Goal: Task Accomplishment & Management: Manage account settings

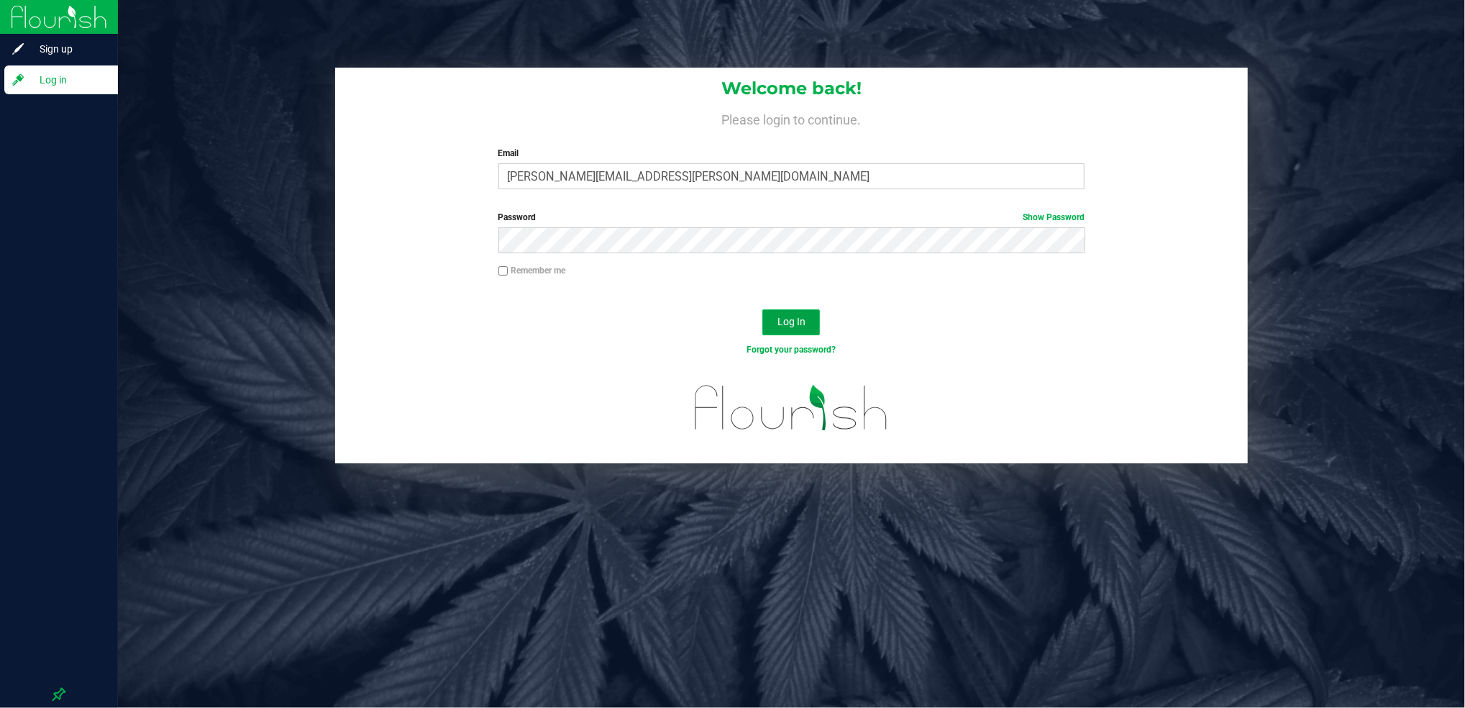
click at [779, 319] on span "Log In" at bounding box center [792, 322] width 28 height 12
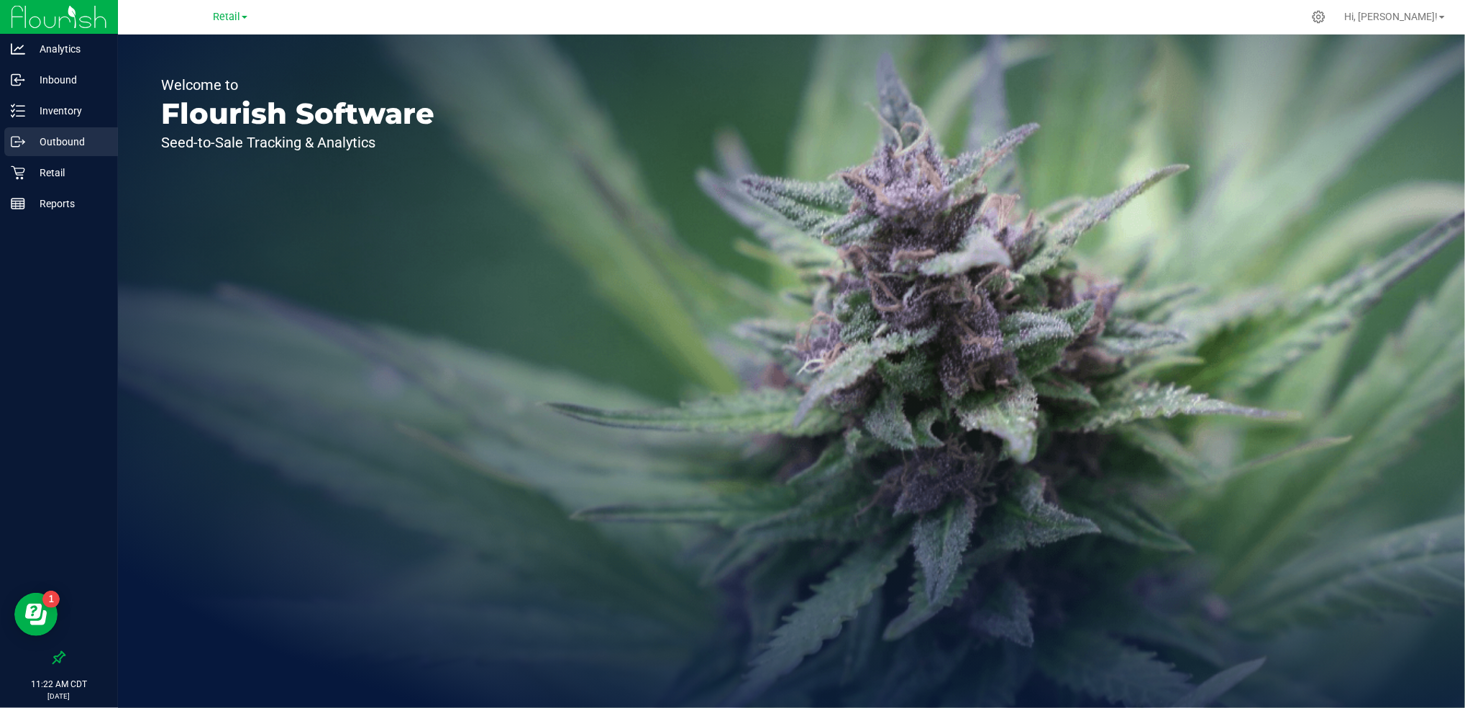
click at [96, 127] on div "Outbound" at bounding box center [61, 141] width 114 height 29
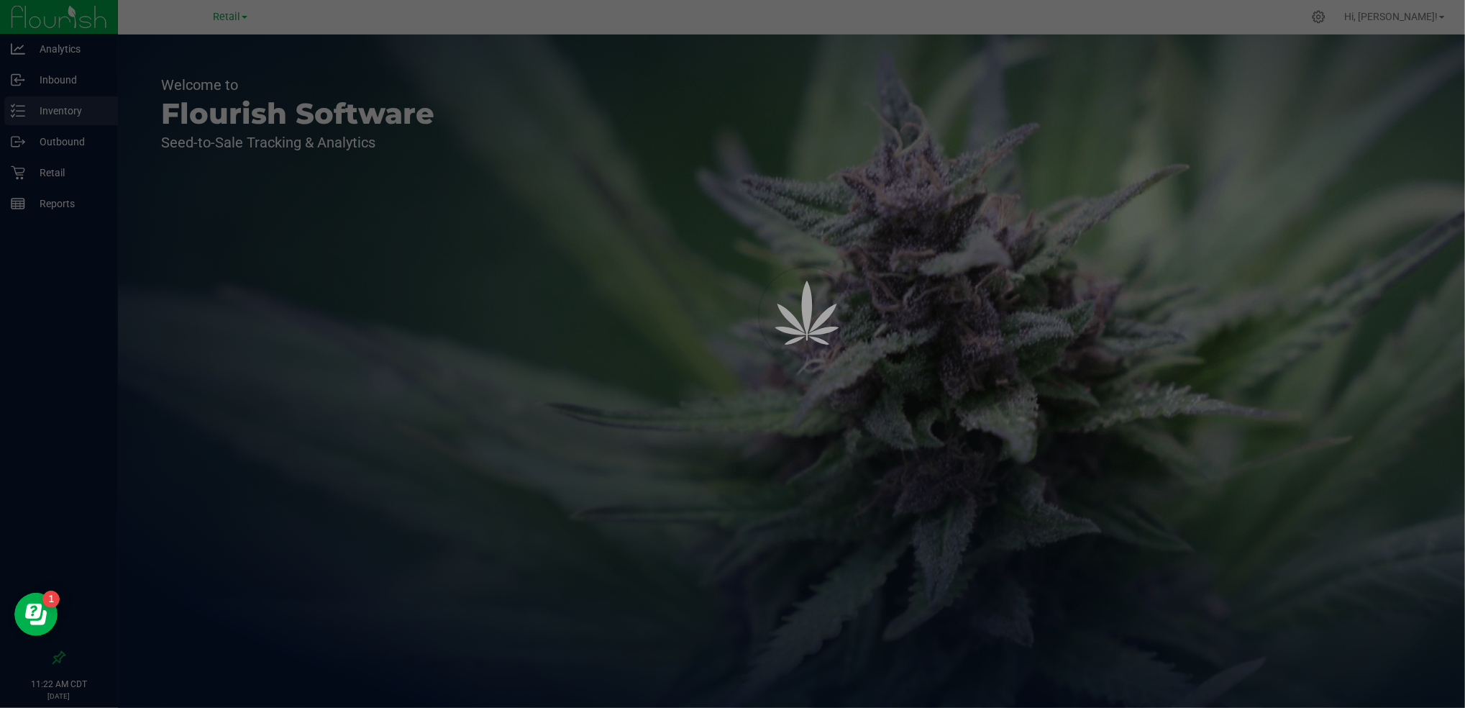
click at [99, 104] on div at bounding box center [732, 354] width 1465 height 708
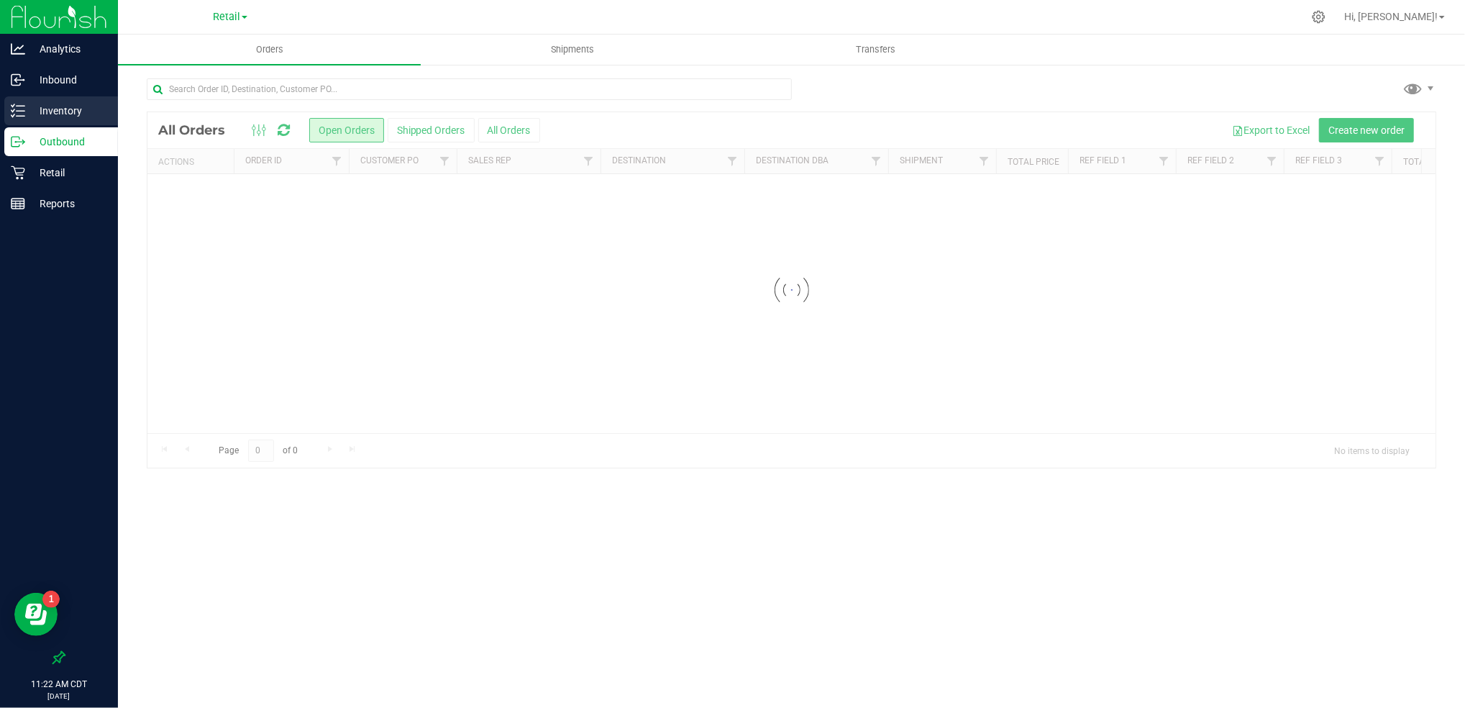
click at [81, 107] on p "Inventory" at bounding box center [68, 110] width 86 height 17
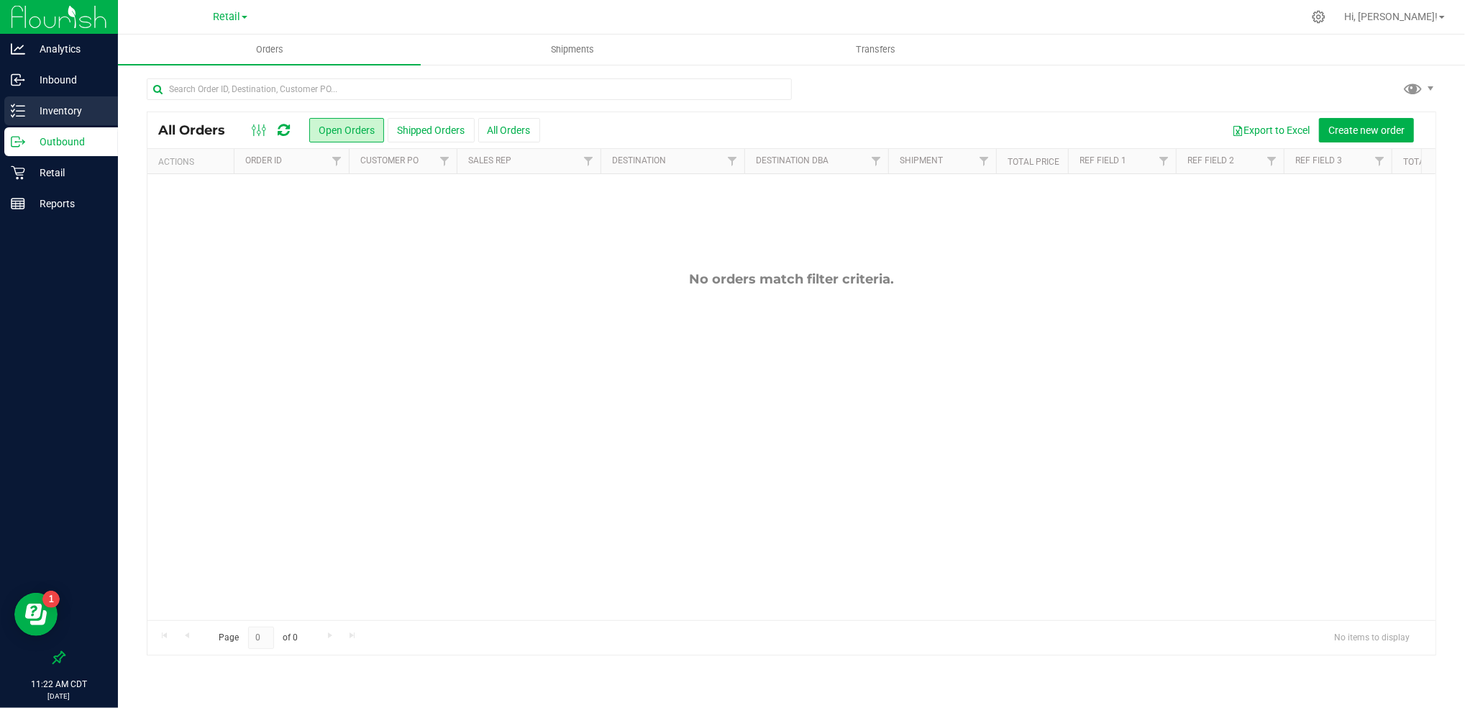
click at [59, 109] on p "Inventory" at bounding box center [68, 110] width 86 height 17
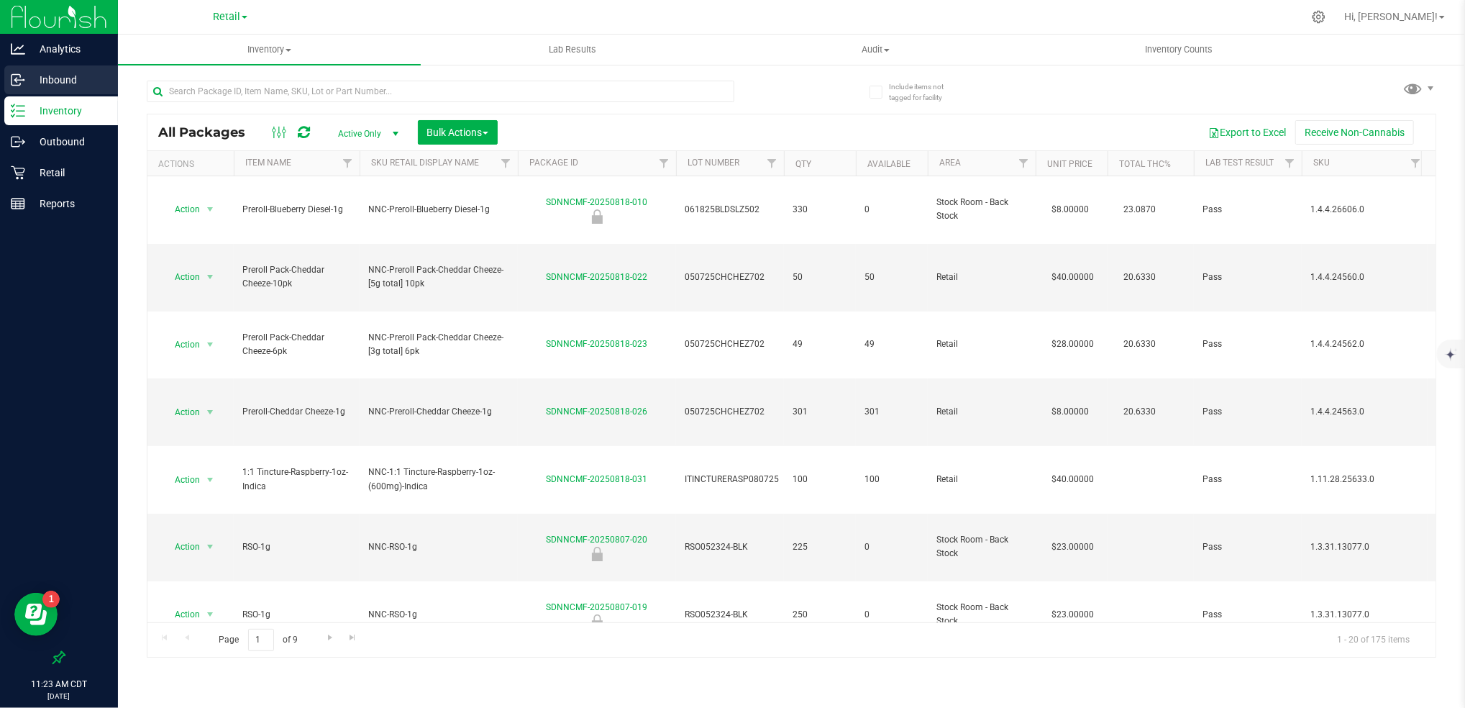
click at [44, 82] on p "Inbound" at bounding box center [68, 79] width 86 height 17
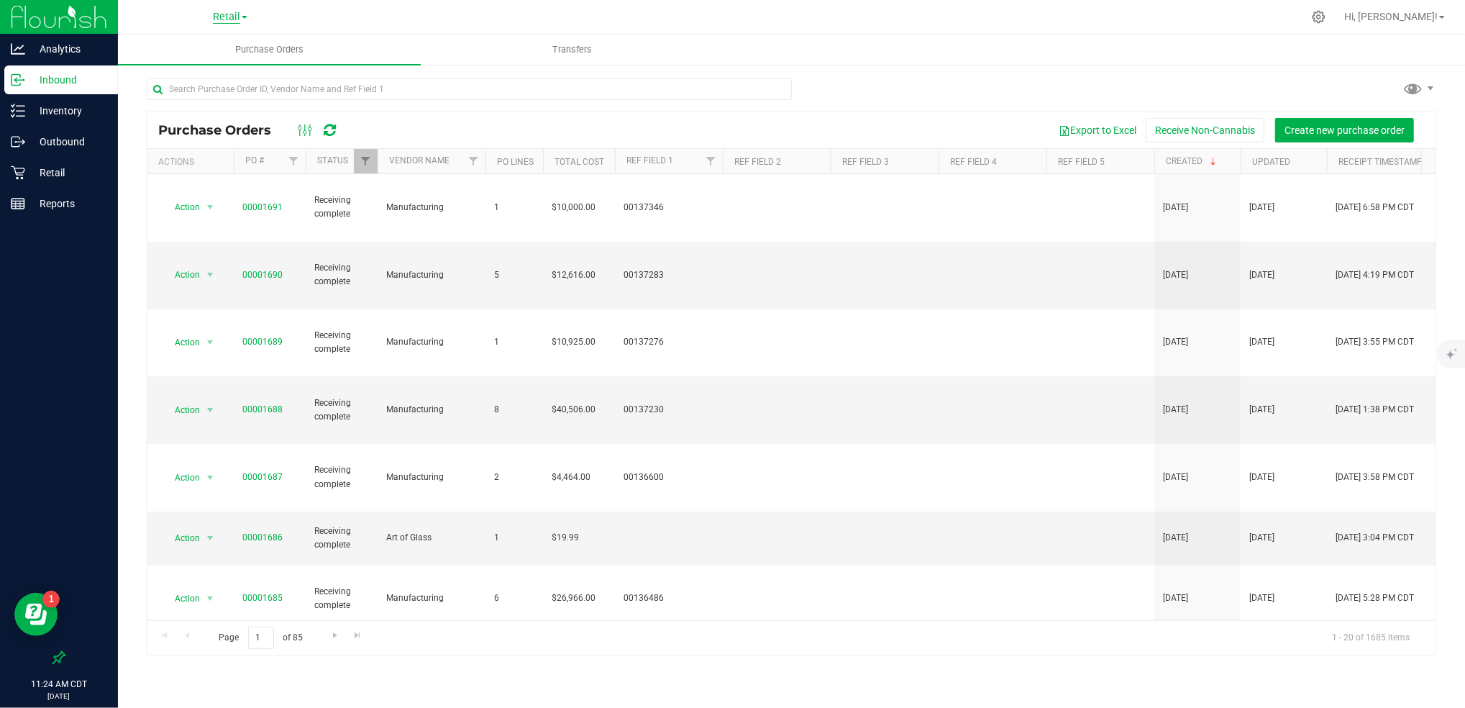
click at [224, 15] on span "Retail" at bounding box center [226, 17] width 27 height 13
click at [216, 69] on link "Manufacturing" at bounding box center [230, 69] width 210 height 19
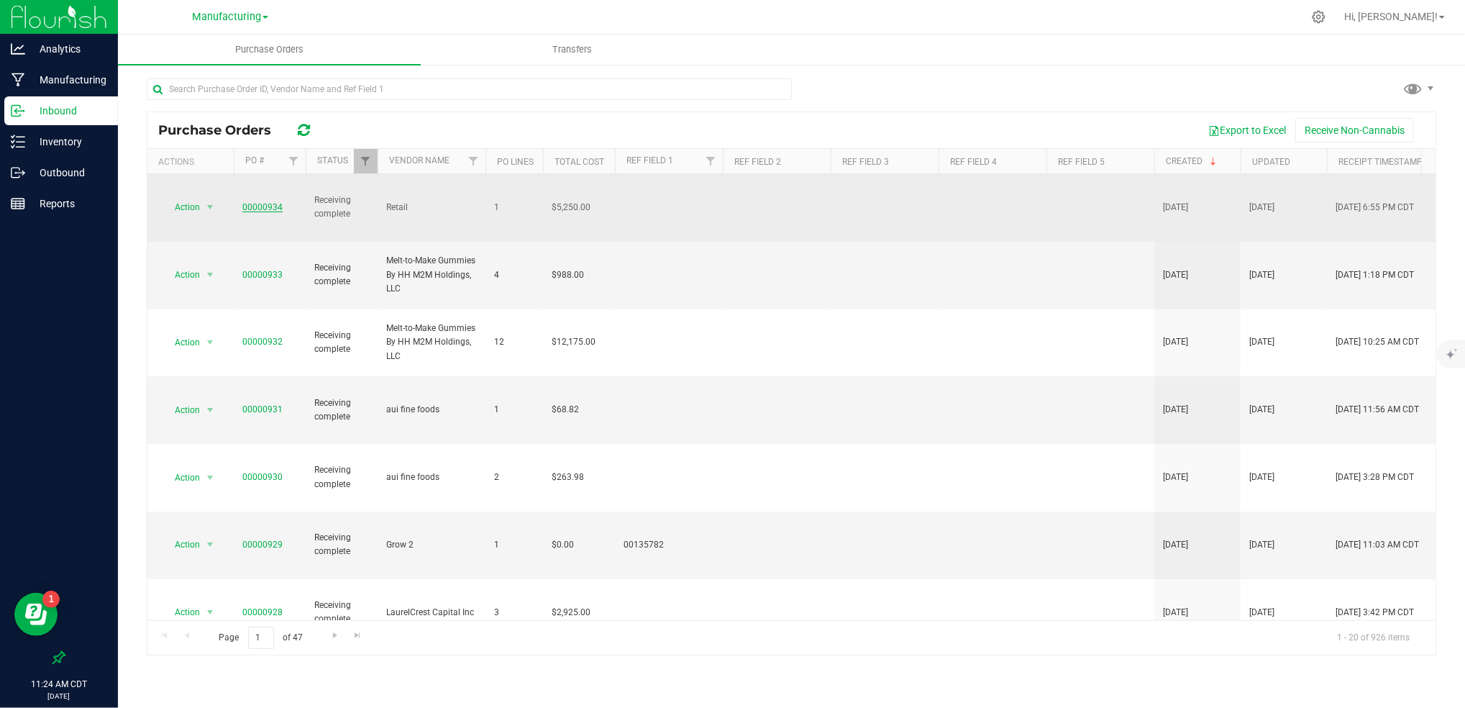
click at [247, 202] on link "00000934" at bounding box center [262, 207] width 40 height 10
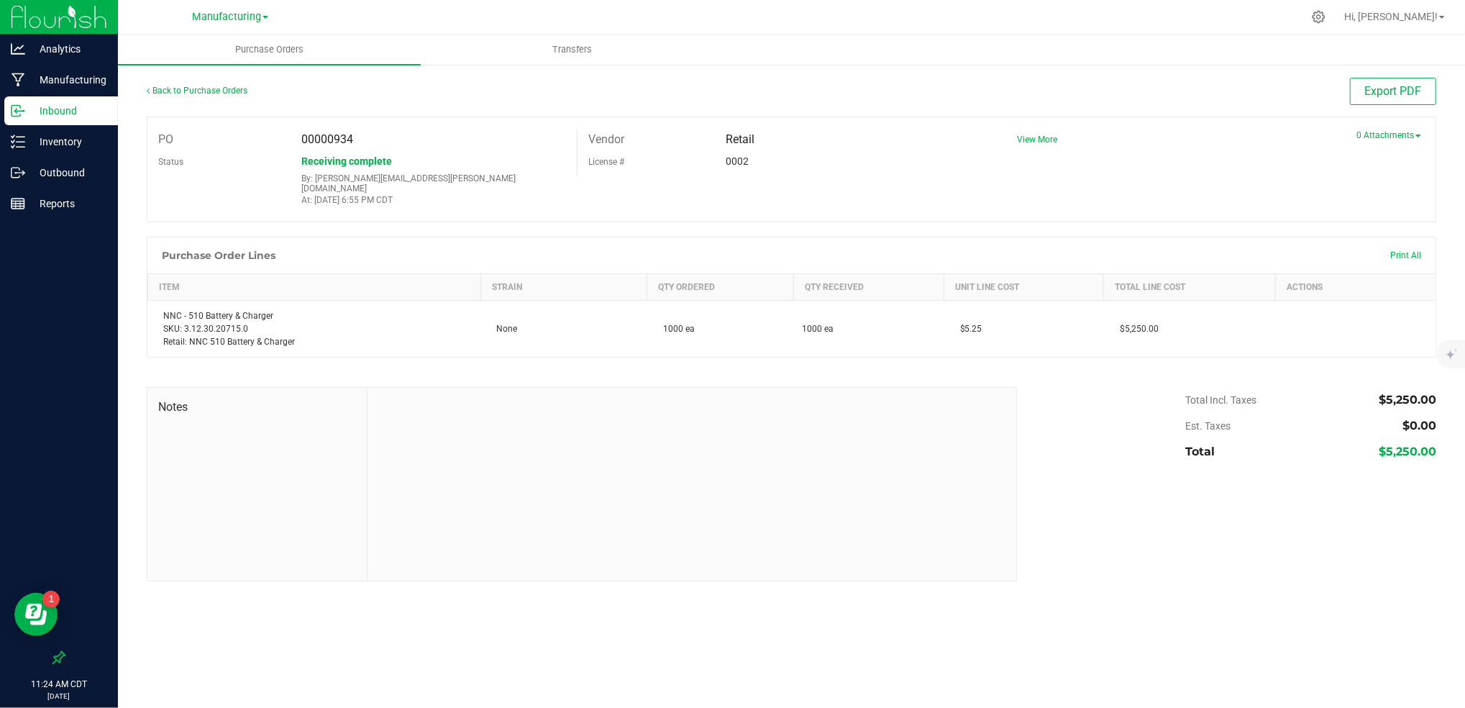
click at [216, 79] on div "Back to Purchase Orders" at bounding box center [308, 91] width 322 height 26
click at [213, 86] on link "Back to Purchase Orders" at bounding box center [197, 91] width 101 height 10
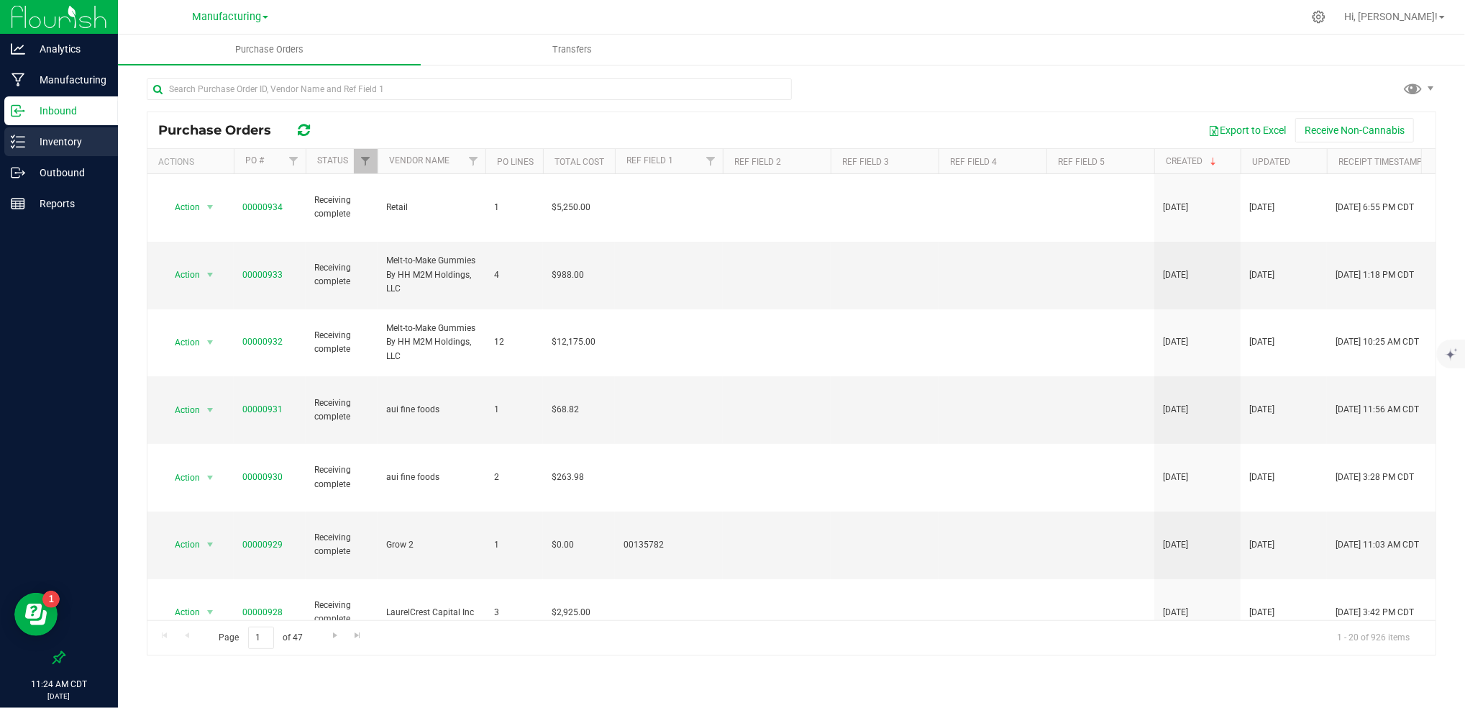
click at [73, 142] on p "Inventory" at bounding box center [68, 141] width 86 height 17
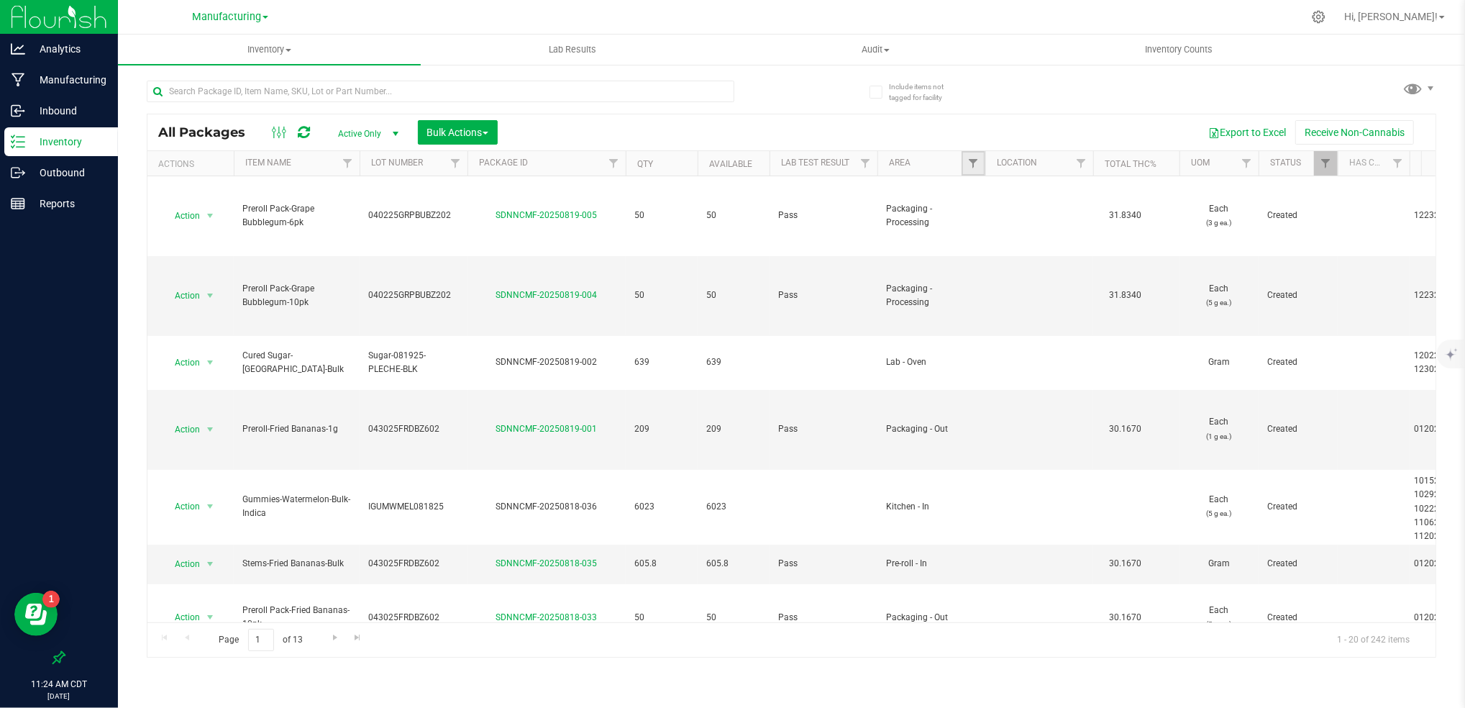
click at [975, 170] on link "Filter" at bounding box center [974, 163] width 24 height 24
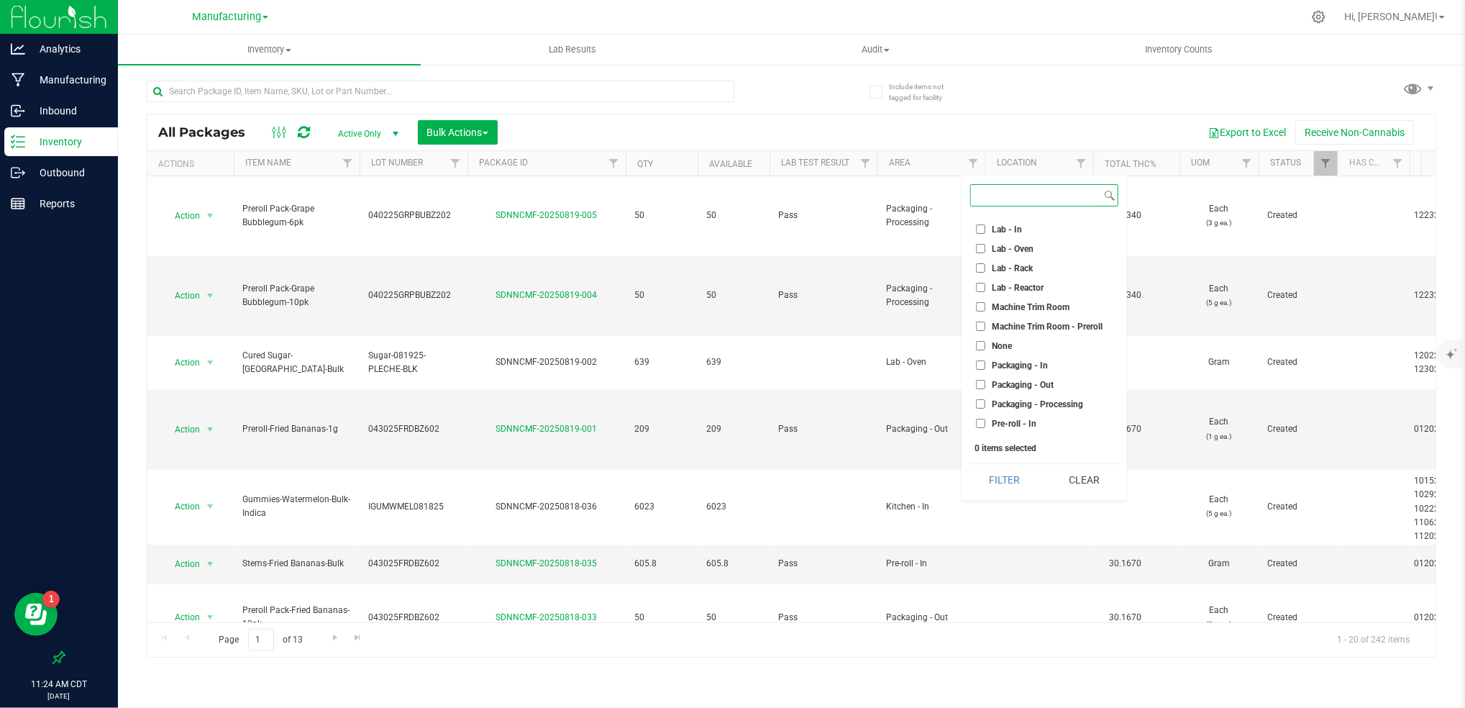
scroll to position [285, 0]
click at [1063, 366] on li "Packaging - Out" at bounding box center [1044, 367] width 148 height 15
click at [988, 366] on label "Packaging - Out" at bounding box center [1015, 367] width 78 height 9
click at [986, 366] on input "Packaging - Out" at bounding box center [980, 367] width 9 height 9
checkbox input "true"
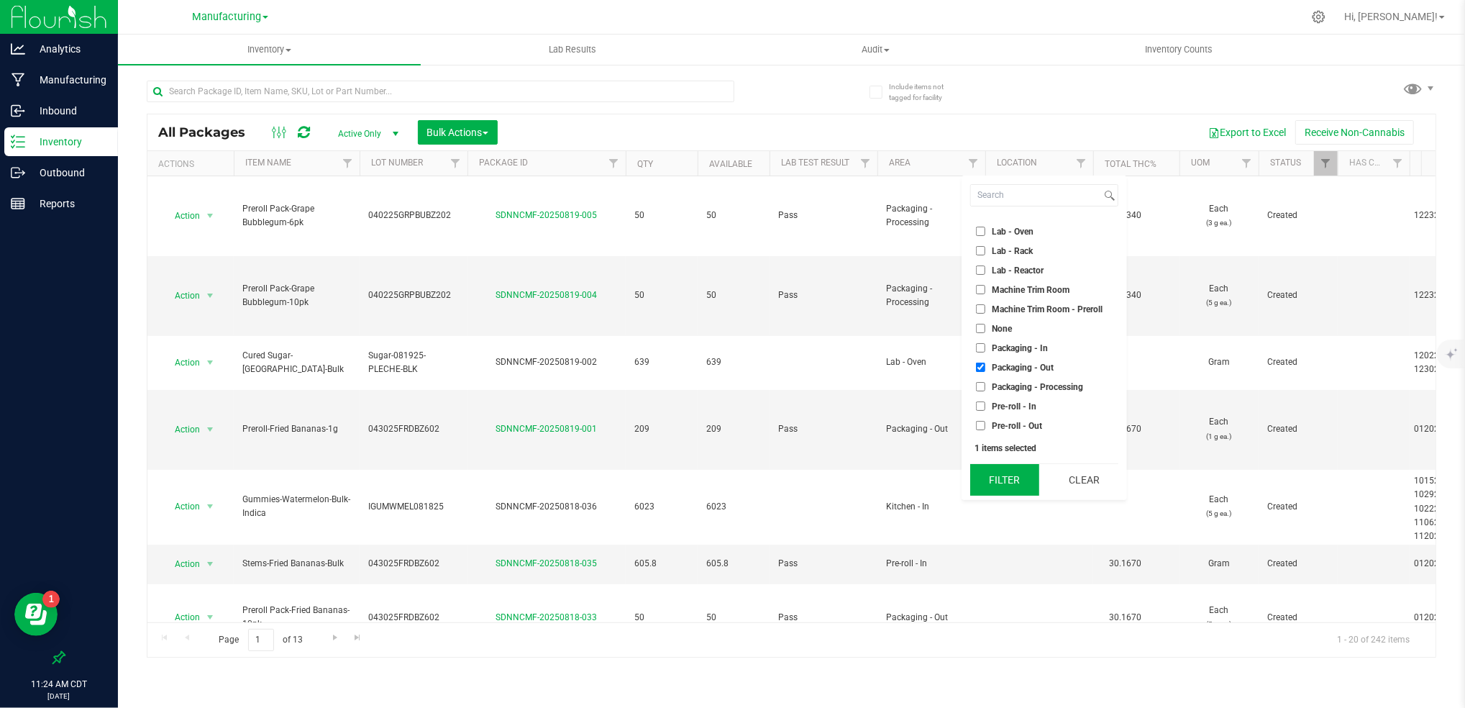
click at [1002, 495] on button "Filter" at bounding box center [1004, 480] width 69 height 32
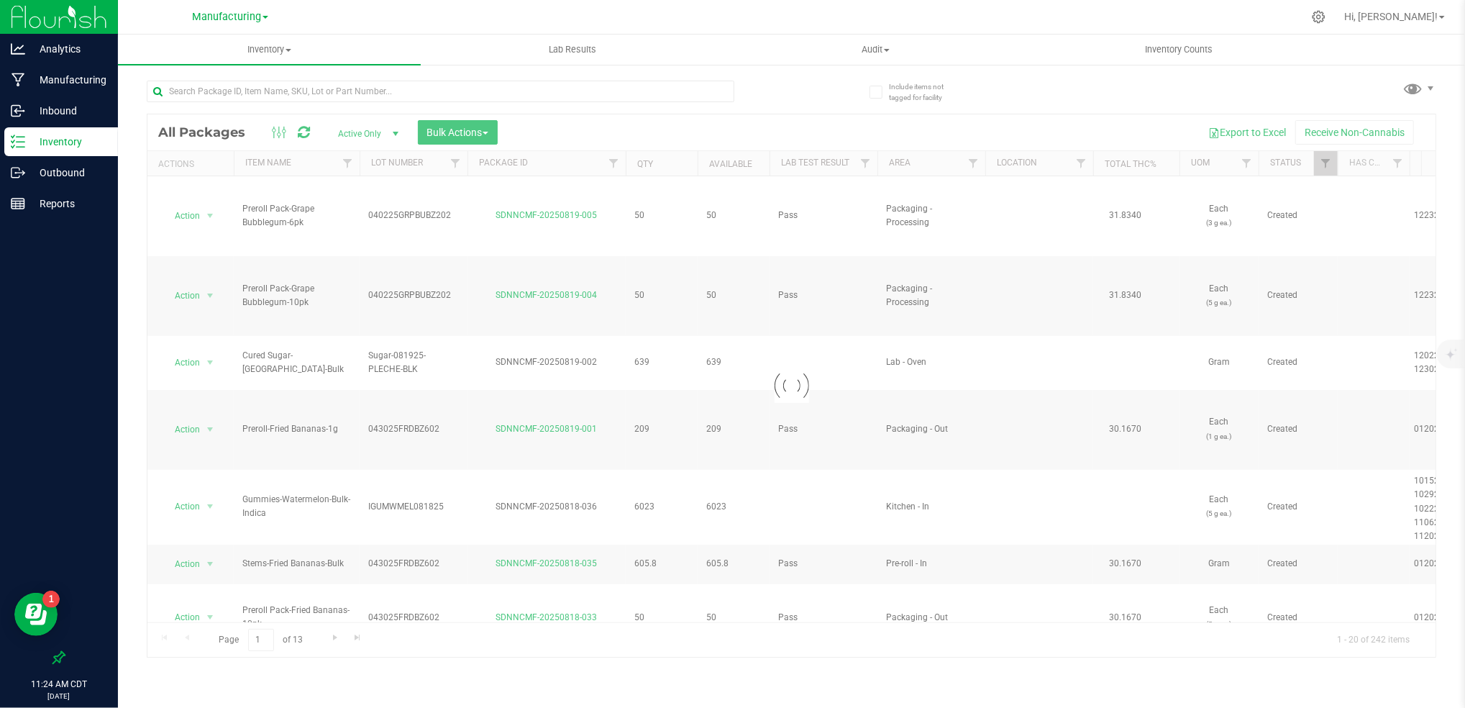
click at [1007, 484] on div at bounding box center [791, 385] width 1288 height 542
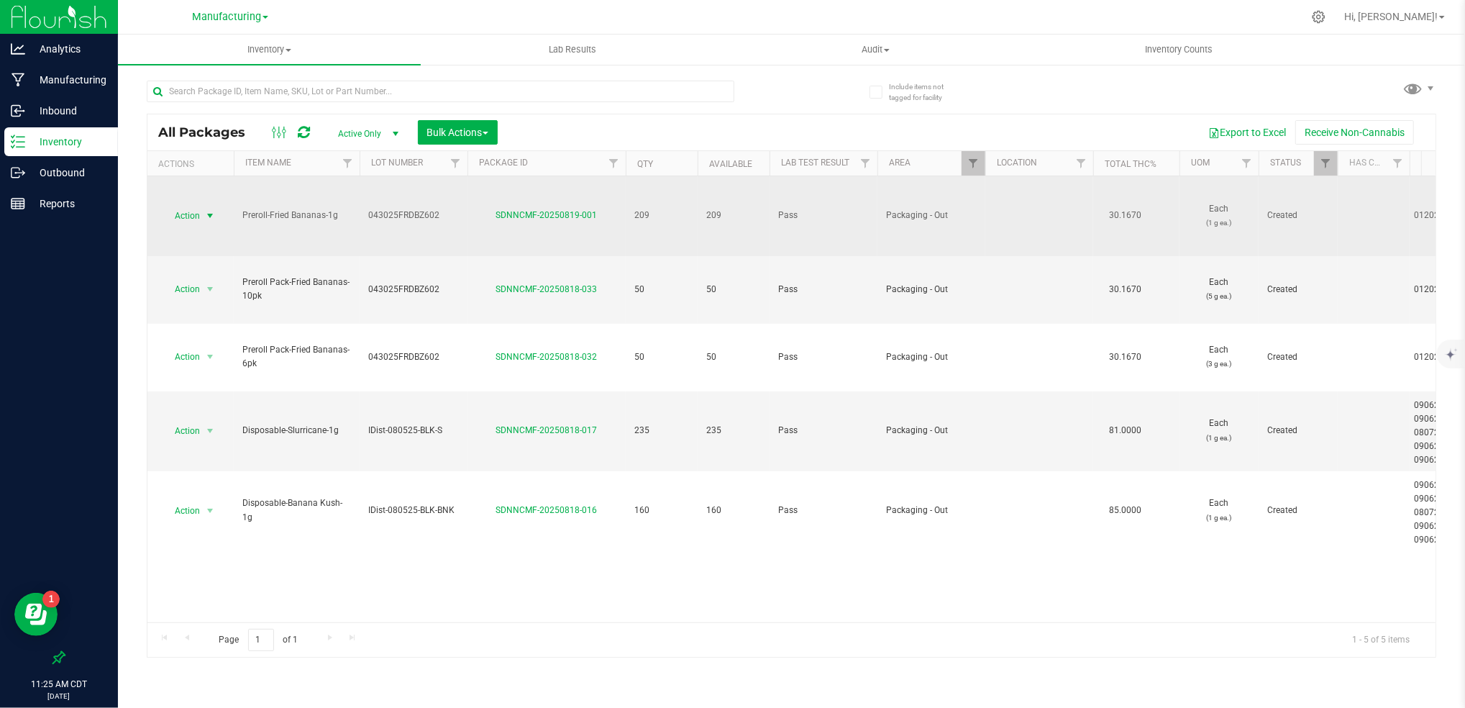
click at [200, 217] on span "Action" at bounding box center [181, 216] width 39 height 20
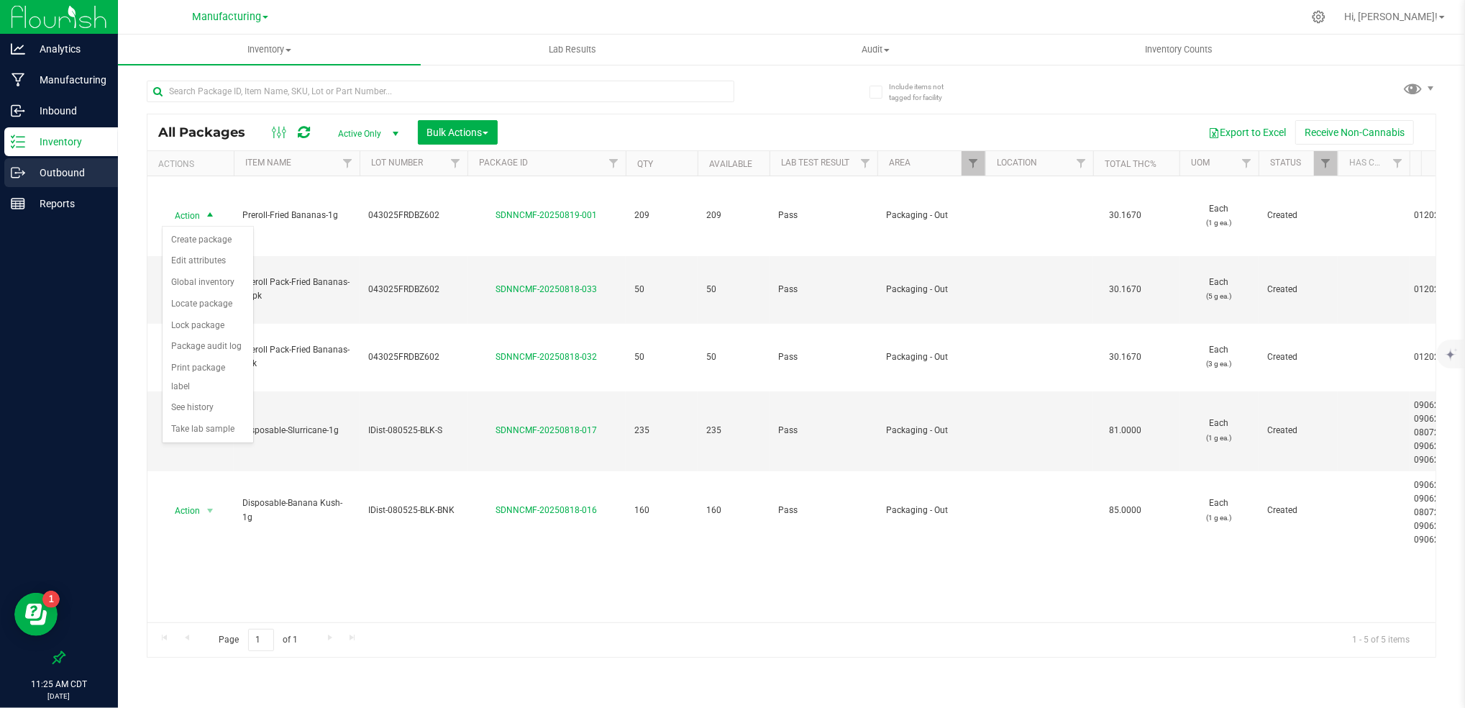
click at [73, 164] on p "Outbound" at bounding box center [68, 172] width 86 height 17
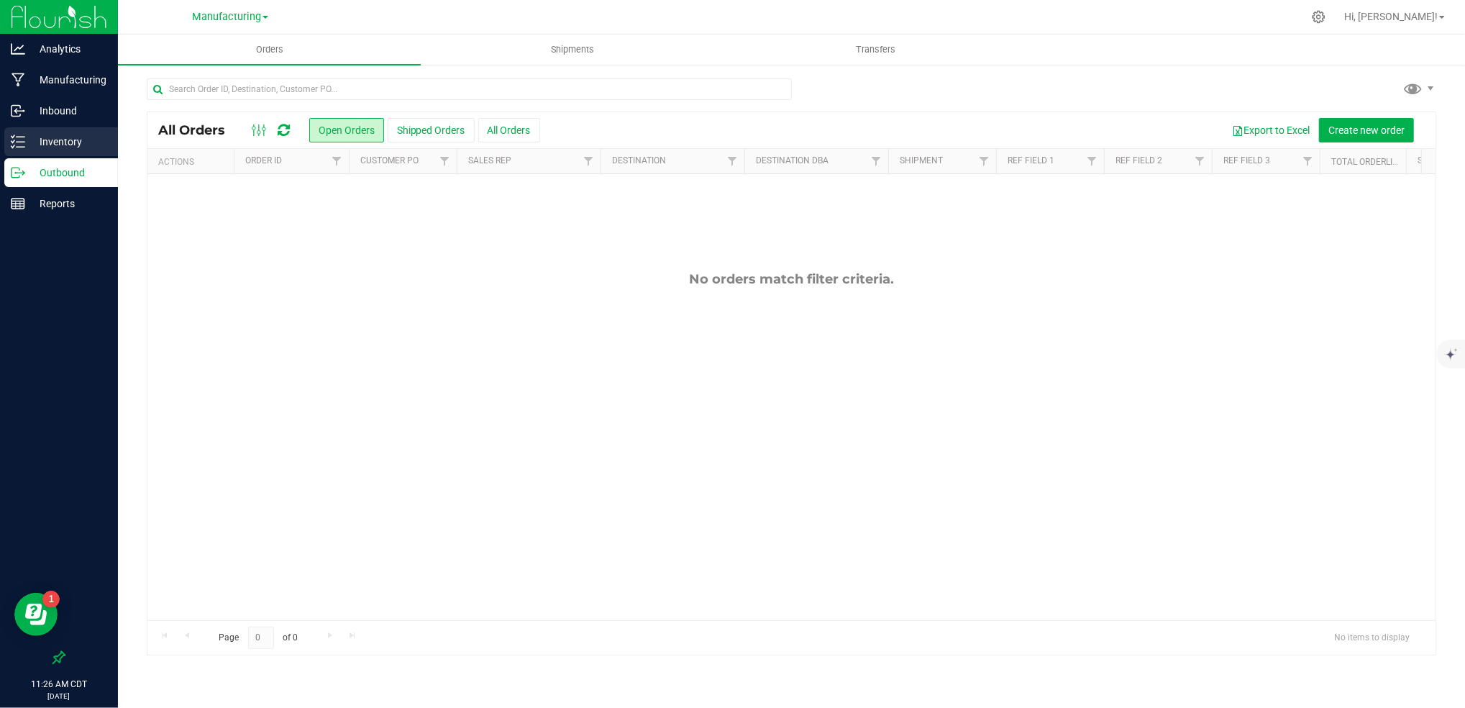
click at [77, 146] on p "Inventory" at bounding box center [68, 141] width 86 height 17
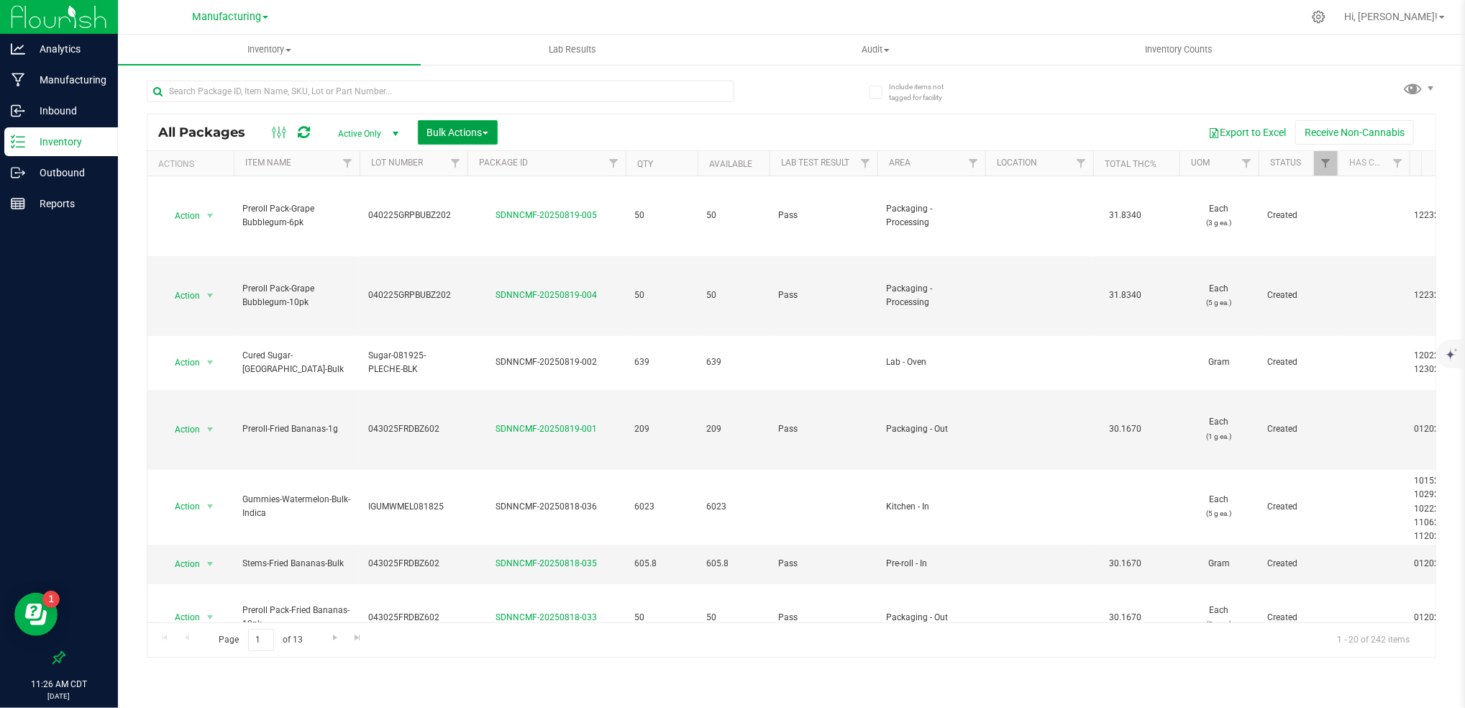
click at [441, 136] on span "Bulk Actions" at bounding box center [457, 133] width 61 height 12
click at [509, 170] on span "Add to outbound order" at bounding box center [476, 165] width 98 height 12
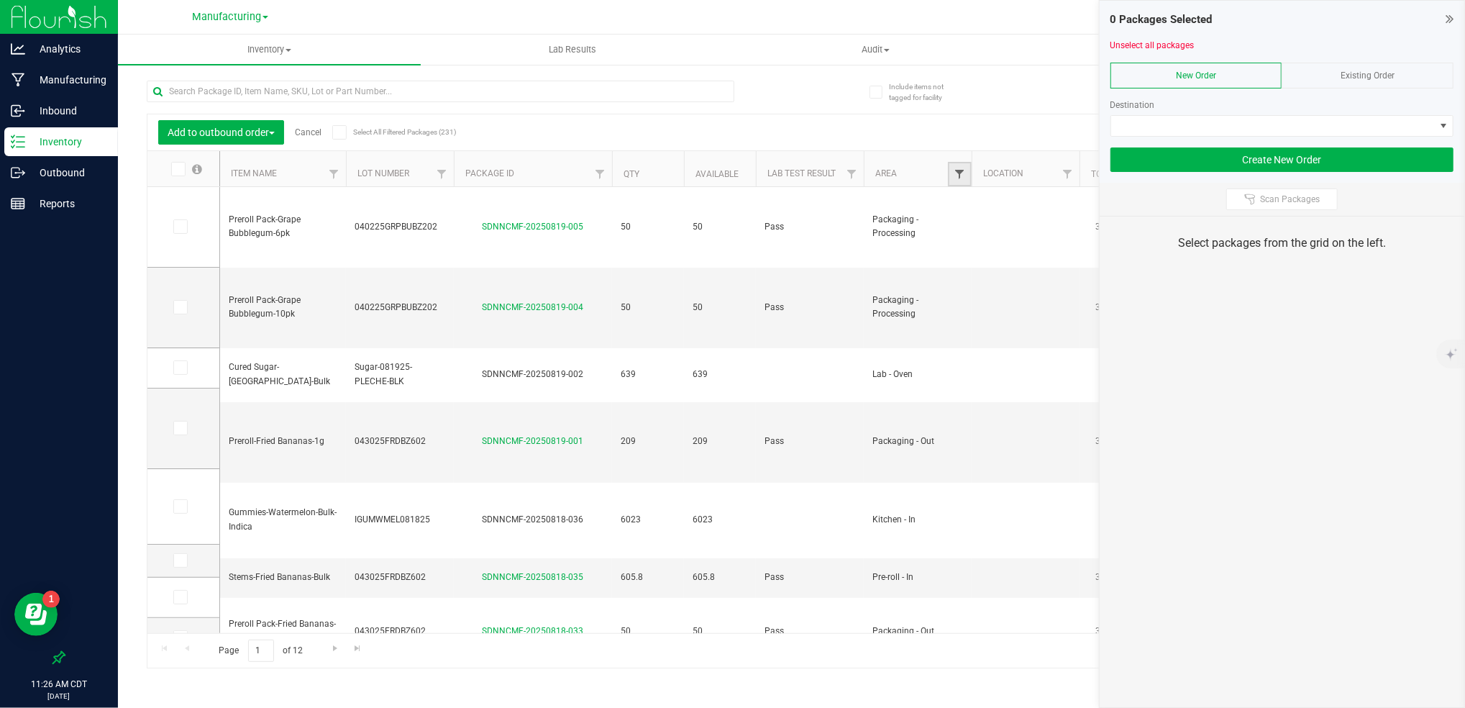
click at [960, 170] on span "Filter" at bounding box center [960, 174] width 12 height 12
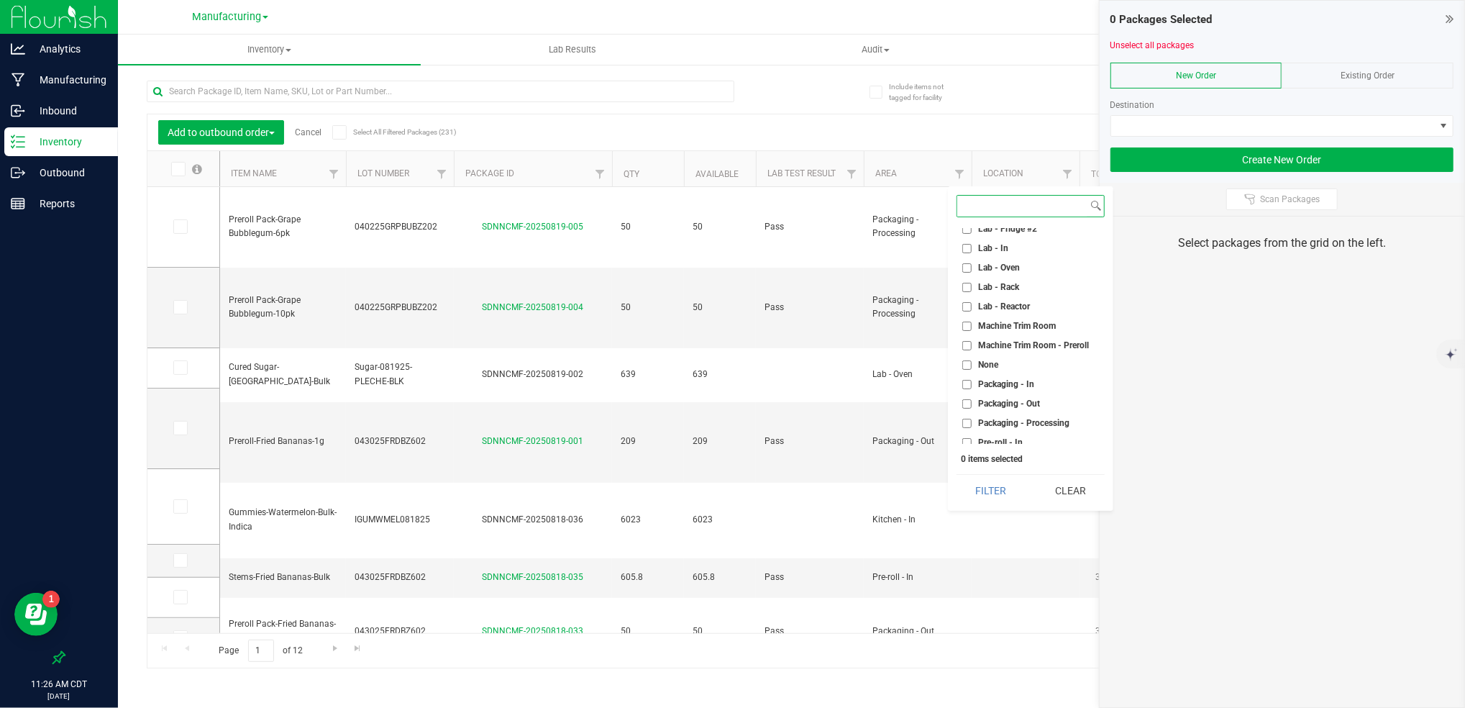
scroll to position [381, 0]
click at [1034, 283] on span "Packaging - Out" at bounding box center [1009, 281] width 62 height 9
click at [972, 283] on input "Packaging - Out" at bounding box center [967, 281] width 9 height 9
checkbox input "true"
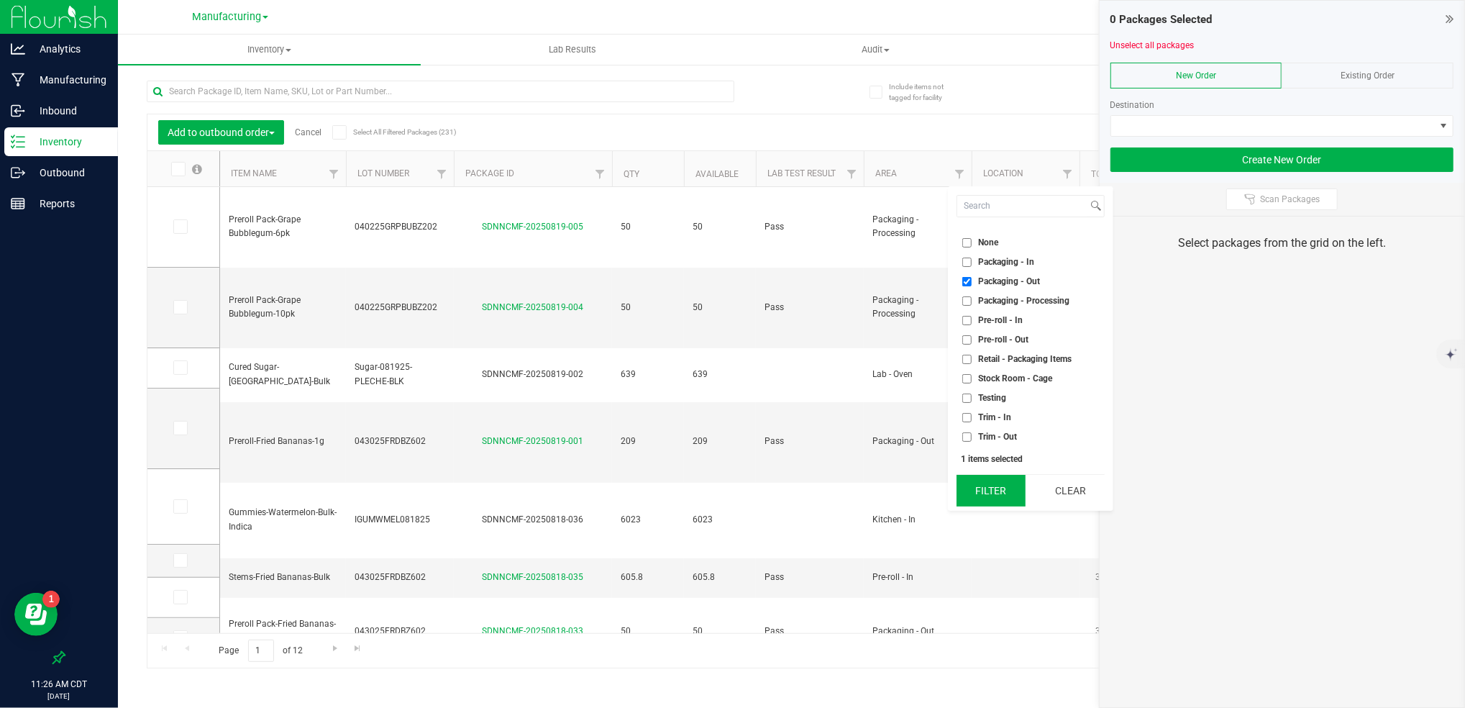
click at [1013, 493] on button "Filter" at bounding box center [991, 491] width 69 height 32
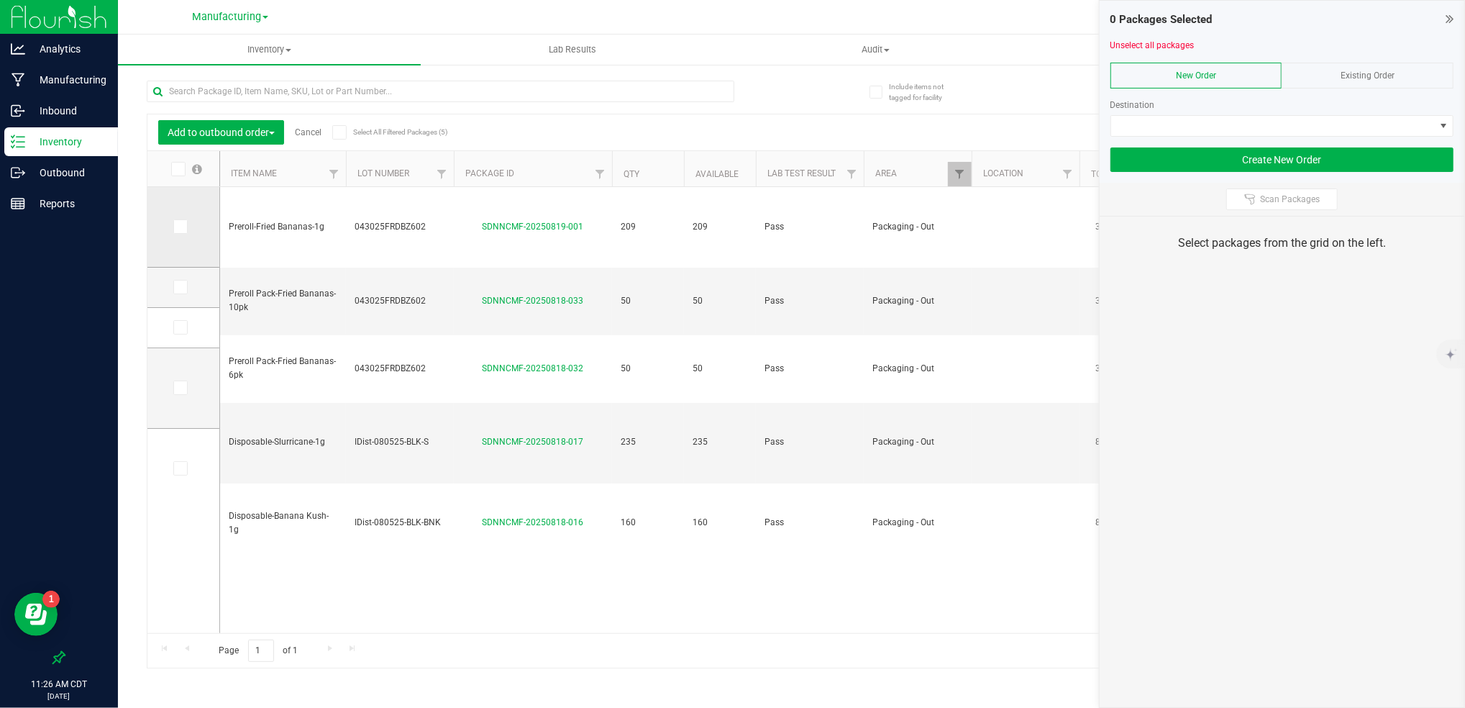
click at [183, 227] on icon at bounding box center [179, 227] width 9 height 0
click at [0, 0] on input "checkbox" at bounding box center [0, 0] width 0 height 0
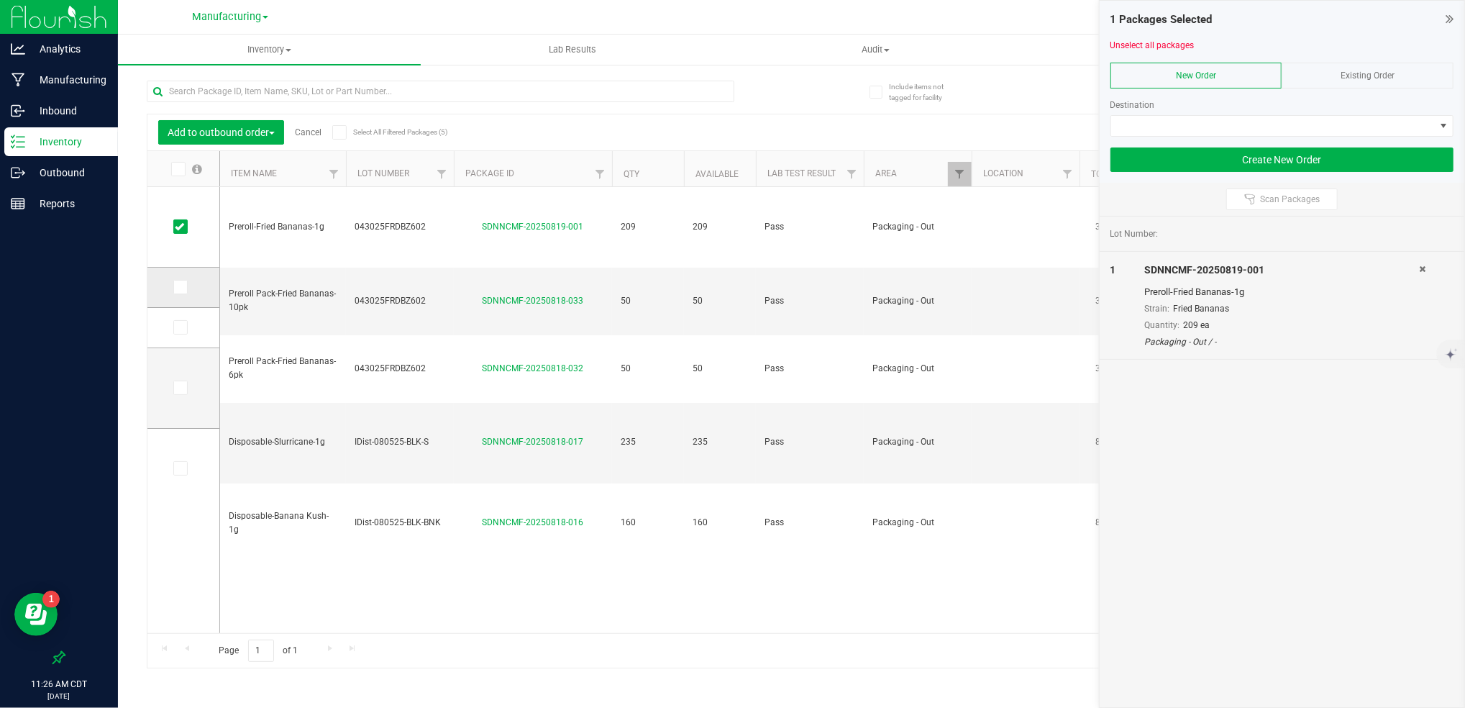
click at [181, 287] on icon at bounding box center [179, 287] width 9 height 0
click at [0, 0] on input "checkbox" at bounding box center [0, 0] width 0 height 0
click at [186, 327] on span at bounding box center [180, 327] width 14 height 14
click at [0, 0] on input "checkbox" at bounding box center [0, 0] width 0 height 0
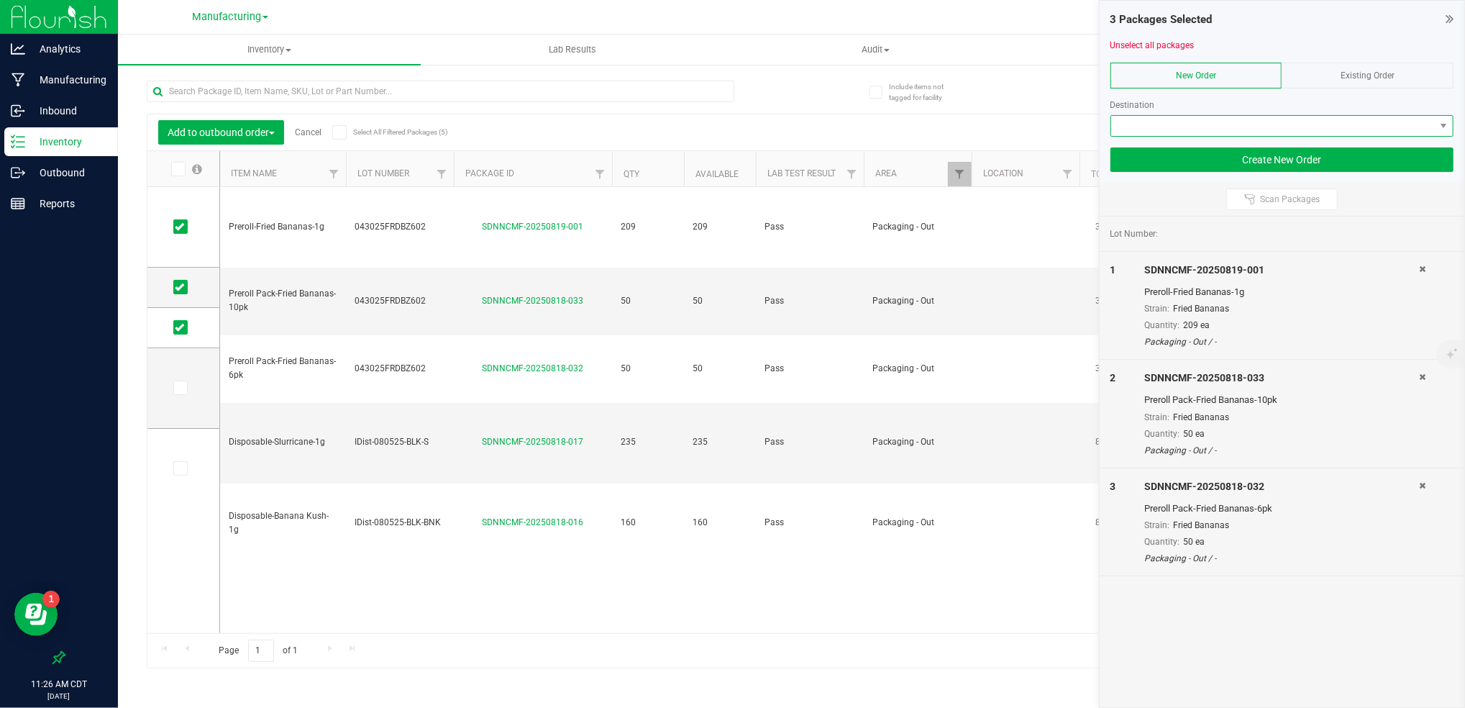
click at [1357, 127] on span at bounding box center [1273, 126] width 324 height 20
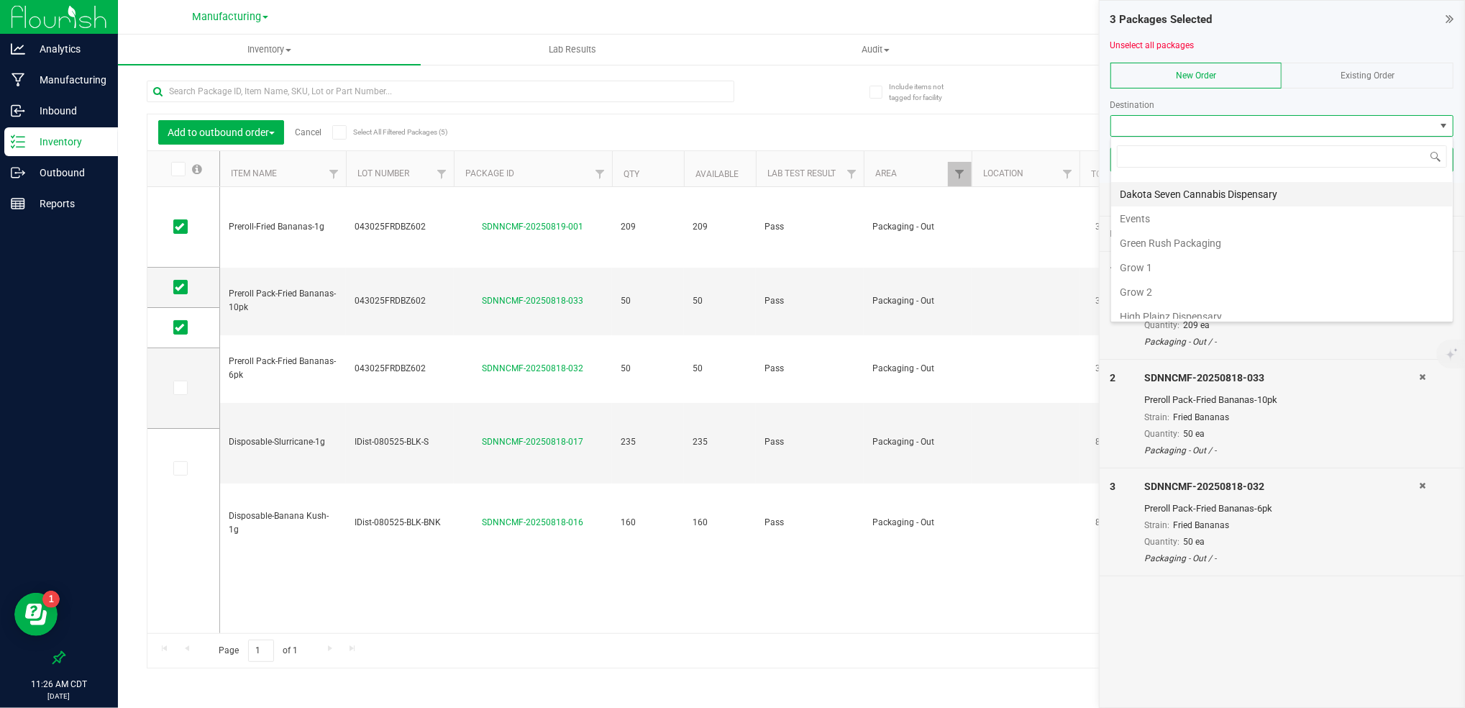
scroll to position [191, 0]
click at [1268, 313] on li "Retail" at bounding box center [1282, 313] width 342 height 24
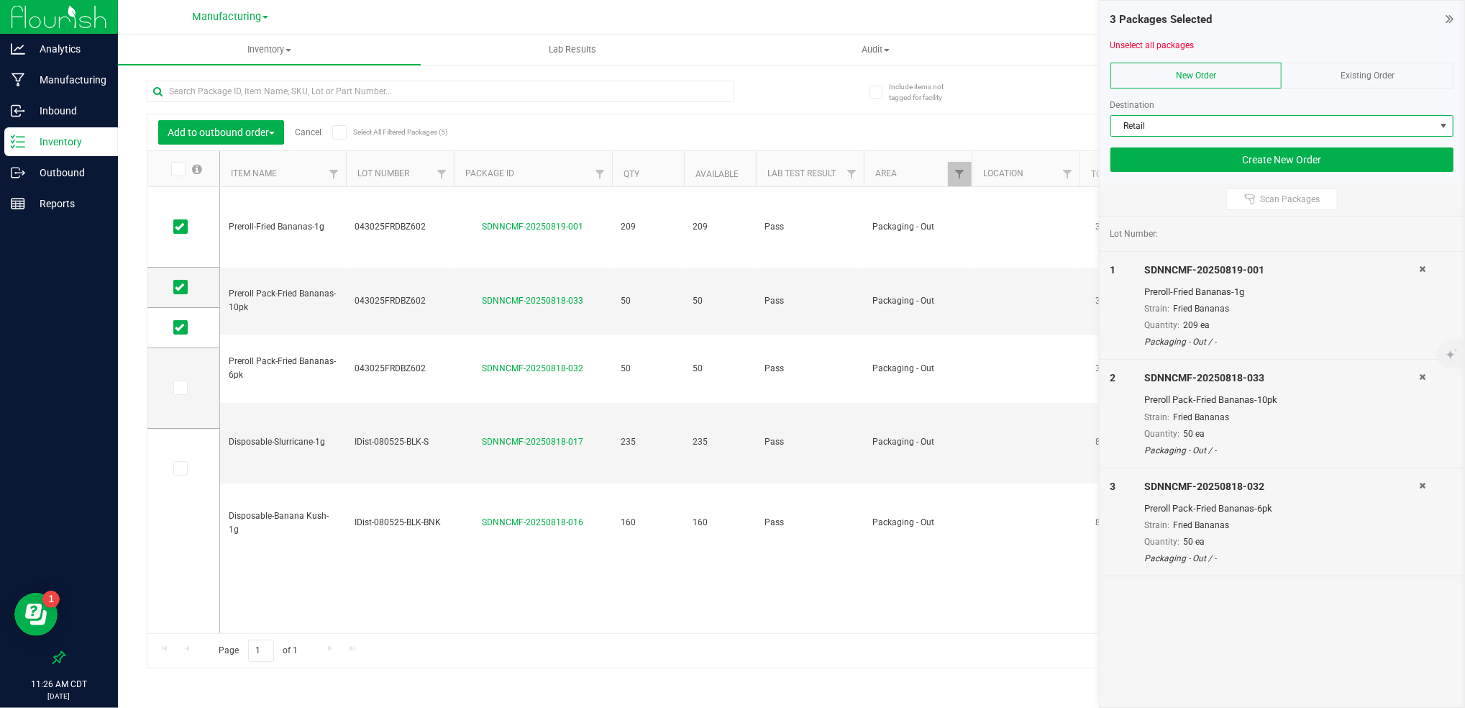
click at [1048, 14] on div at bounding box center [822, 17] width 962 height 28
click at [178, 227] on icon at bounding box center [179, 227] width 9 height 0
click at [0, 0] on input "checkbox" at bounding box center [0, 0] width 0 height 0
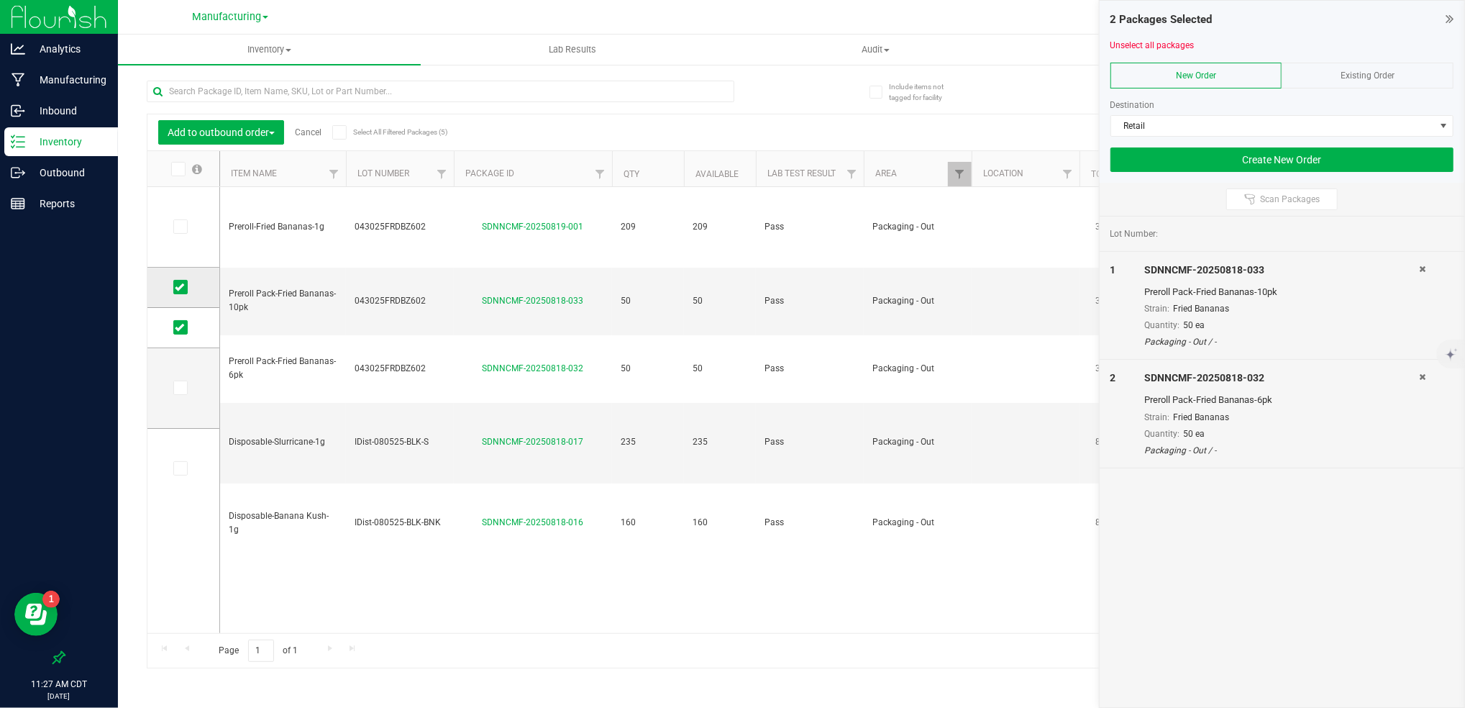
click at [180, 287] on icon at bounding box center [179, 287] width 9 height 0
click at [0, 0] on input "checkbox" at bounding box center [0, 0] width 0 height 0
click at [182, 334] on span at bounding box center [180, 327] width 14 height 14
click at [0, 0] on input "checkbox" at bounding box center [0, 0] width 0 height 0
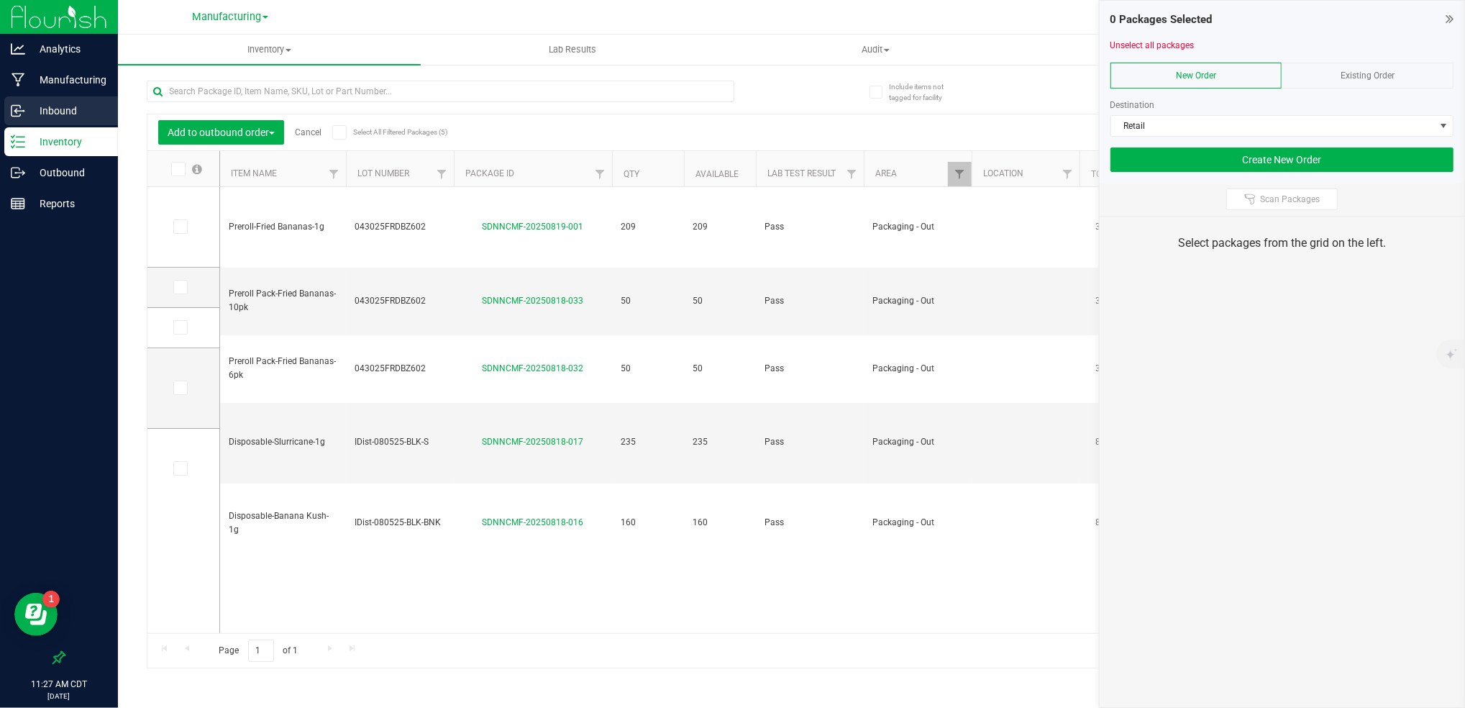
click at [50, 101] on div "Inbound" at bounding box center [61, 110] width 114 height 29
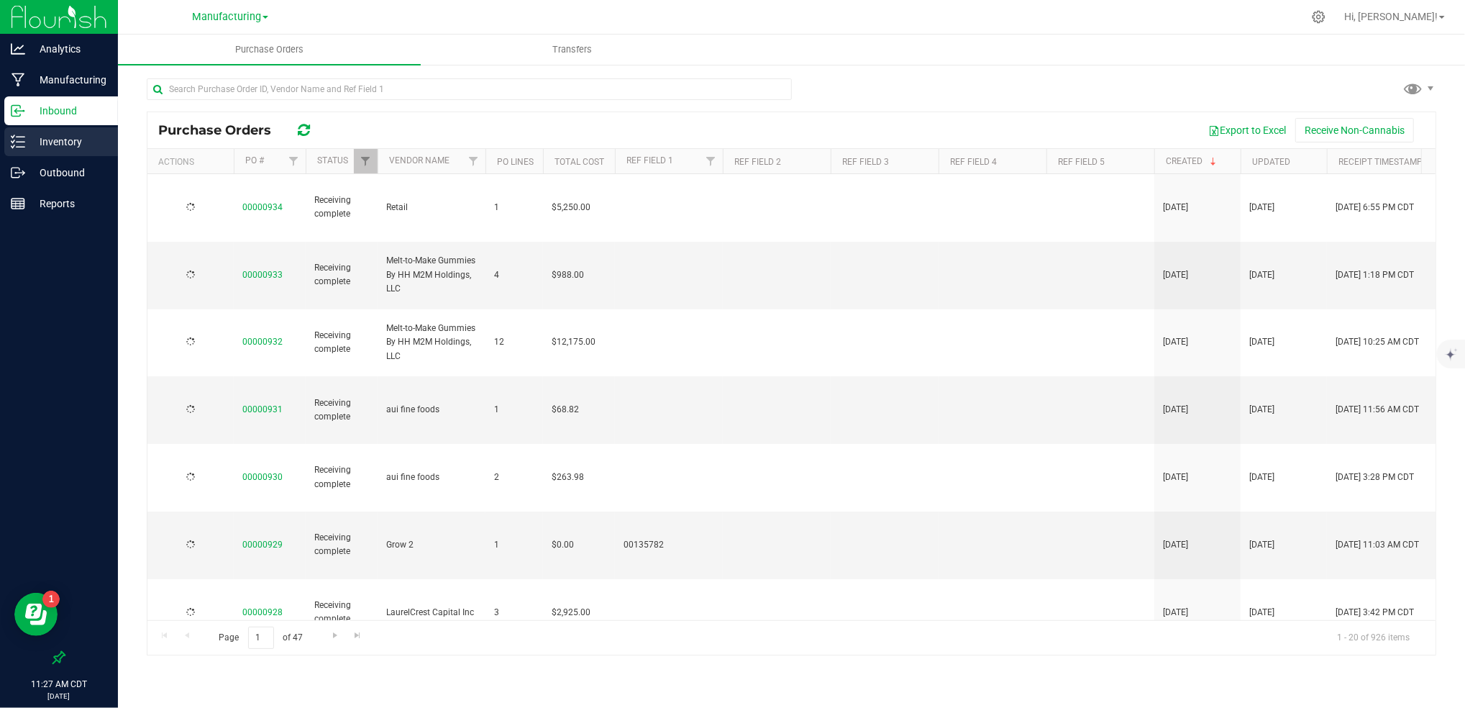
click at [71, 142] on p "Inventory" at bounding box center [68, 141] width 86 height 17
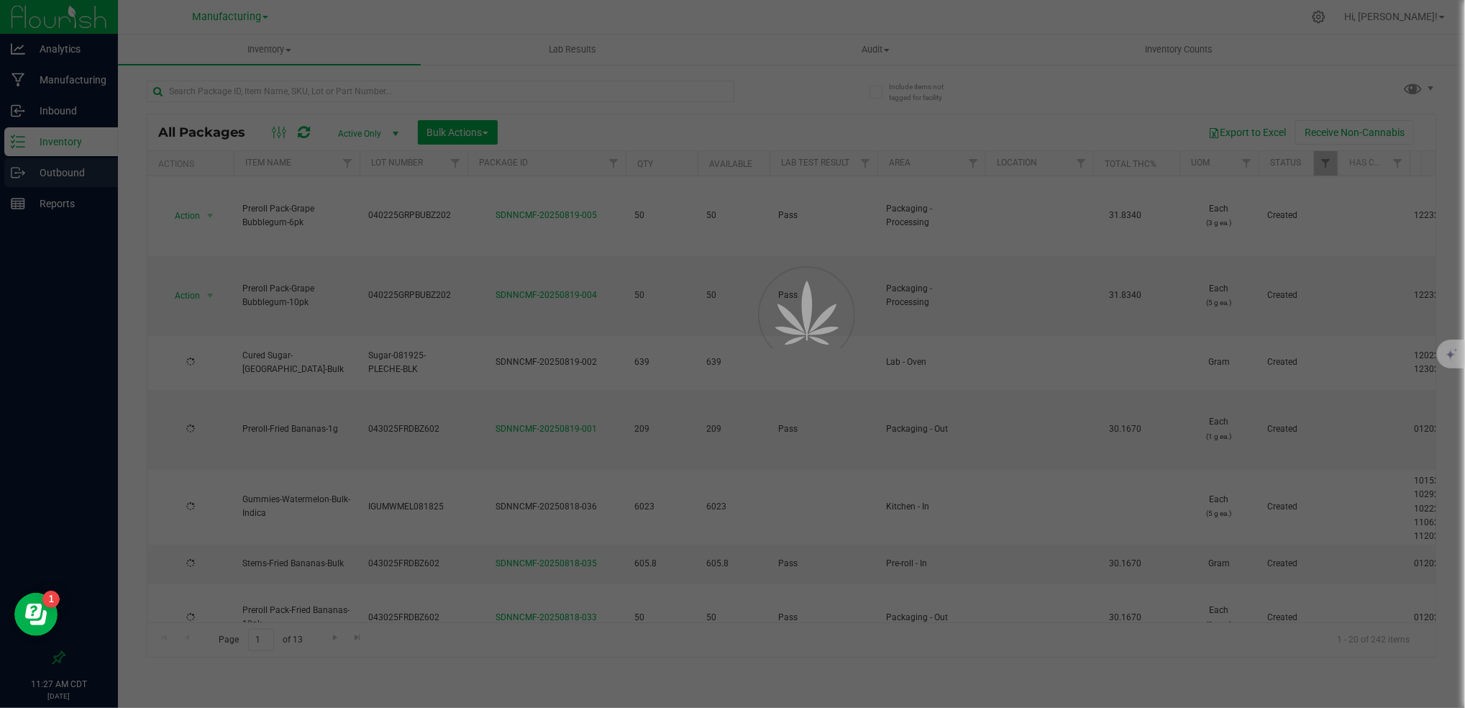
click at [78, 183] on div "Outbound" at bounding box center [61, 172] width 114 height 29
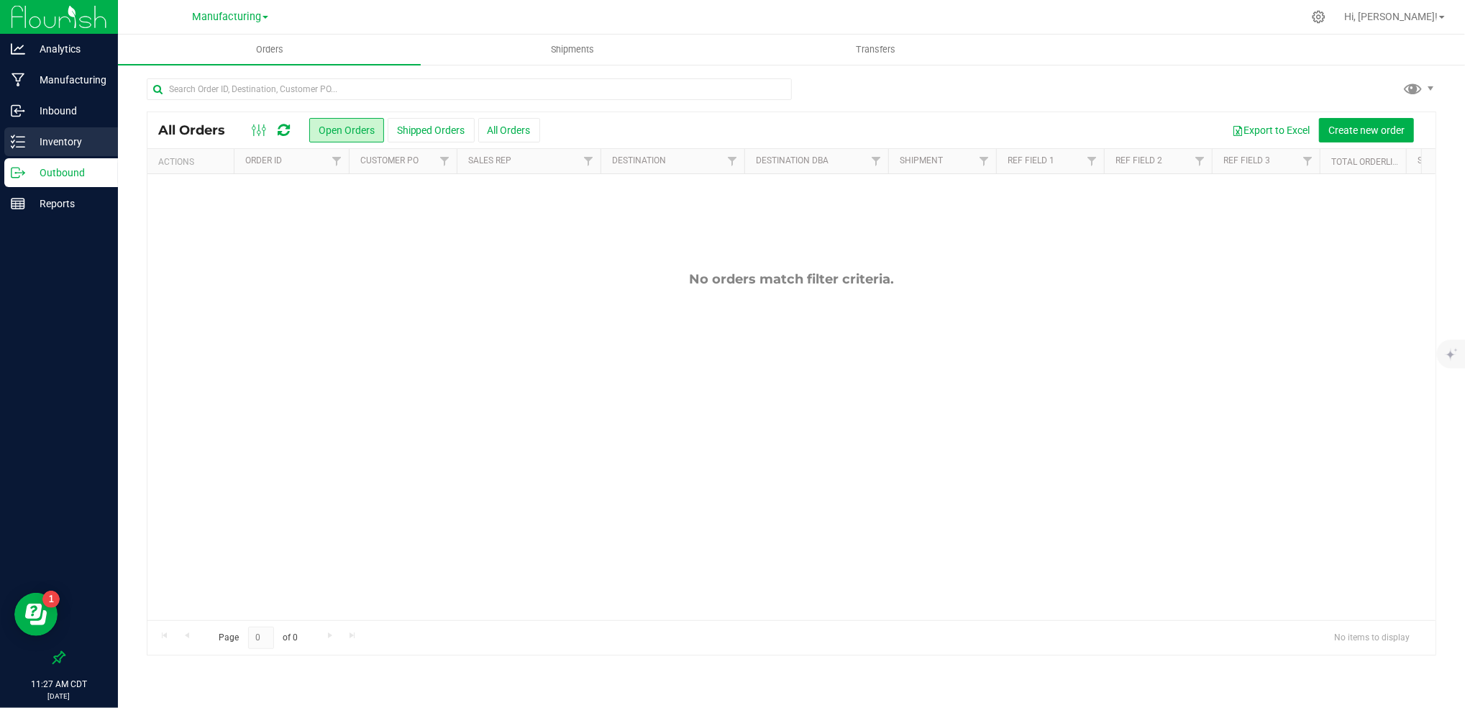
click at [77, 142] on p "Inventory" at bounding box center [68, 141] width 86 height 17
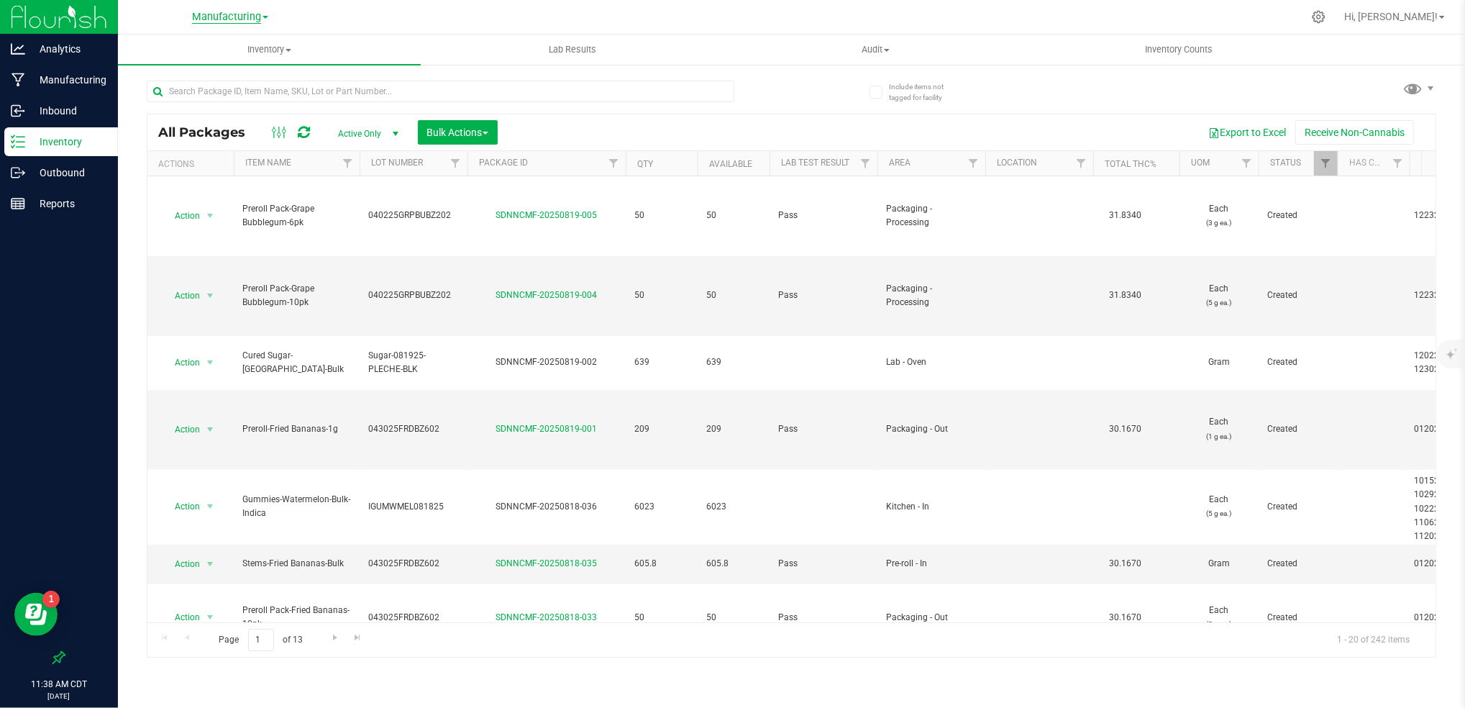
click at [201, 13] on span "Manufacturing" at bounding box center [226, 17] width 69 height 13
click at [205, 94] on link "Retail" at bounding box center [230, 88] width 210 height 19
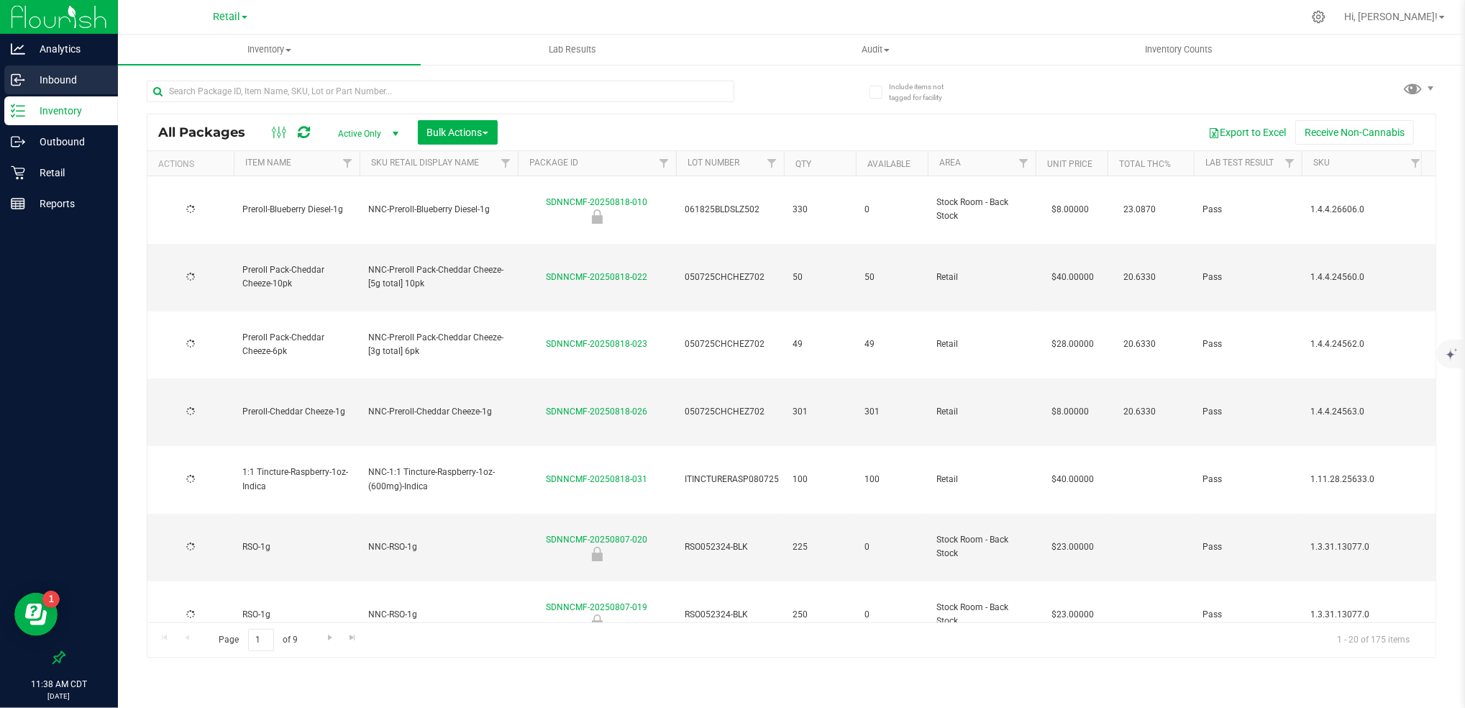
click at [70, 69] on div "Inbound" at bounding box center [61, 79] width 114 height 29
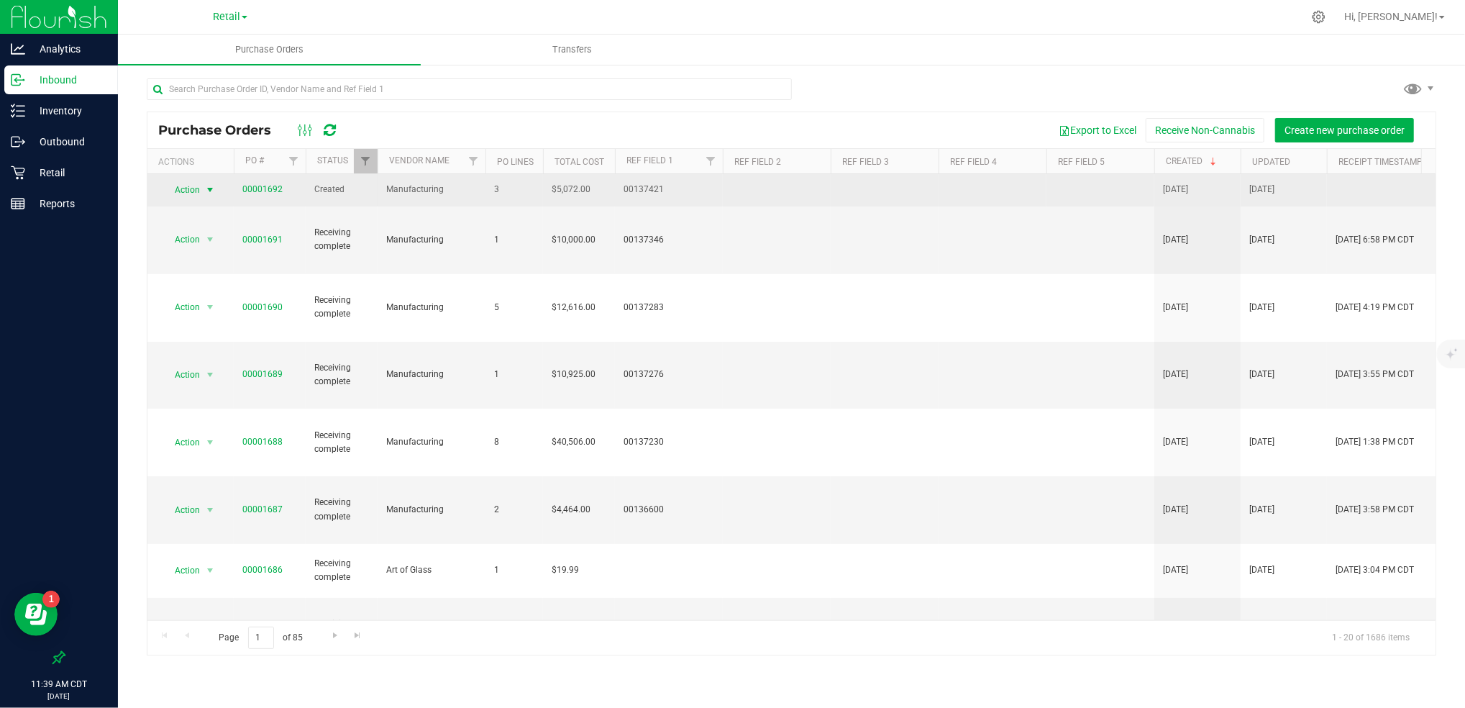
click at [198, 188] on span "Action" at bounding box center [181, 190] width 39 height 20
click at [275, 188] on link "00001692" at bounding box center [262, 189] width 40 height 10
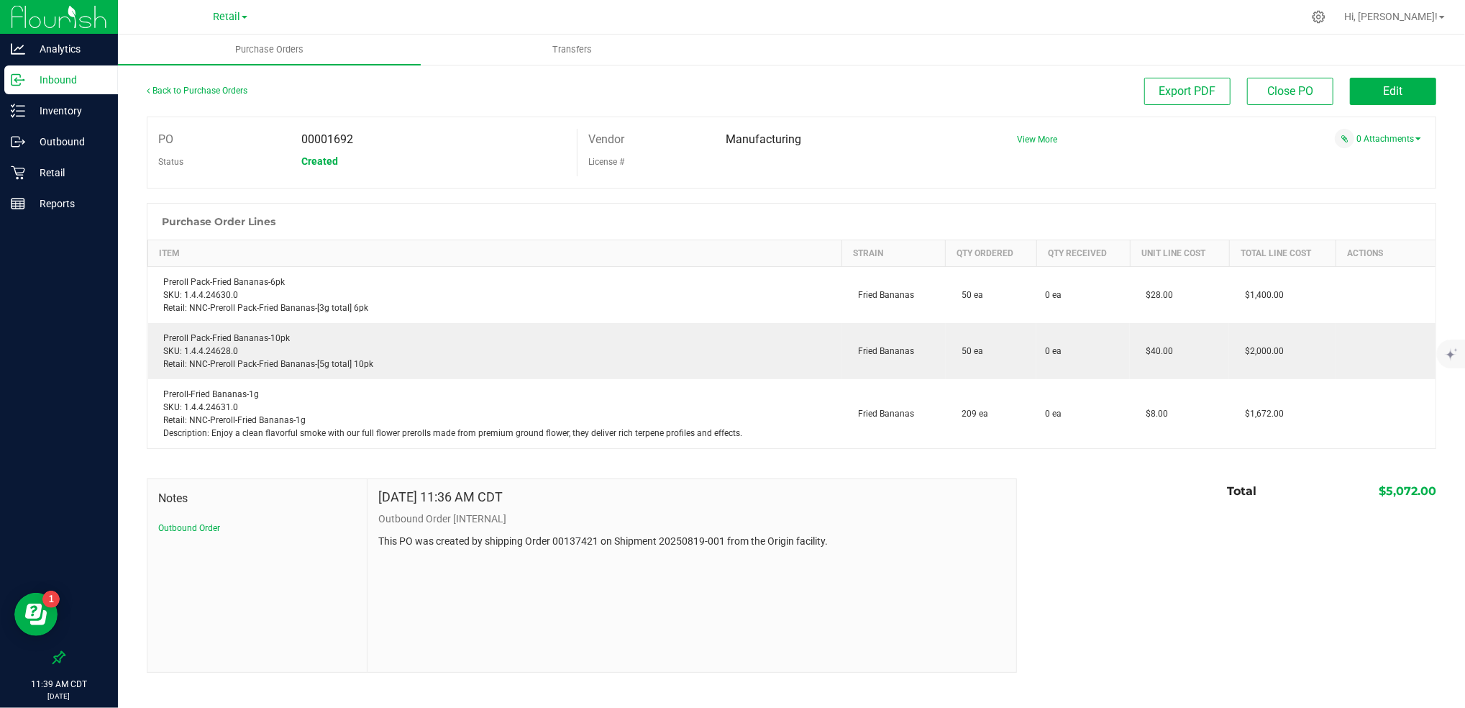
click at [1442, 76] on div "Back to Purchase Orders Export PDF Close PO Edit PO 00001692 Status Created Ven…" at bounding box center [791, 375] width 1347 height 624
click at [1409, 86] on button "Edit" at bounding box center [1393, 91] width 86 height 27
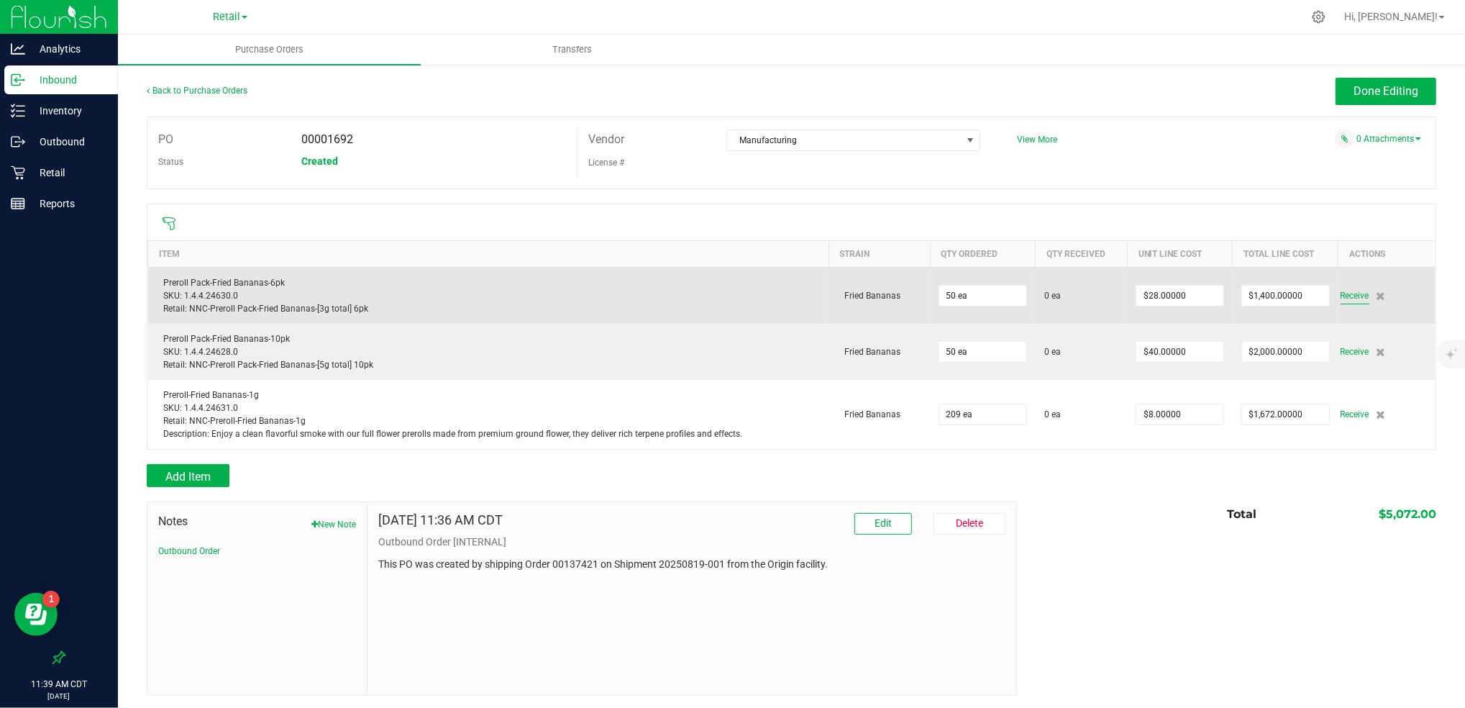
click at [1345, 299] on span "Receive" at bounding box center [1355, 295] width 29 height 17
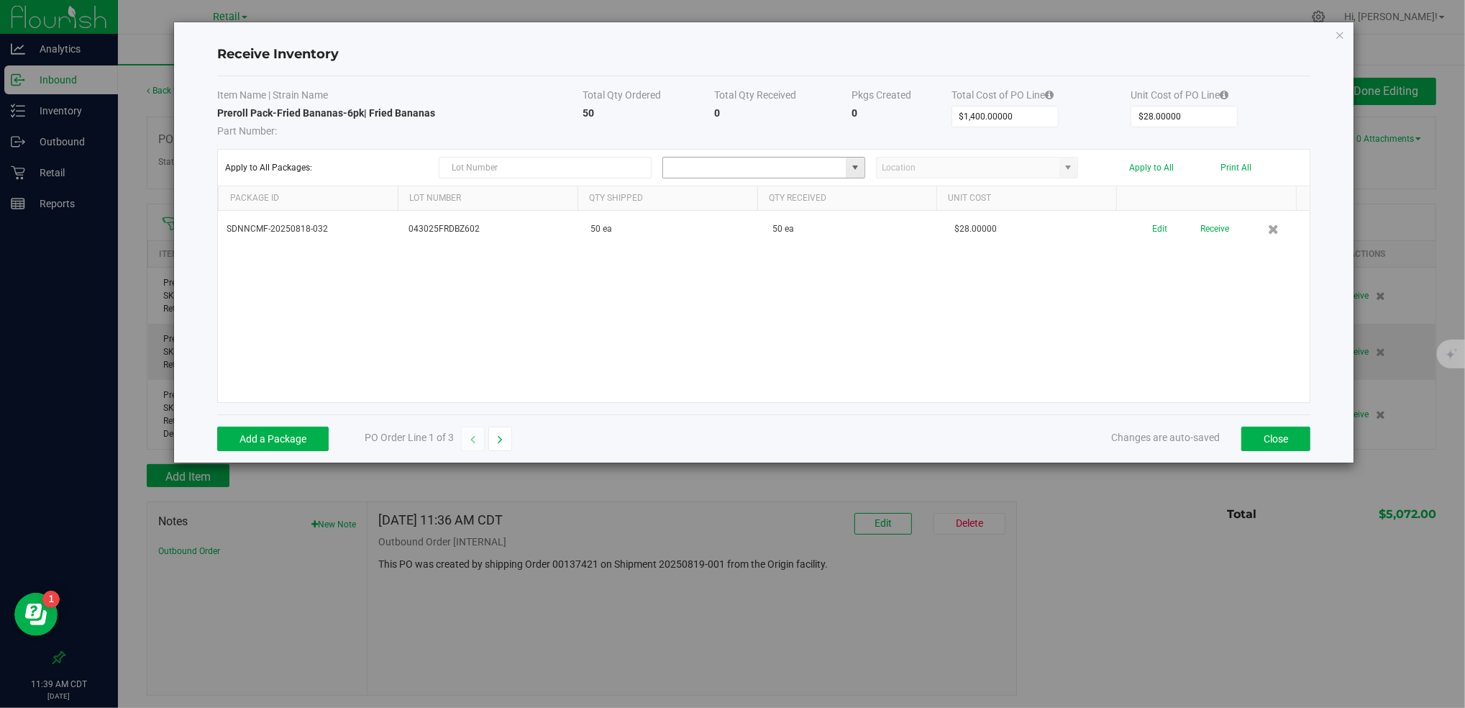
click at [717, 168] on input at bounding box center [754, 168] width 183 height 20
click at [861, 168] on span at bounding box center [855, 168] width 18 height 20
click at [748, 291] on li "Retail Inventory" at bounding box center [763, 291] width 201 height 24
type input "Retail"
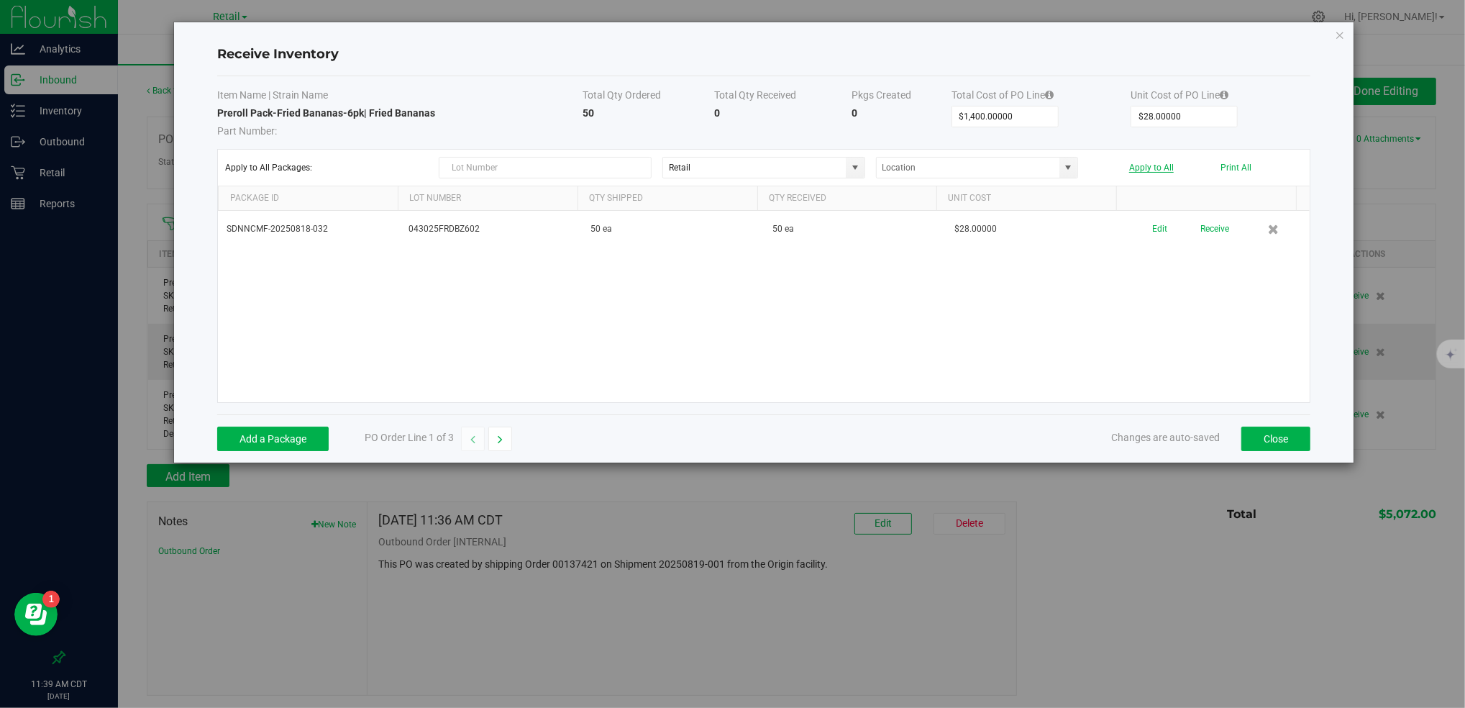
click at [1155, 164] on button "Apply to All" at bounding box center [1151, 168] width 45 height 10
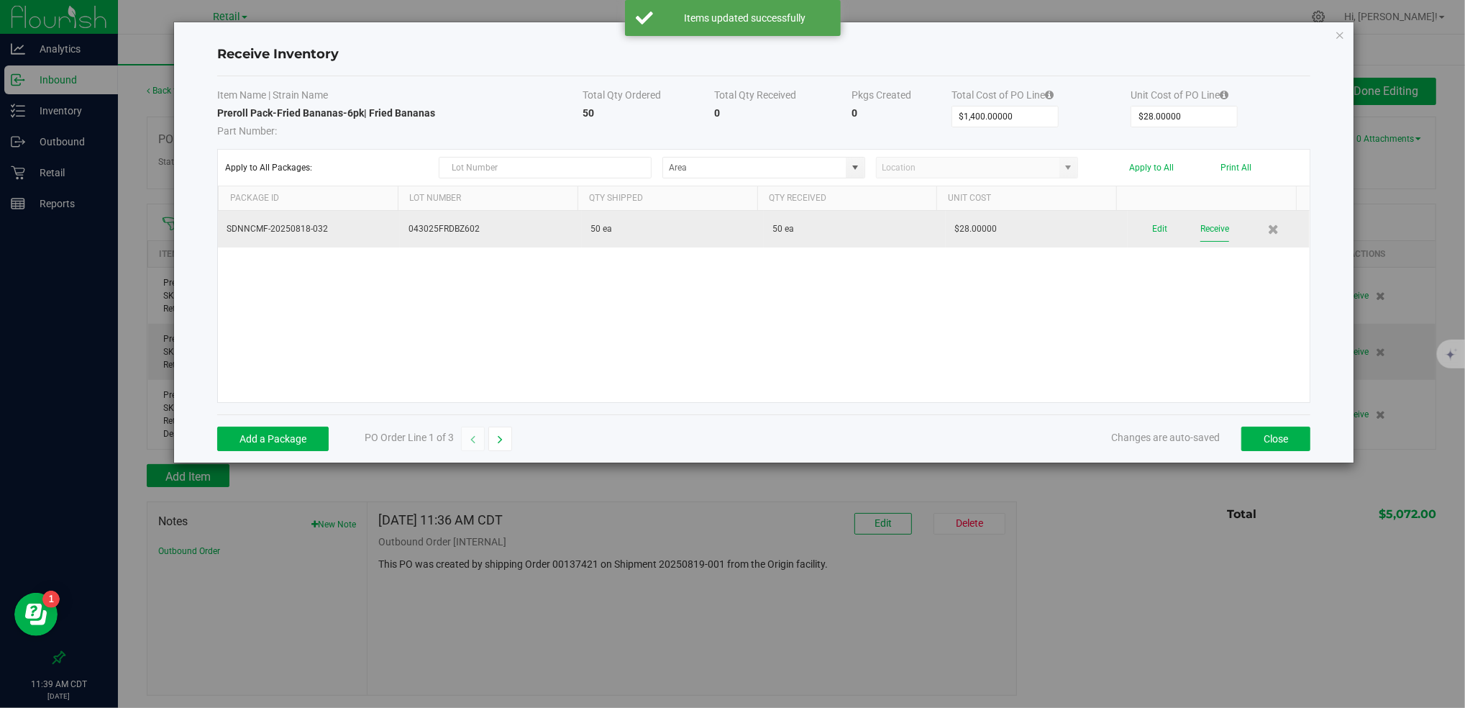
click at [1204, 235] on button "Receive" at bounding box center [1215, 229] width 29 height 25
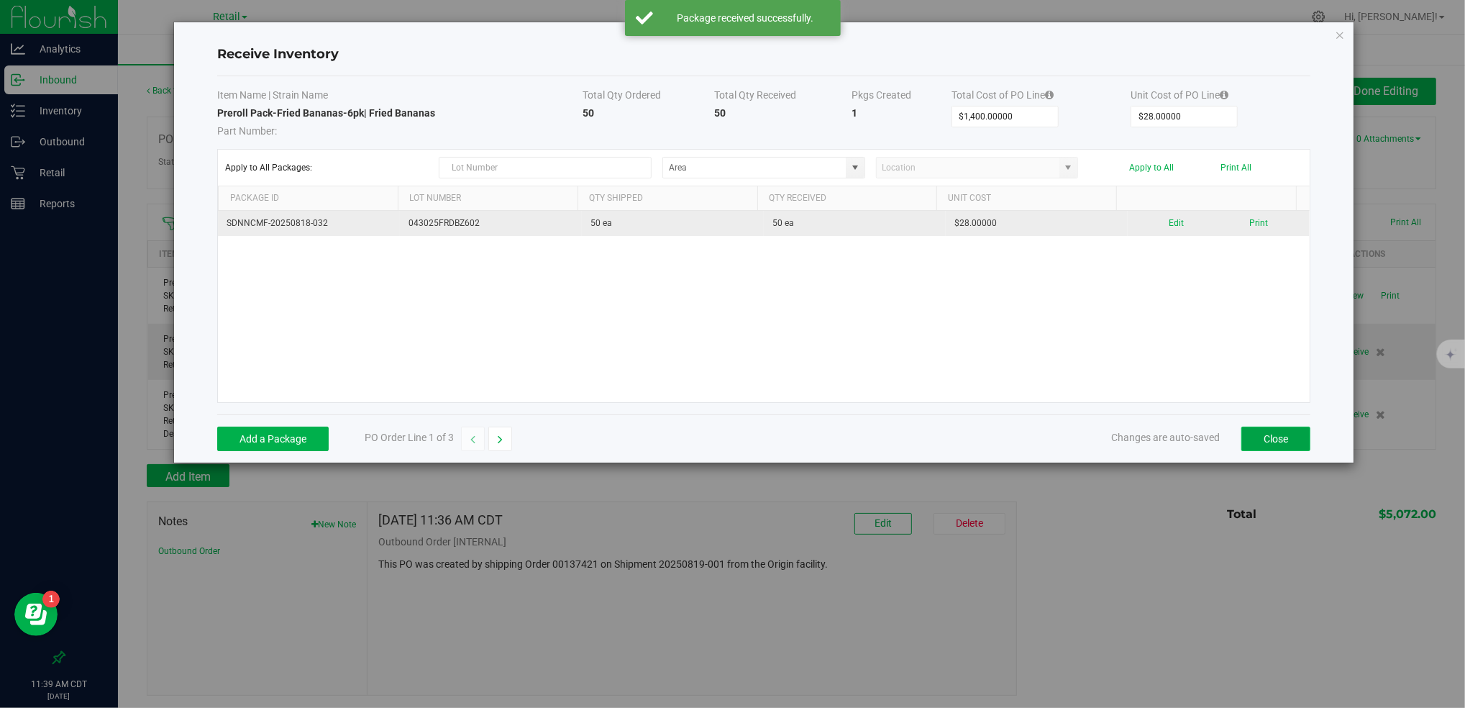
click at [1273, 439] on button "Close" at bounding box center [1276, 439] width 69 height 24
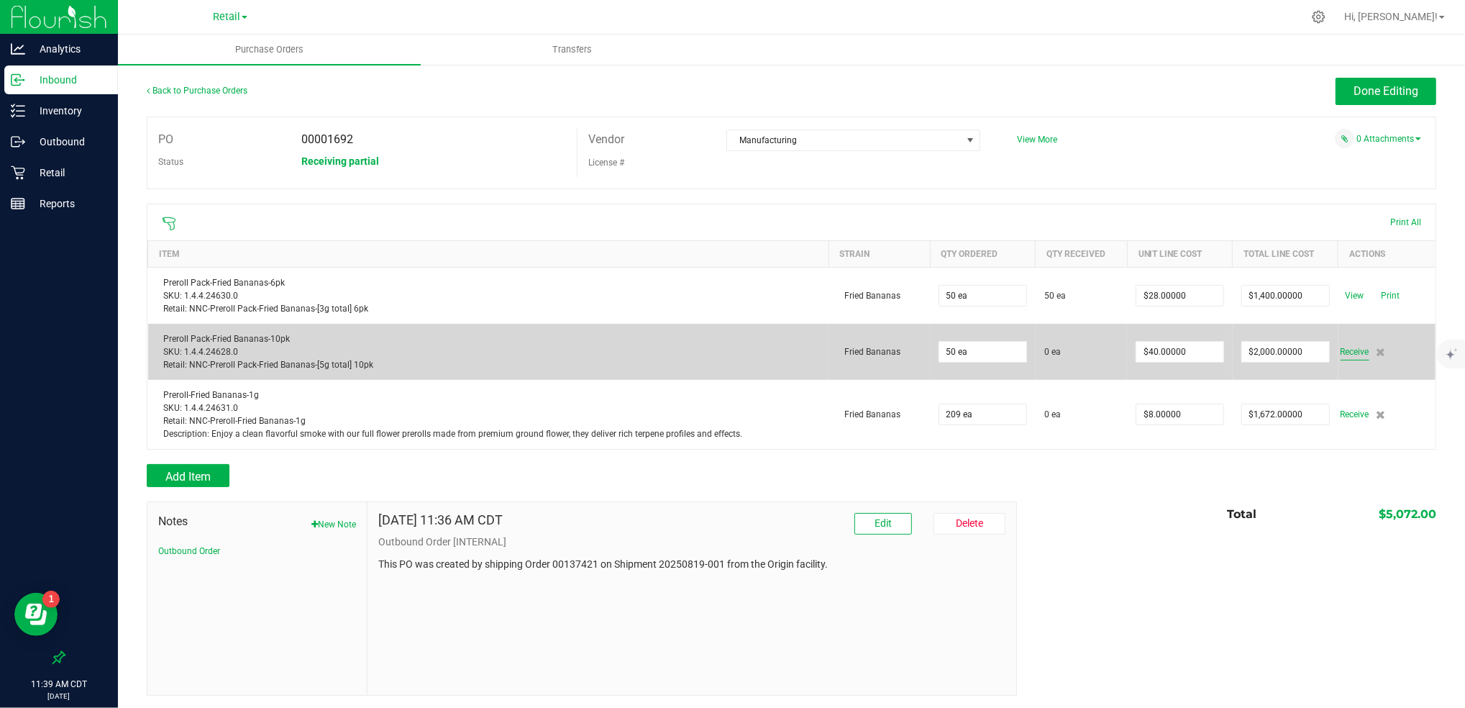
click at [1342, 348] on span "Receive" at bounding box center [1355, 351] width 29 height 17
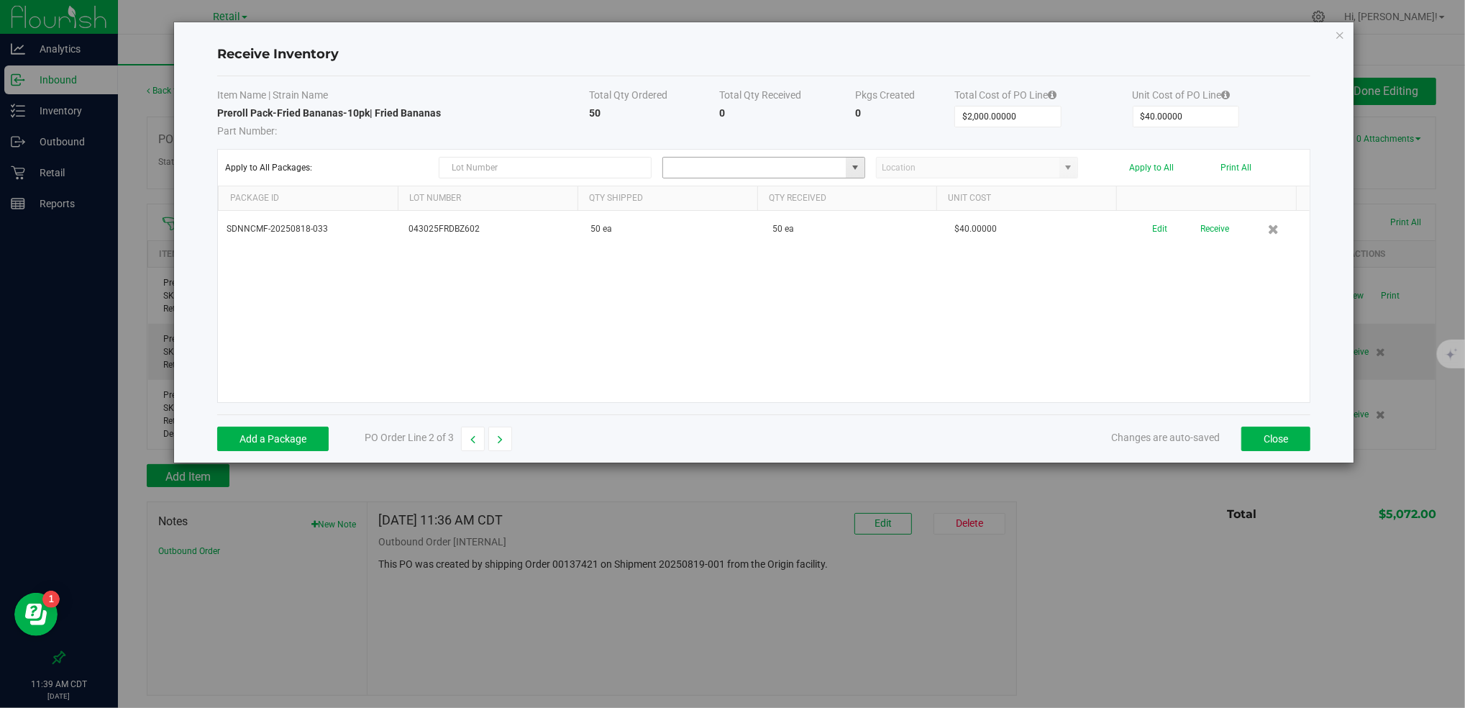
click at [753, 165] on input at bounding box center [754, 168] width 183 height 20
click at [855, 168] on span at bounding box center [856, 168] width 12 height 12
click at [729, 291] on li "Retail Inventory" at bounding box center [763, 291] width 201 height 24
type input "Retail"
click at [1130, 359] on div "SDNNCMF-20250818-033 043025FRDBZ602 50 ea 50 ea $40.00000 Edit Receive" at bounding box center [764, 306] width 1092 height 191
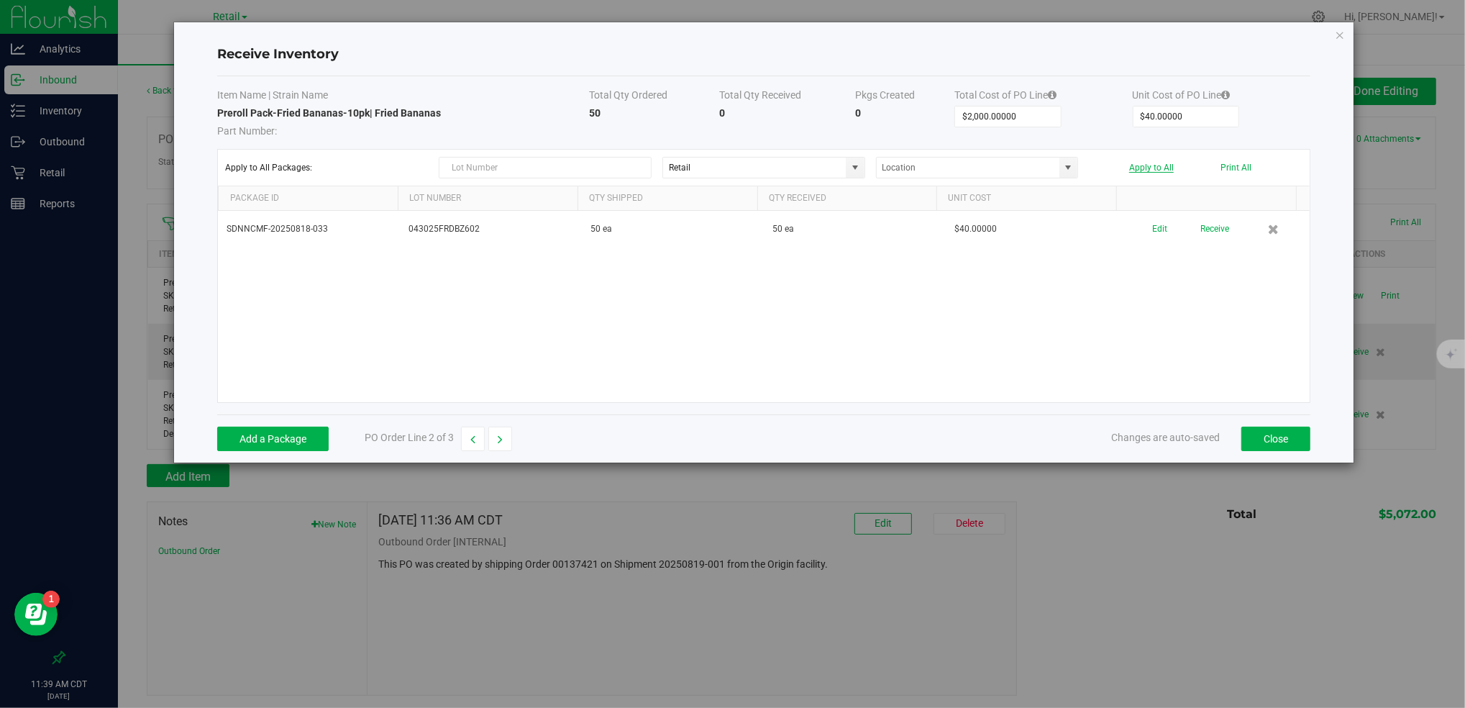
click at [1159, 165] on button "Apply to All" at bounding box center [1151, 168] width 45 height 10
click at [1066, 170] on kendo-combobox at bounding box center [977, 168] width 203 height 22
click at [853, 168] on span at bounding box center [856, 168] width 12 height 12
click at [760, 299] on li "Retail Inventory" at bounding box center [763, 291] width 201 height 24
type input "Retail"
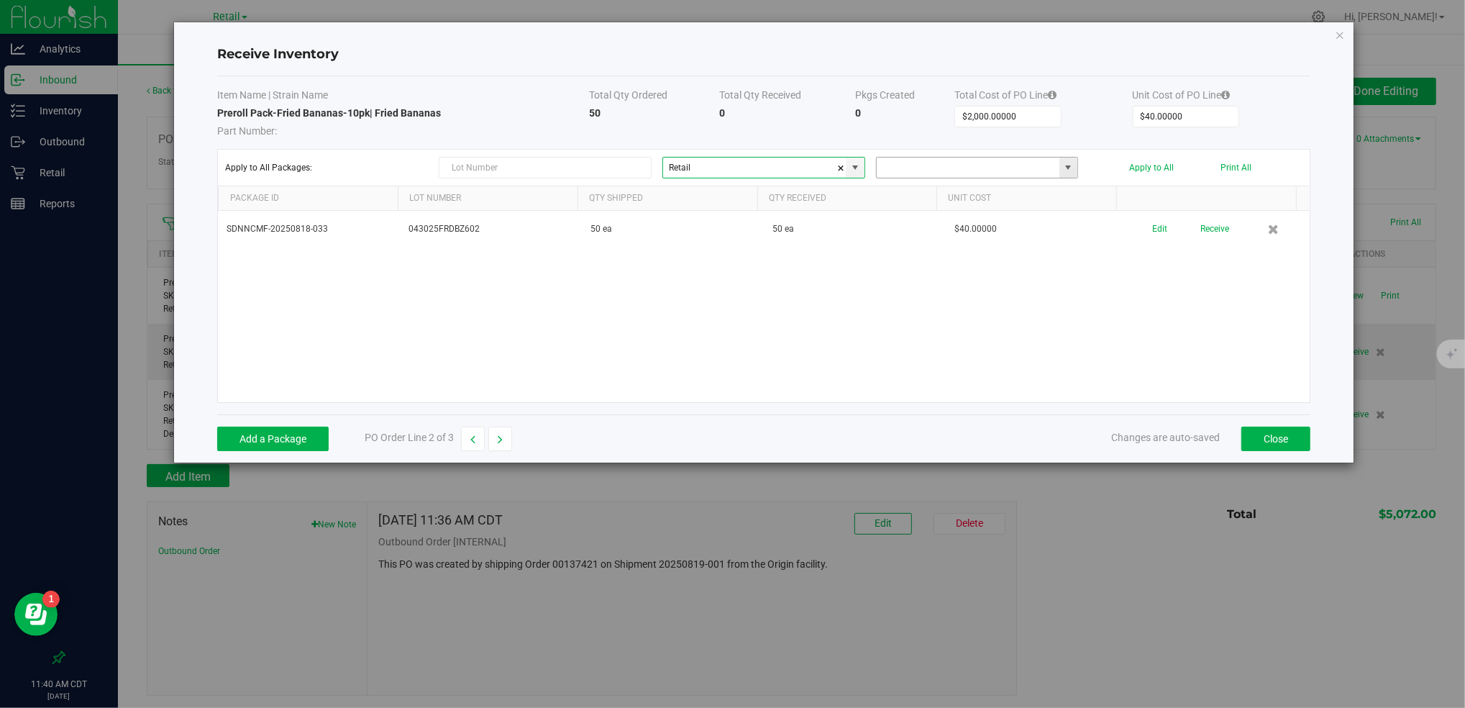
click at [961, 170] on input "NO DATA FOUND" at bounding box center [968, 168] width 183 height 20
click at [1068, 171] on span at bounding box center [1069, 168] width 12 height 12
click at [1128, 318] on div "SDNNCMF-20250818-033 043025FRDBZ602 50 ea 50 ea $40.00000 Edit Receive" at bounding box center [764, 306] width 1092 height 191
click at [1158, 167] on button "Apply to All" at bounding box center [1151, 168] width 45 height 10
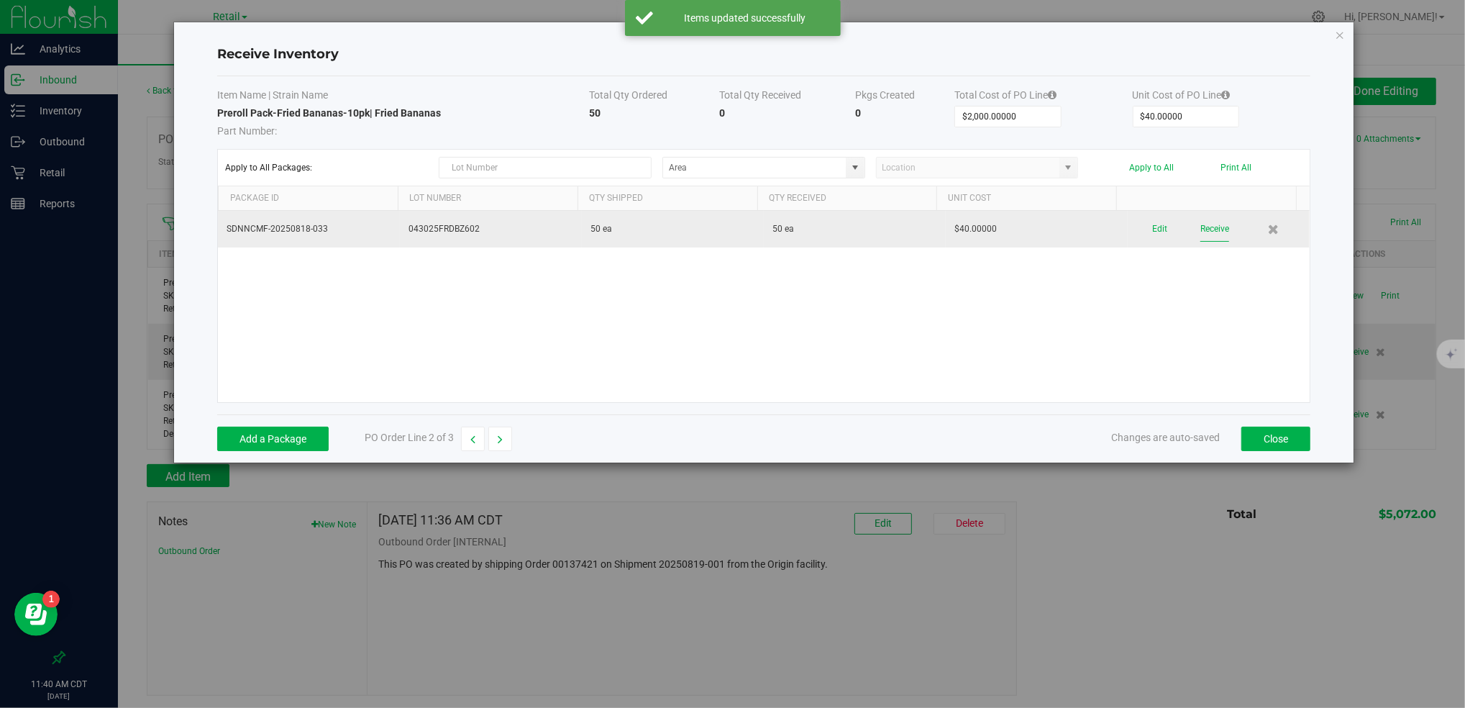
click at [1202, 228] on button "Receive" at bounding box center [1215, 229] width 29 height 25
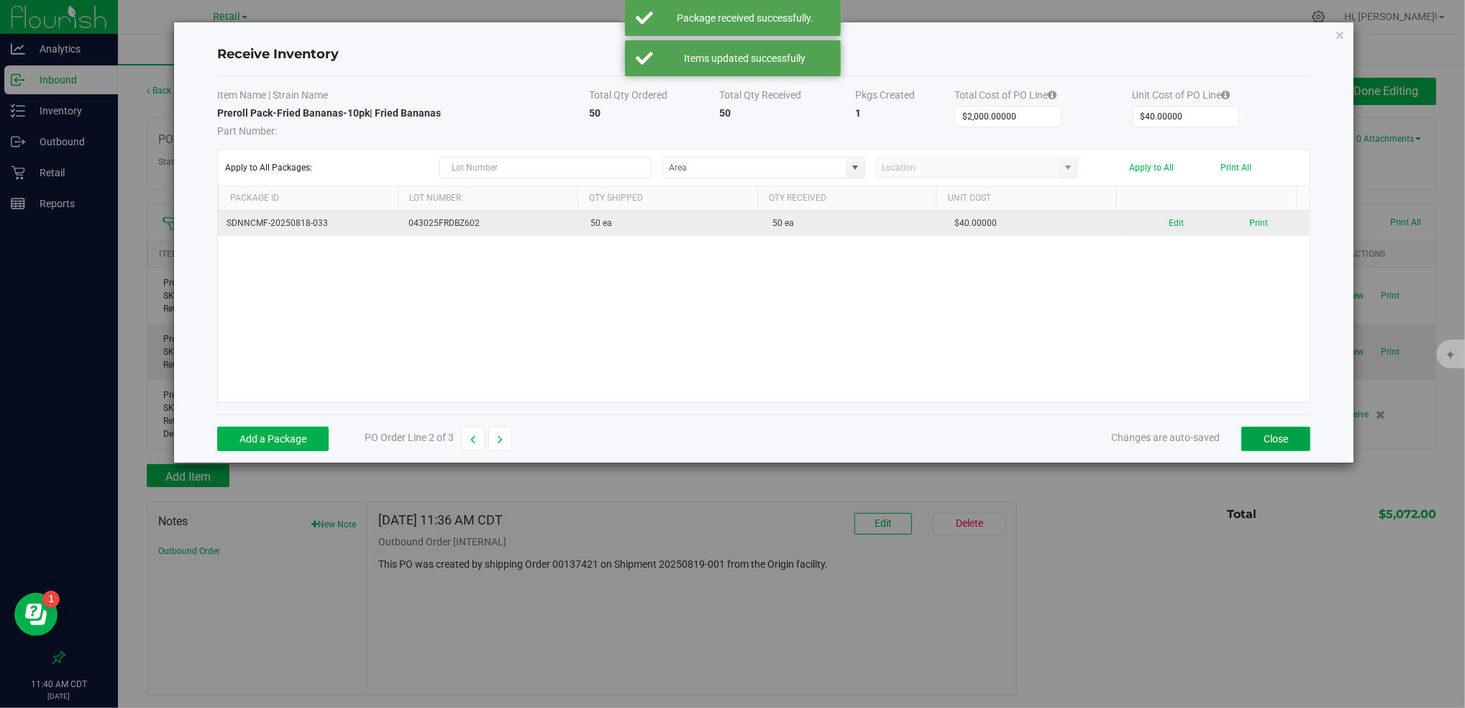
click at [1278, 437] on button "Close" at bounding box center [1276, 439] width 69 height 24
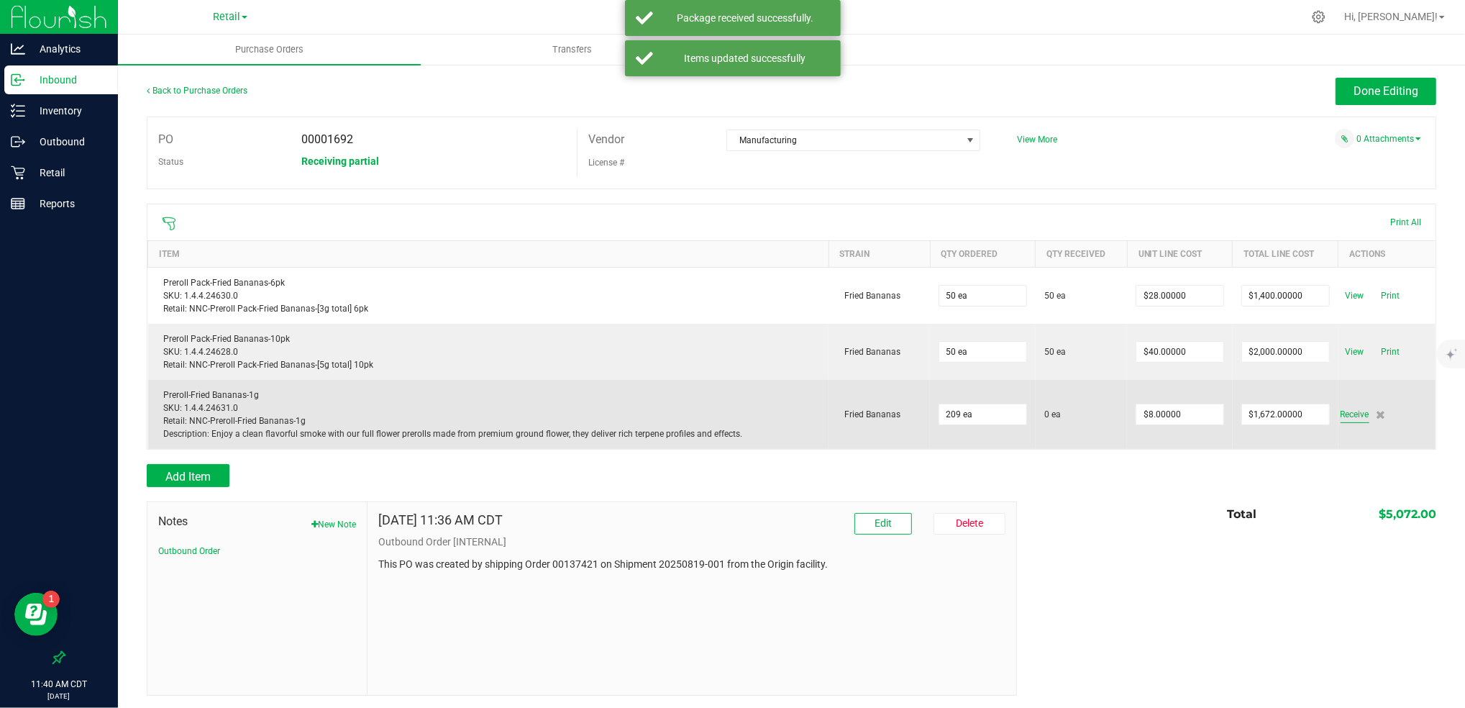
click at [1350, 418] on span "Receive" at bounding box center [1355, 414] width 29 height 17
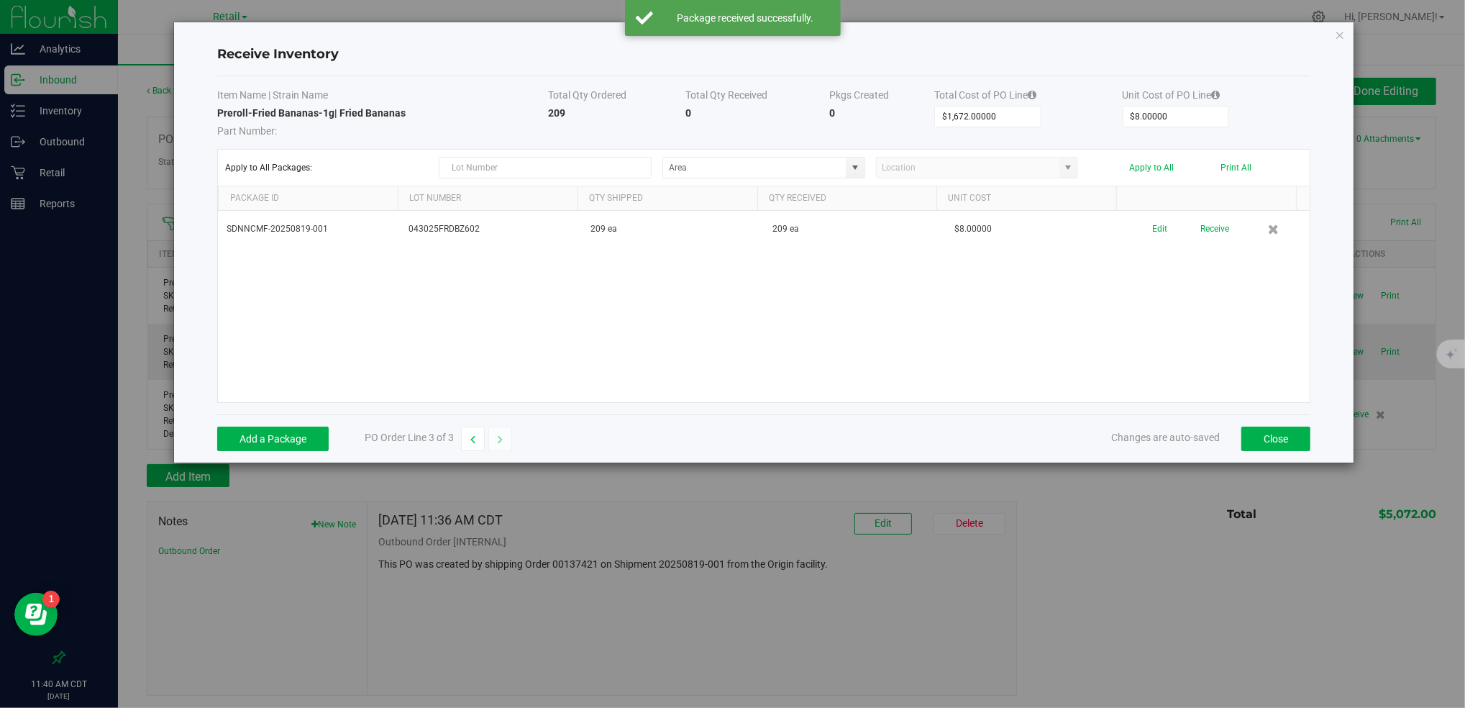
click at [850, 168] on span at bounding box center [856, 168] width 12 height 12
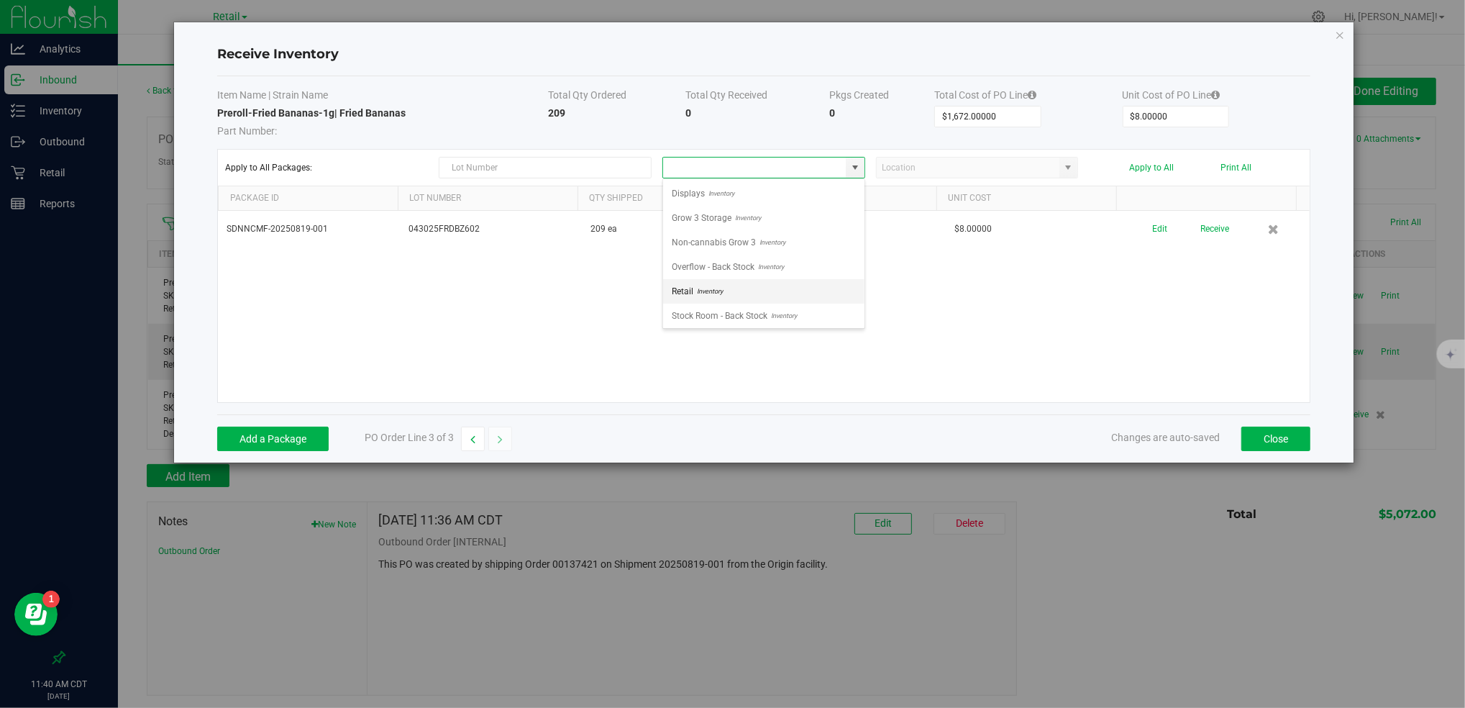
click at [813, 287] on li "Retail Inventory" at bounding box center [763, 291] width 201 height 24
type input "Retail"
click at [1016, 165] on input "NO DATA FOUND" at bounding box center [968, 168] width 183 height 20
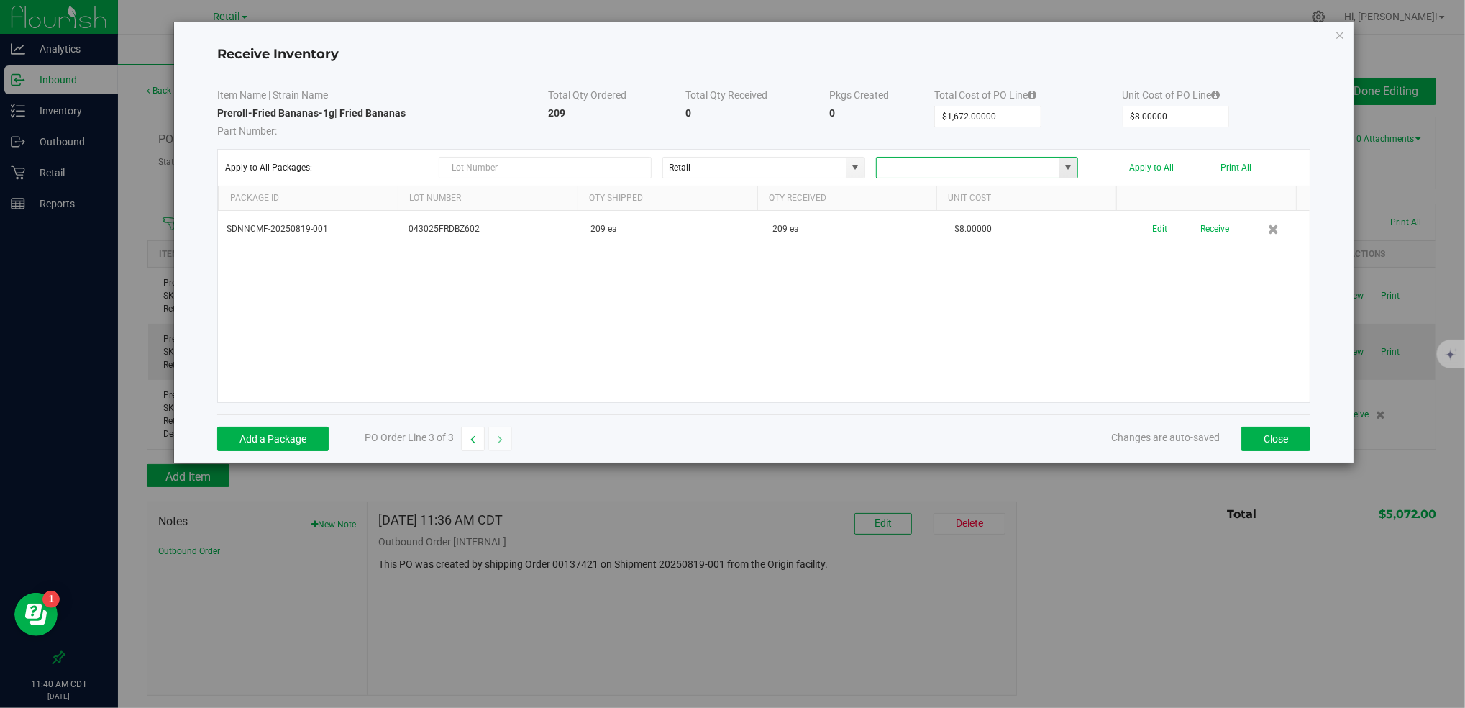
click at [1073, 176] on span at bounding box center [1069, 168] width 18 height 20
click at [1073, 171] on span at bounding box center [1069, 168] width 12 height 12
click at [1161, 167] on button "Apply to All" at bounding box center [1151, 168] width 45 height 10
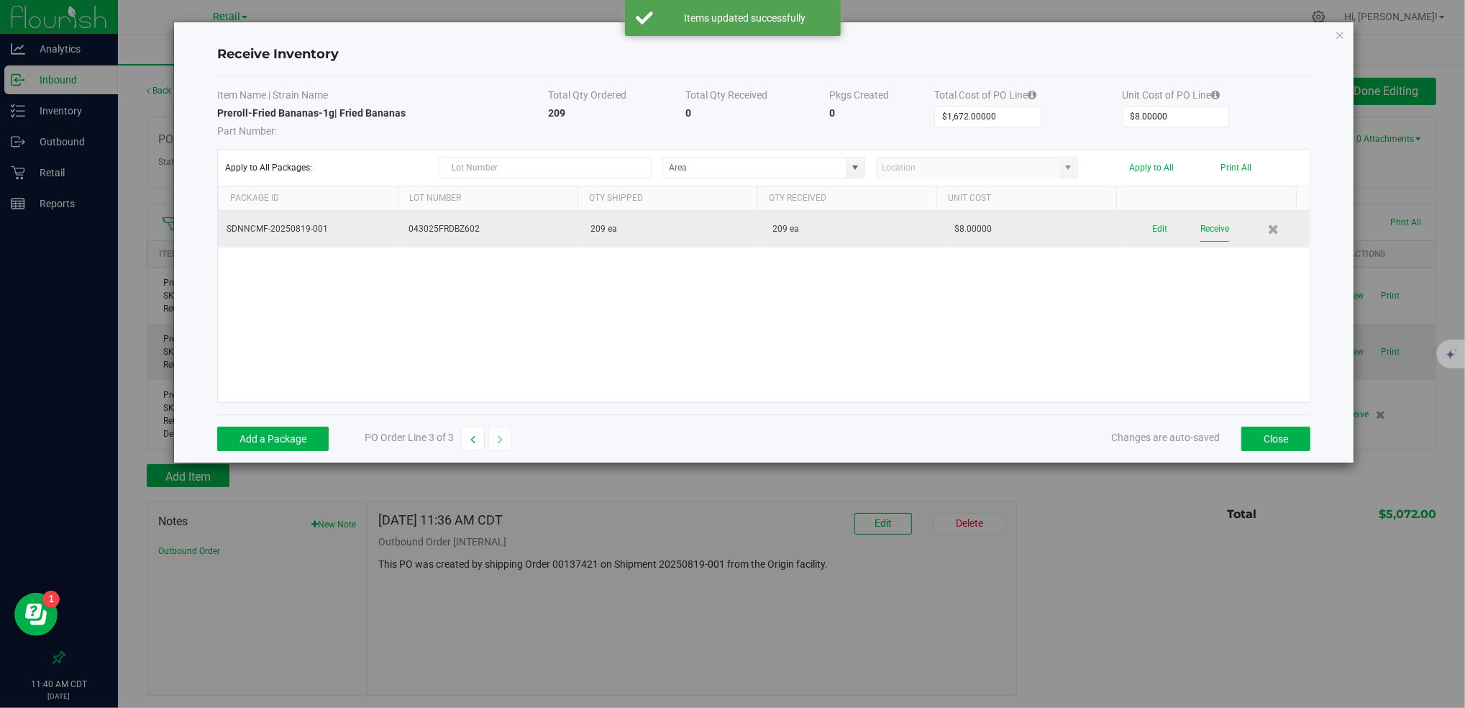
click at [1212, 232] on button "Receive" at bounding box center [1215, 229] width 29 height 25
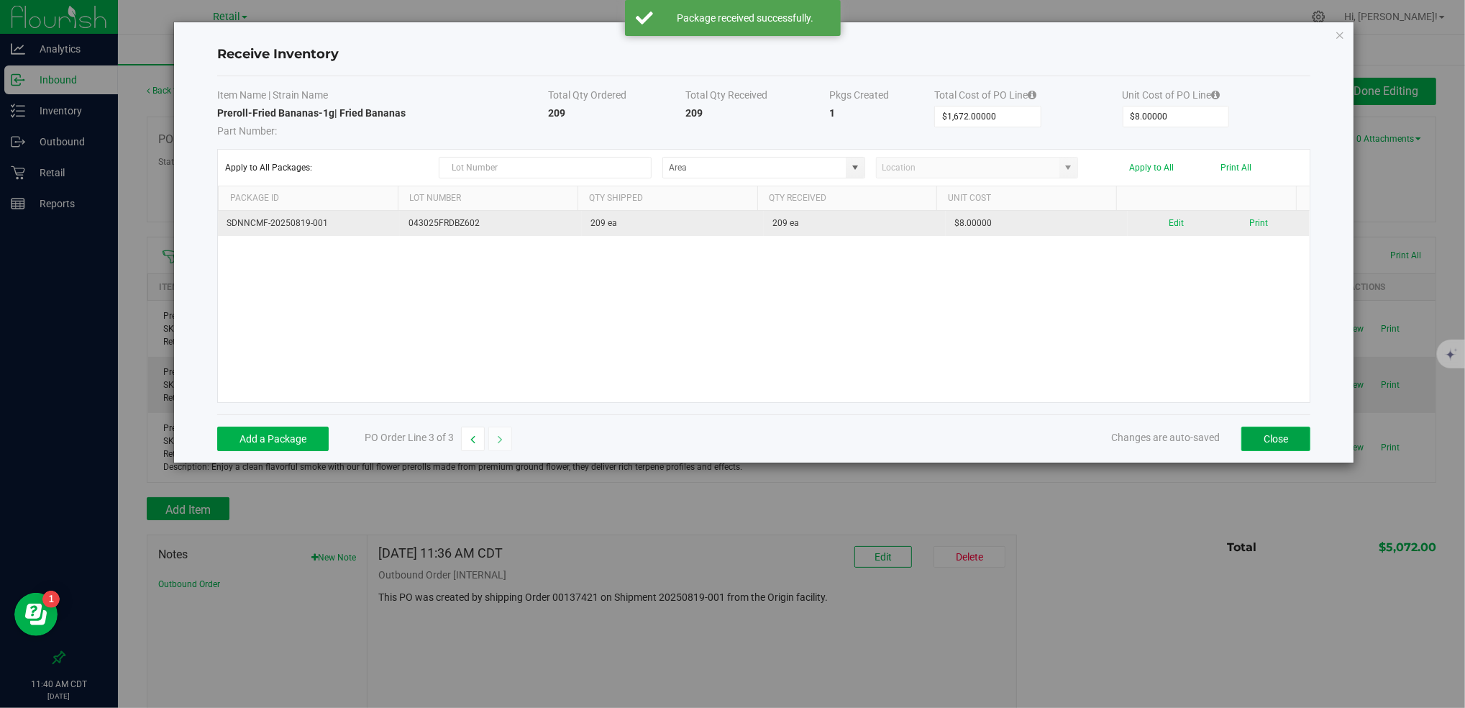
click at [1283, 427] on button "Close" at bounding box center [1276, 439] width 69 height 24
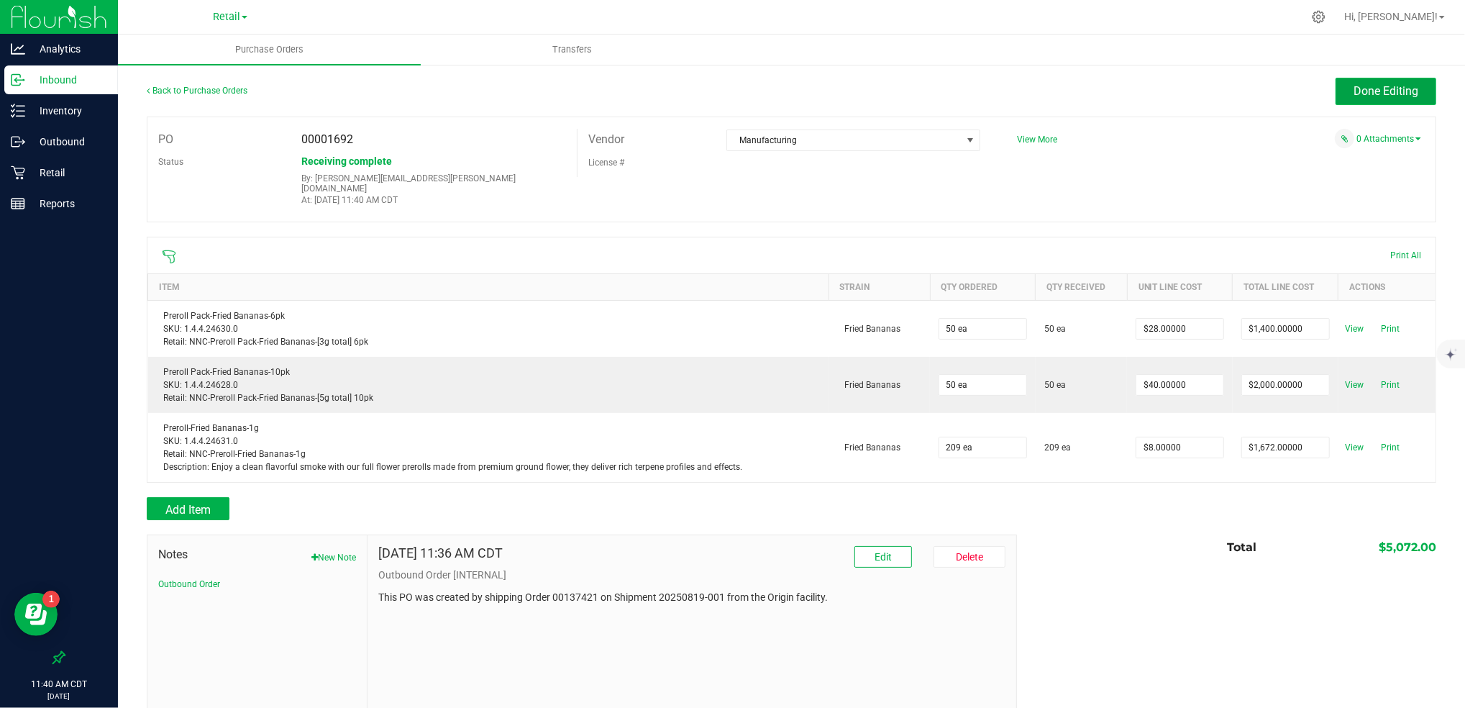
click at [1368, 89] on span "Done Editing" at bounding box center [1386, 91] width 65 height 14
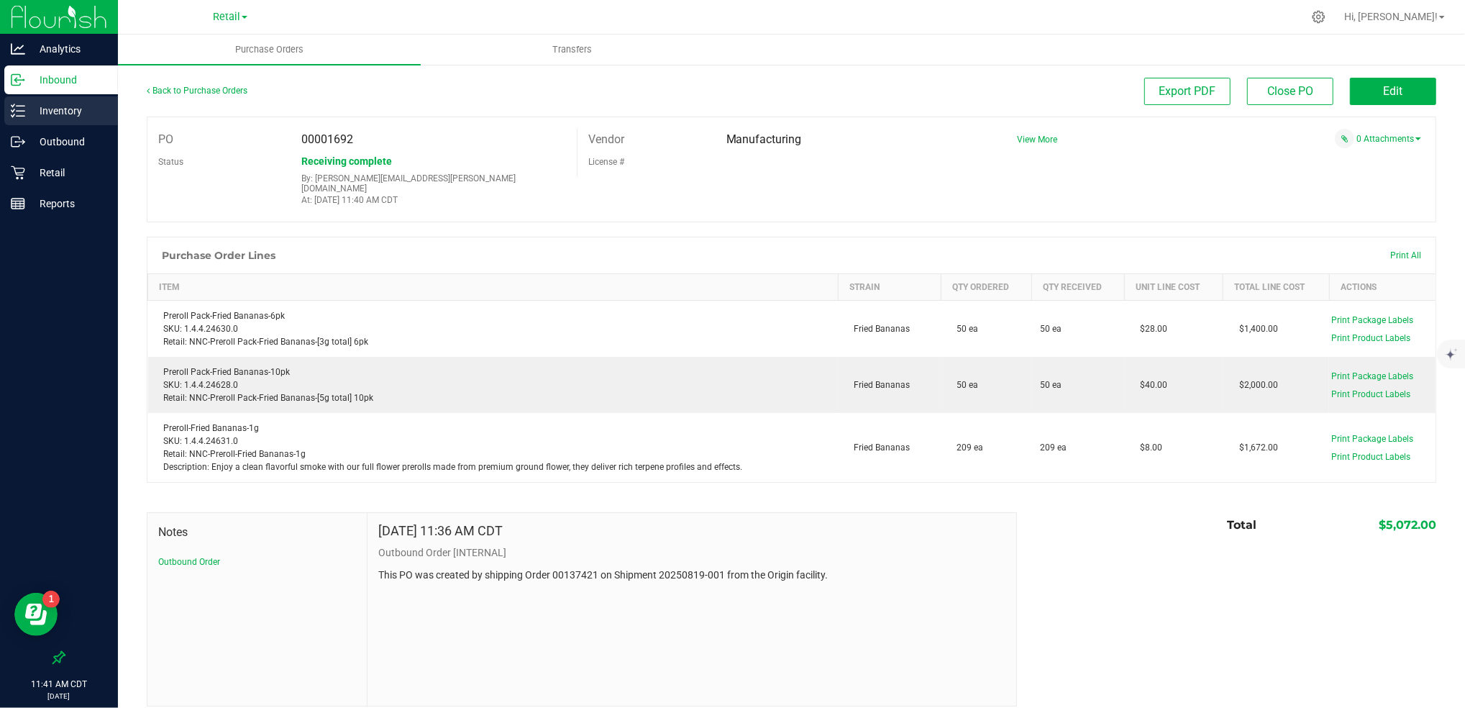
click at [77, 104] on p "Inventory" at bounding box center [68, 110] width 86 height 17
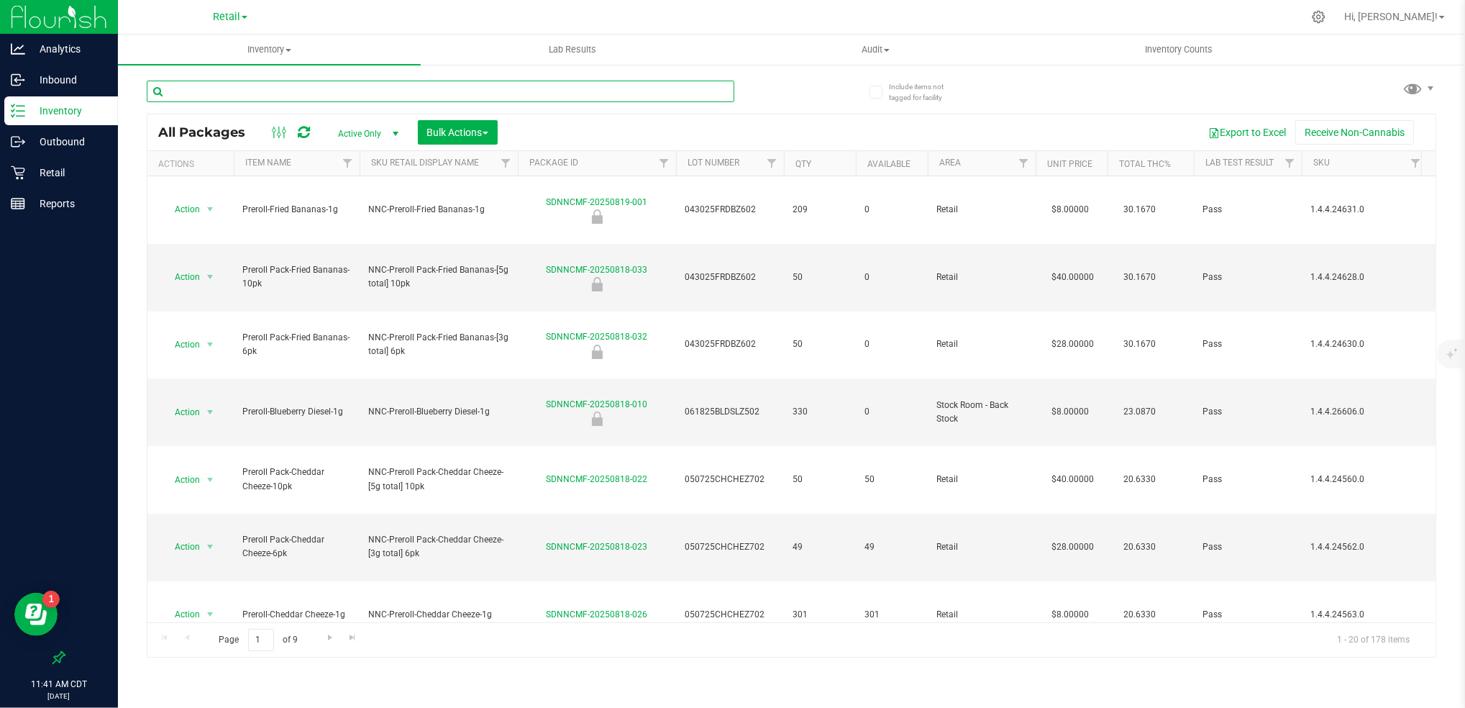
click at [424, 81] on input "text" at bounding box center [441, 92] width 588 height 22
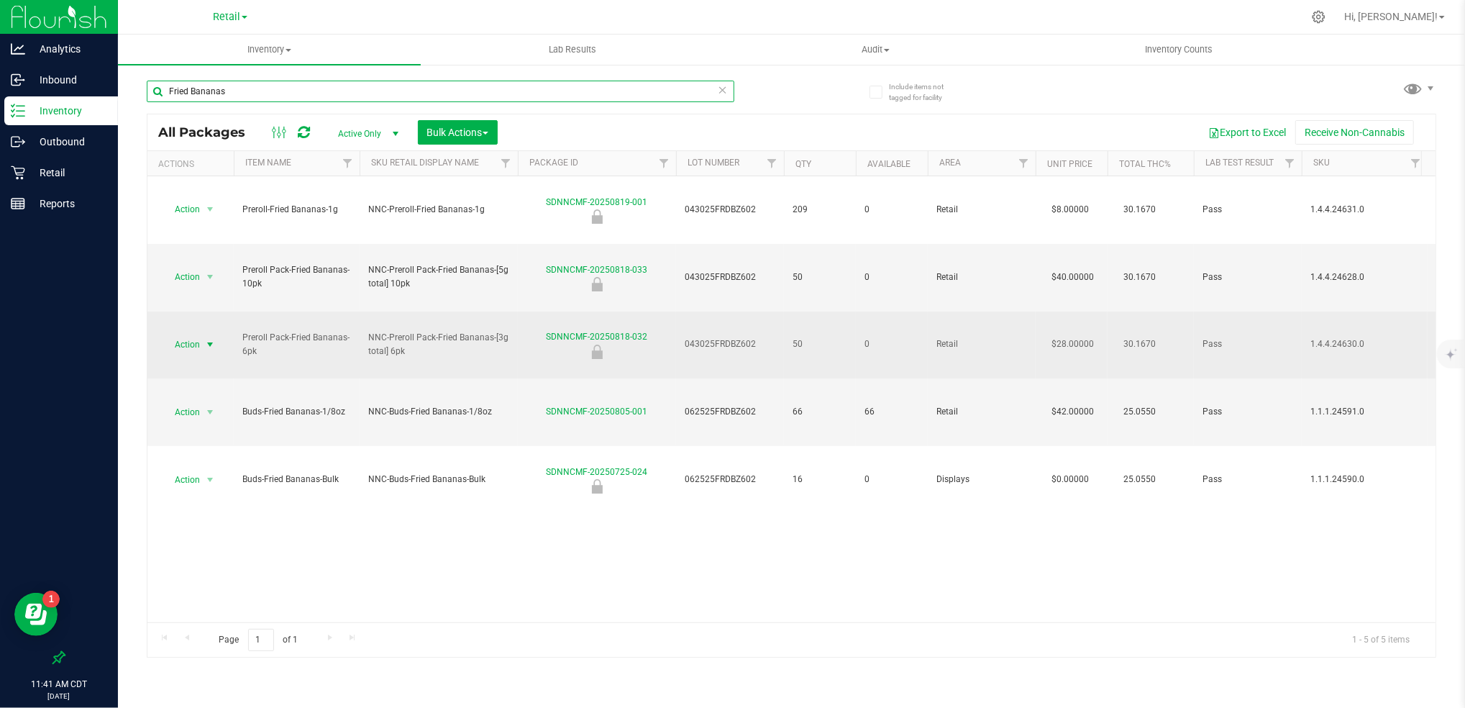
type input "Fried Bananas"
click at [184, 335] on span "Action" at bounding box center [181, 345] width 39 height 20
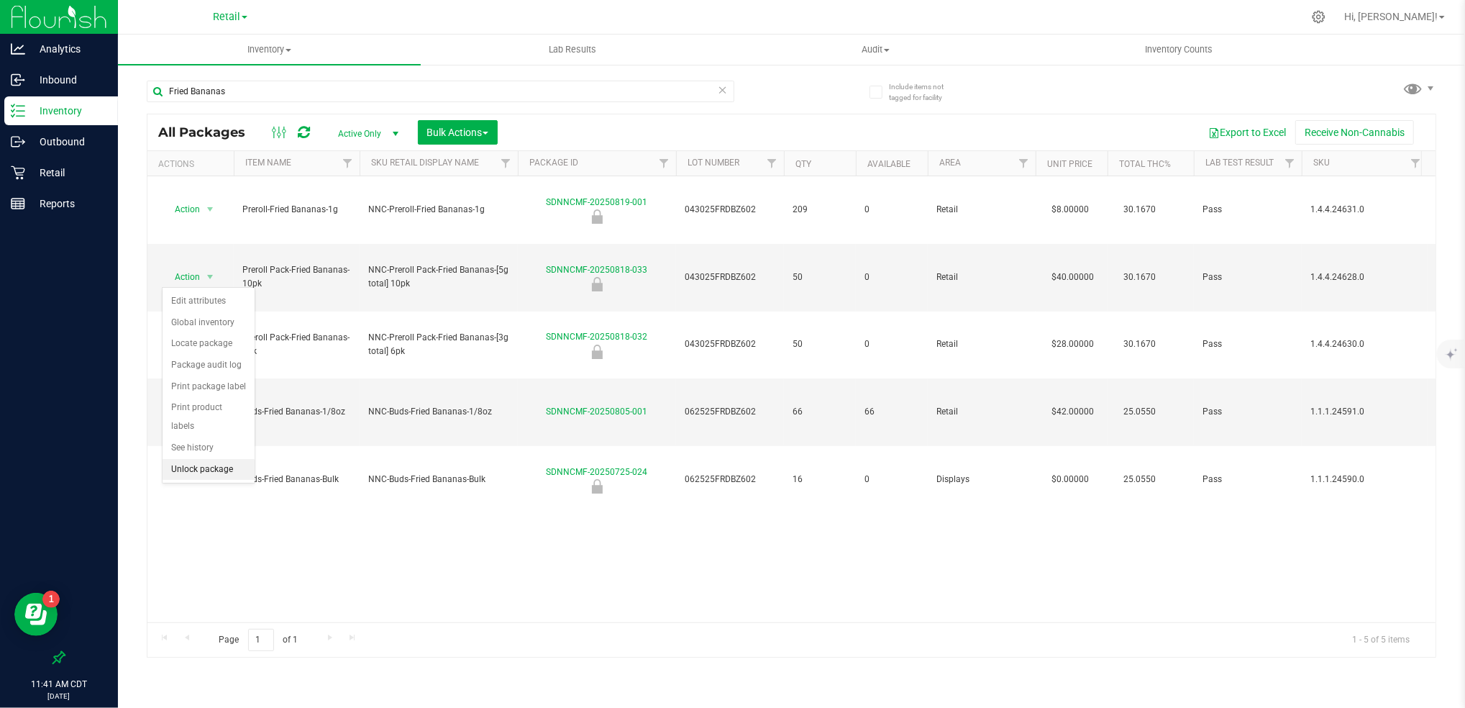
click at [204, 478] on li "Unlock package" at bounding box center [209, 470] width 92 height 22
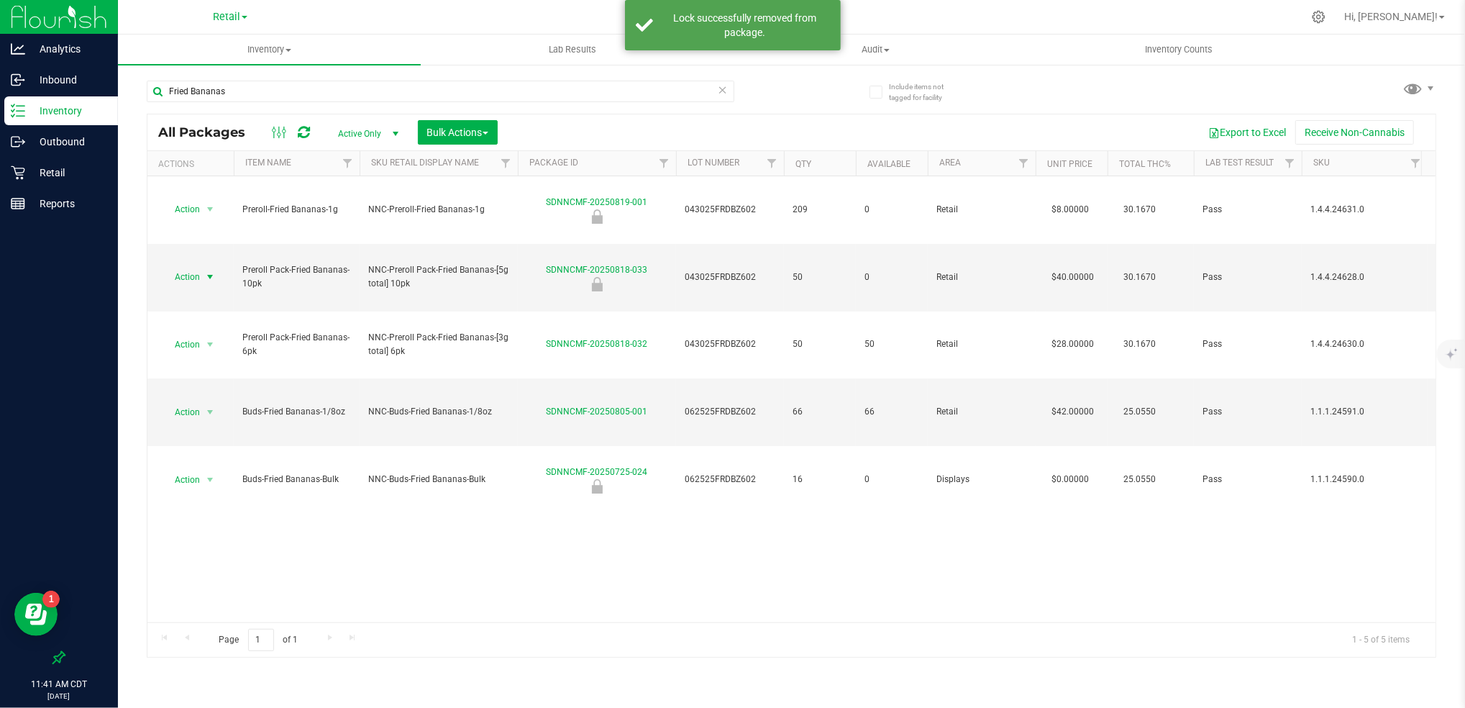
click at [190, 267] on span "Action" at bounding box center [181, 277] width 39 height 20
click at [219, 432] on li "Unlock package" at bounding box center [209, 429] width 92 height 22
click at [211, 388] on li "Unlock package" at bounding box center [209, 389] width 92 height 22
click at [466, 432] on div "Action Action Create package Edit attributes Global inventory Locate package Lo…" at bounding box center [791, 399] width 1288 height 446
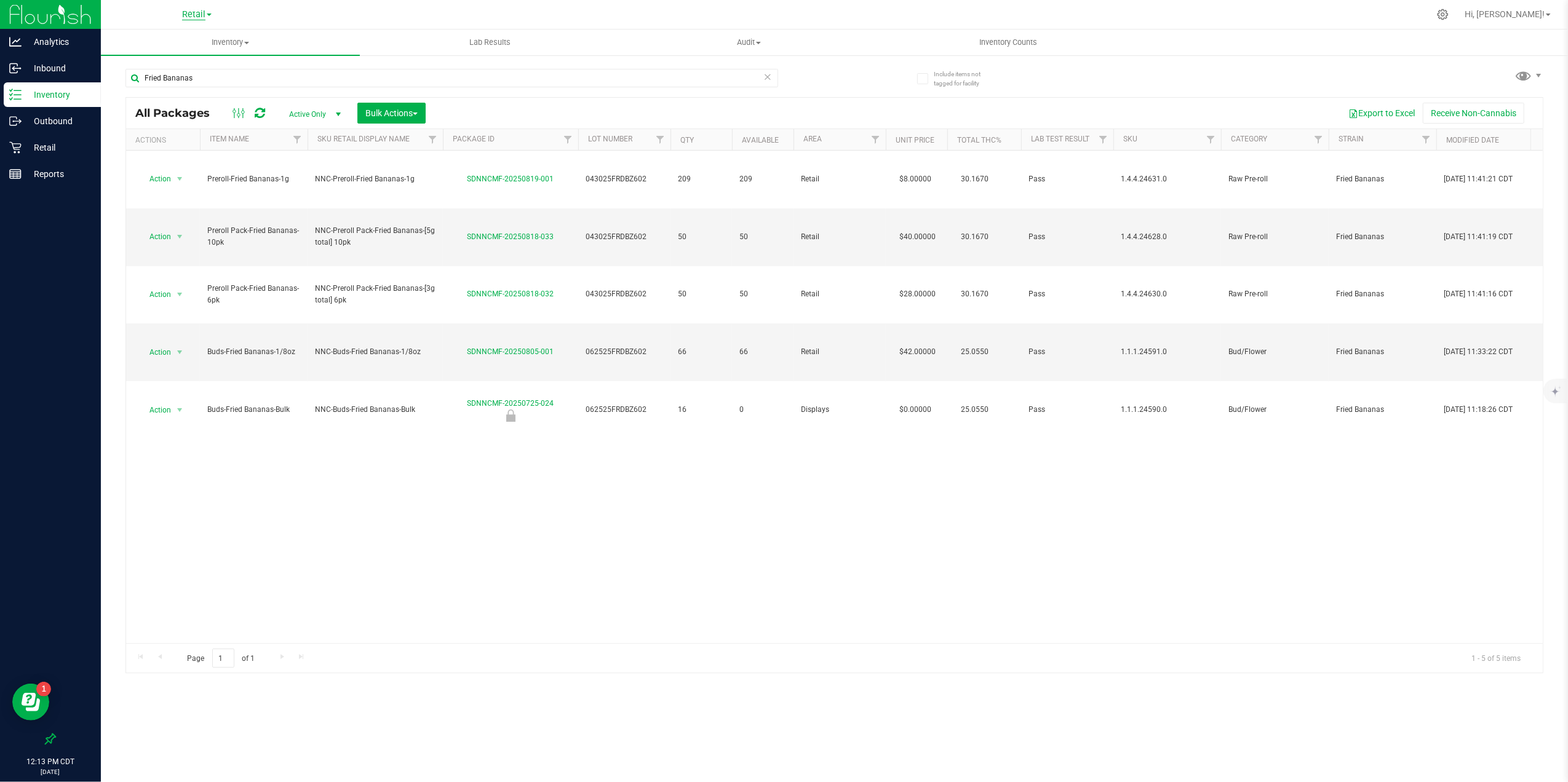
click at [186, 12] on span "Retail" at bounding box center [193, 15] width 23 height 11
click at [178, 57] on link "Manufacturing" at bounding box center [197, 59] width 180 height 16
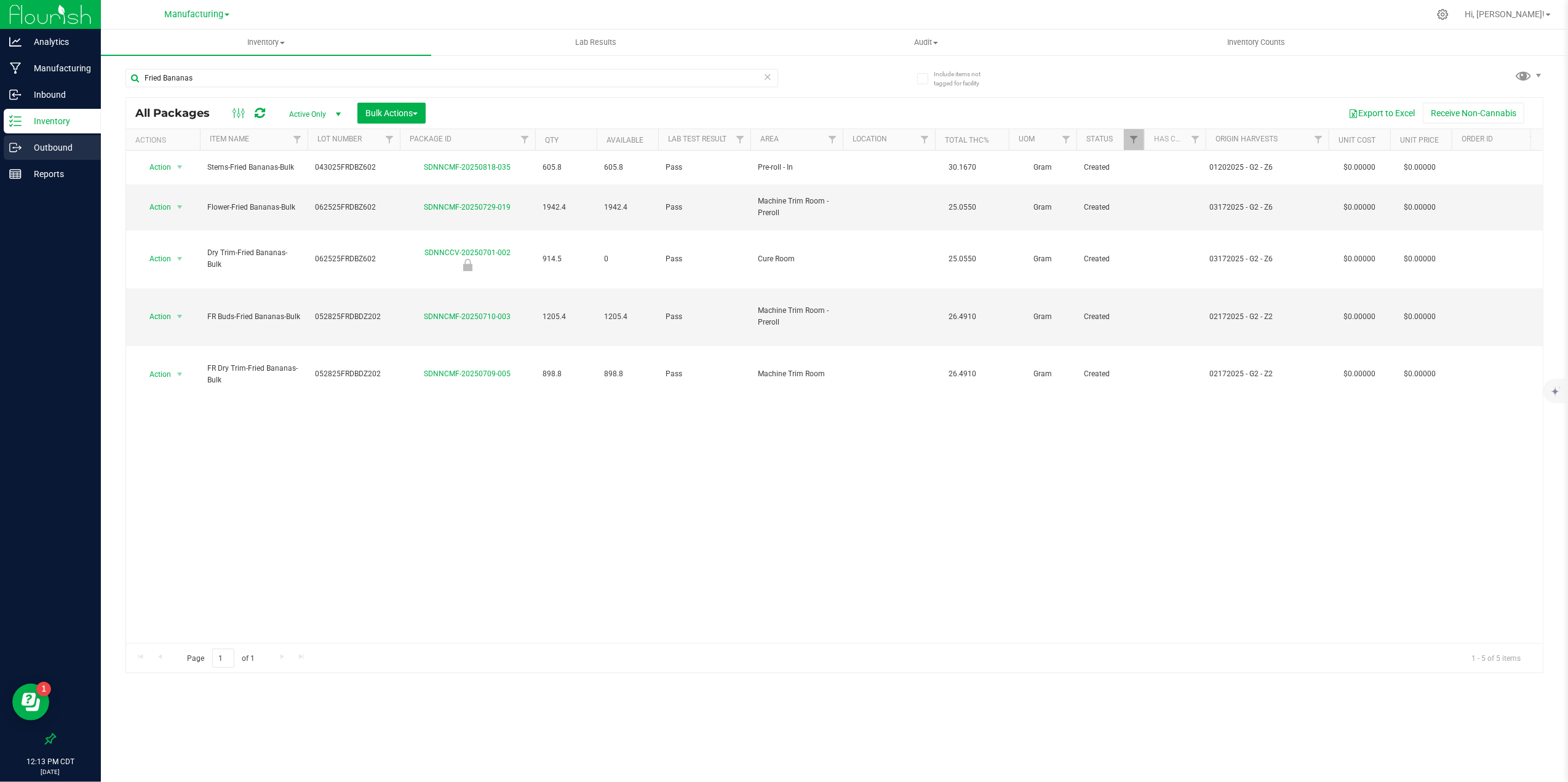
click at [27, 150] on p "Outbound" at bounding box center [58, 147] width 74 height 15
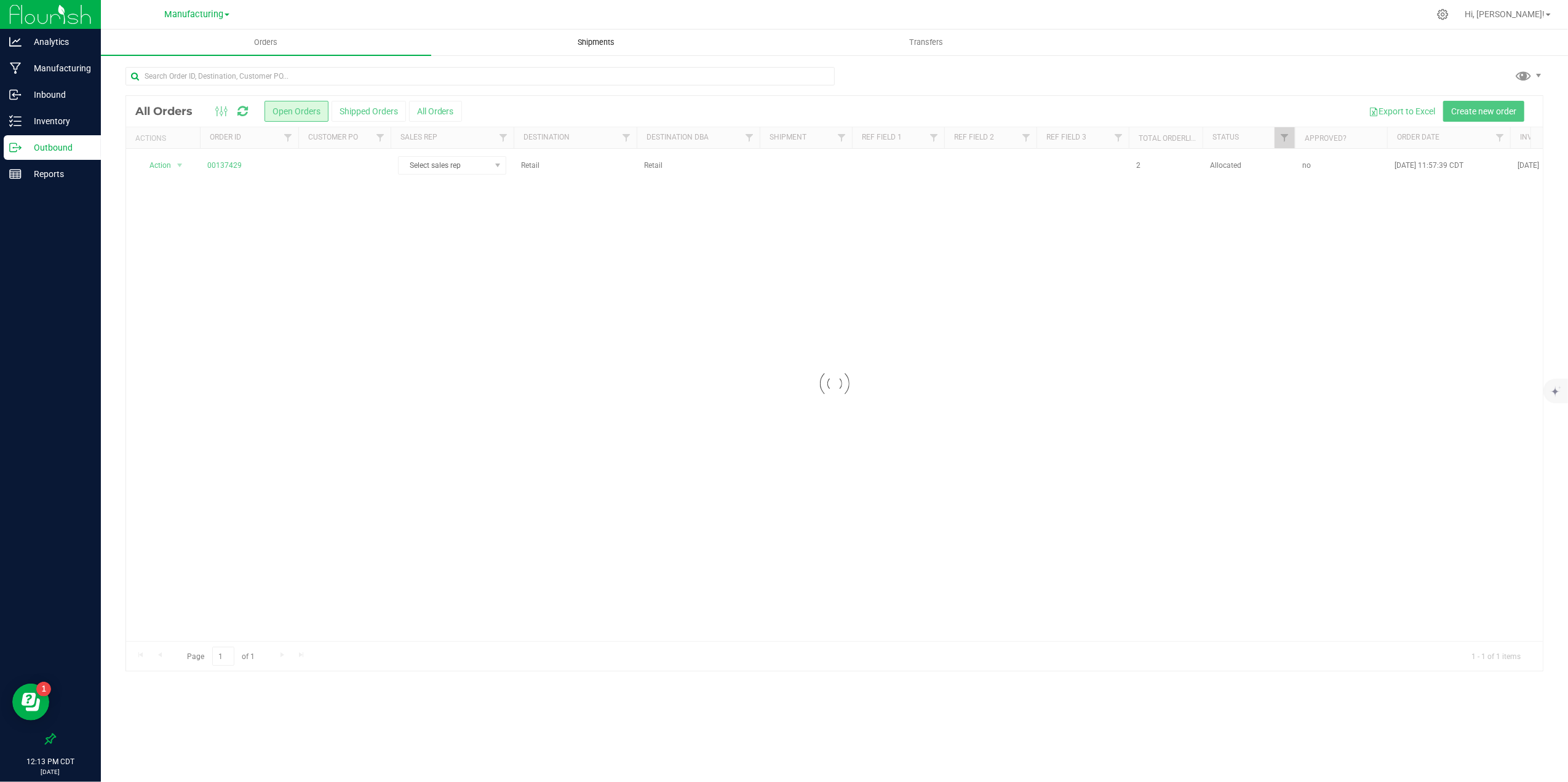
click at [594, 47] on span "Shipments" at bounding box center [596, 42] width 70 height 11
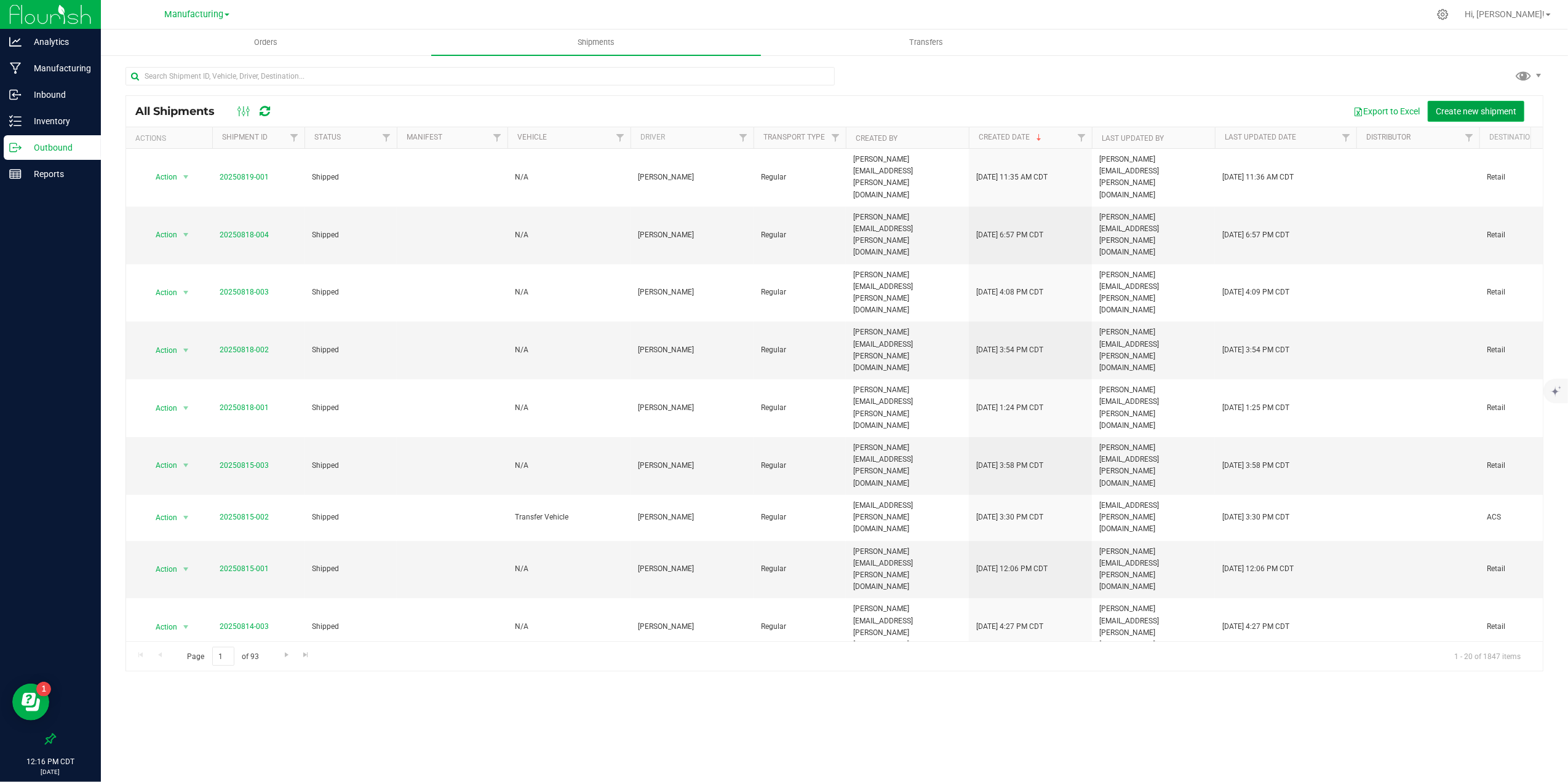
click at [1253, 112] on span "Create new shipment" at bounding box center [1476, 111] width 80 height 10
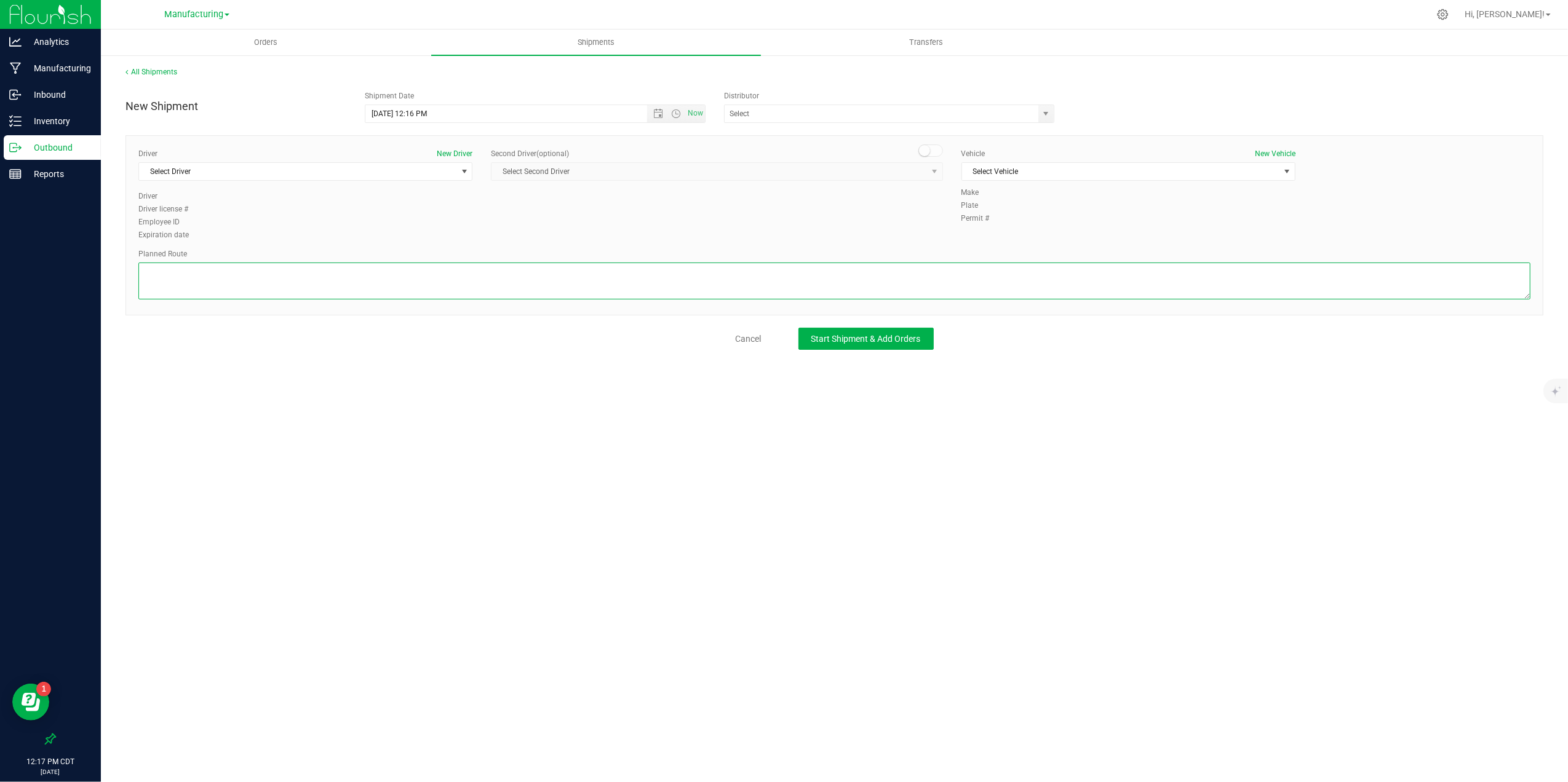
click at [530, 299] on textarea at bounding box center [834, 280] width 1392 height 37
click at [172, 72] on link "All Shipments" at bounding box center [151, 72] width 51 height 9
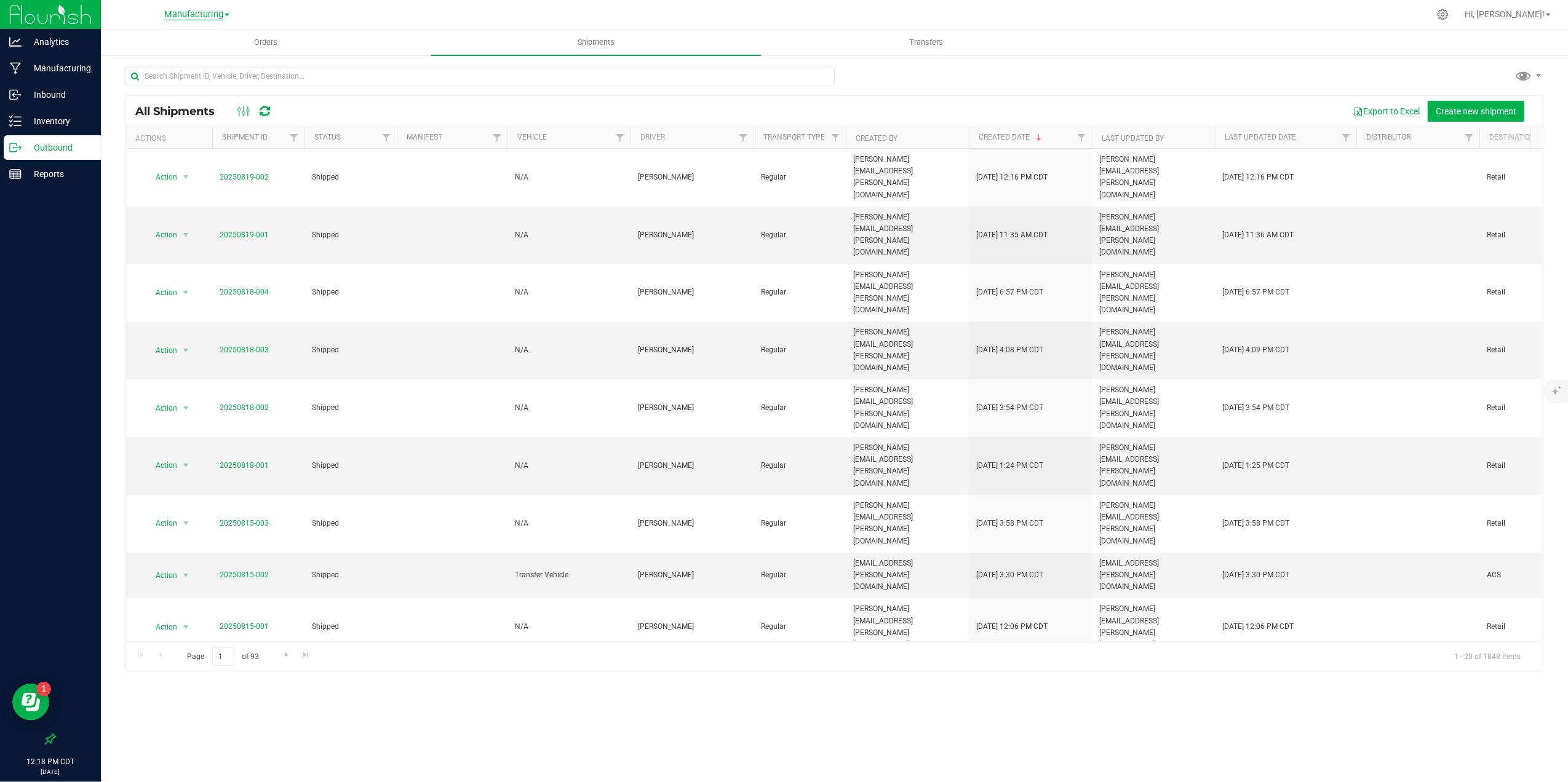
click at [198, 17] on span "Manufacturing" at bounding box center [193, 15] width 59 height 11
click at [175, 73] on link "Retail" at bounding box center [197, 75] width 180 height 16
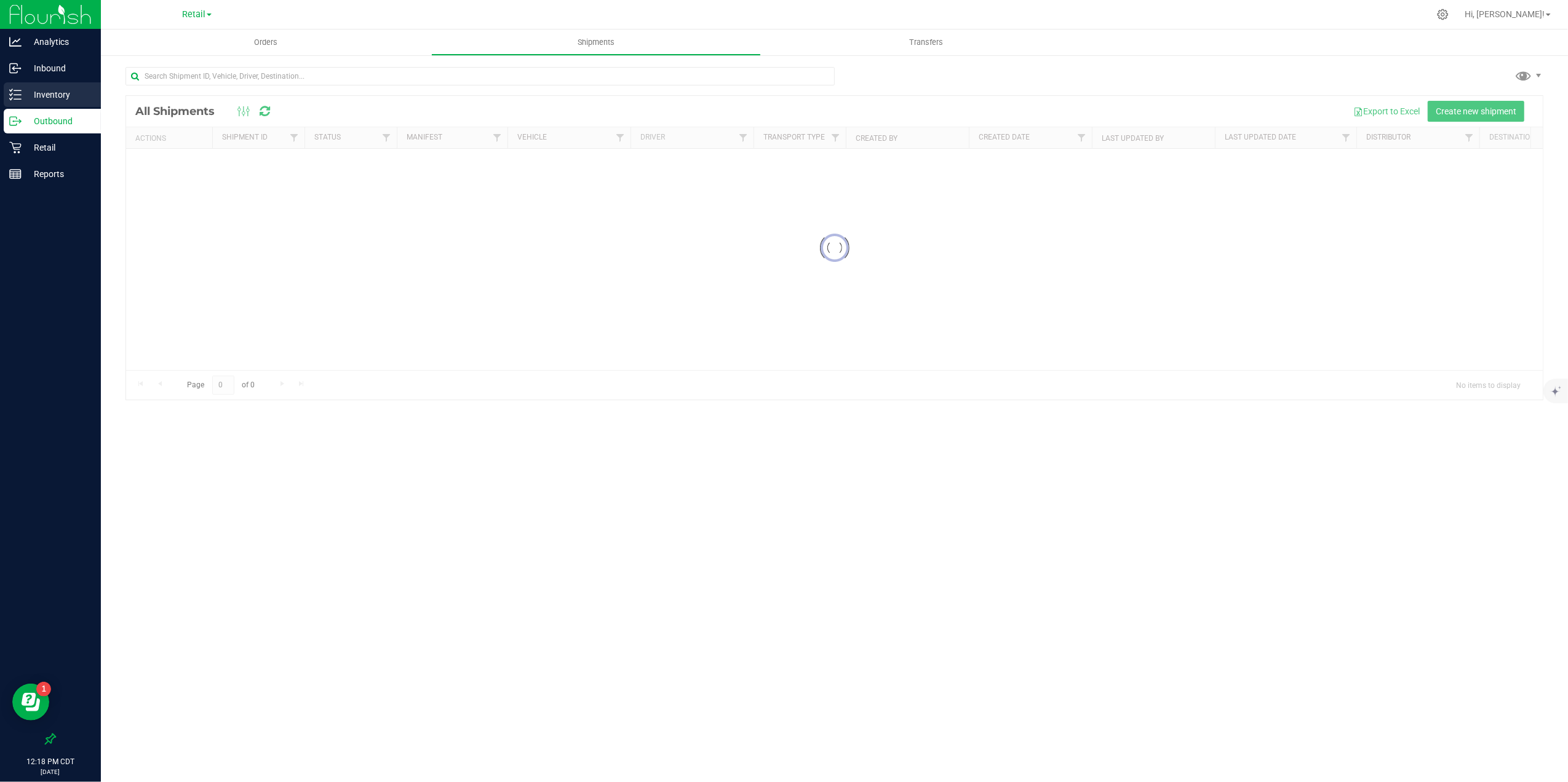
click at [56, 90] on p "Inventory" at bounding box center [58, 94] width 74 height 15
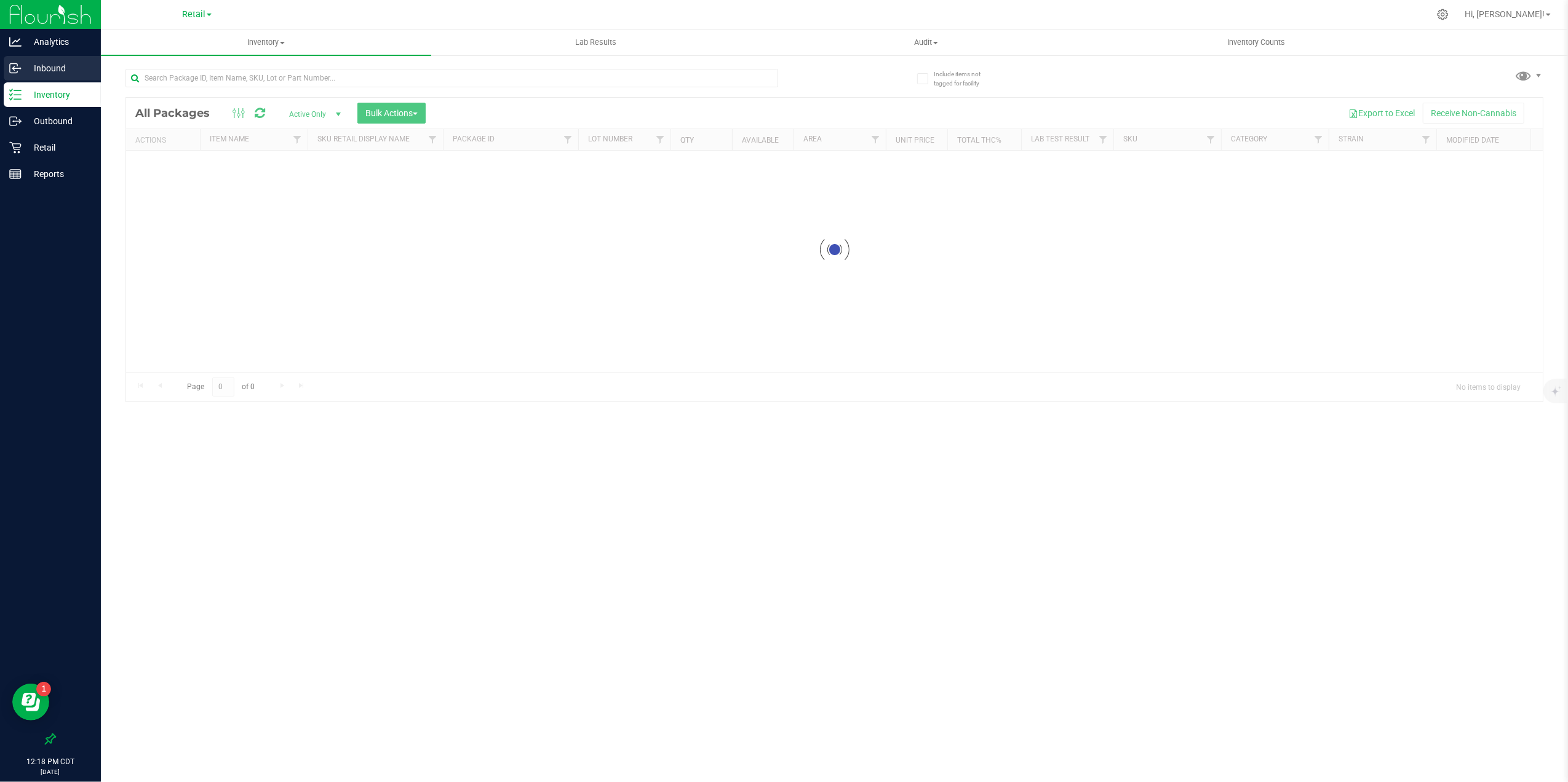
click at [62, 67] on p "Inbound" at bounding box center [58, 68] width 74 height 15
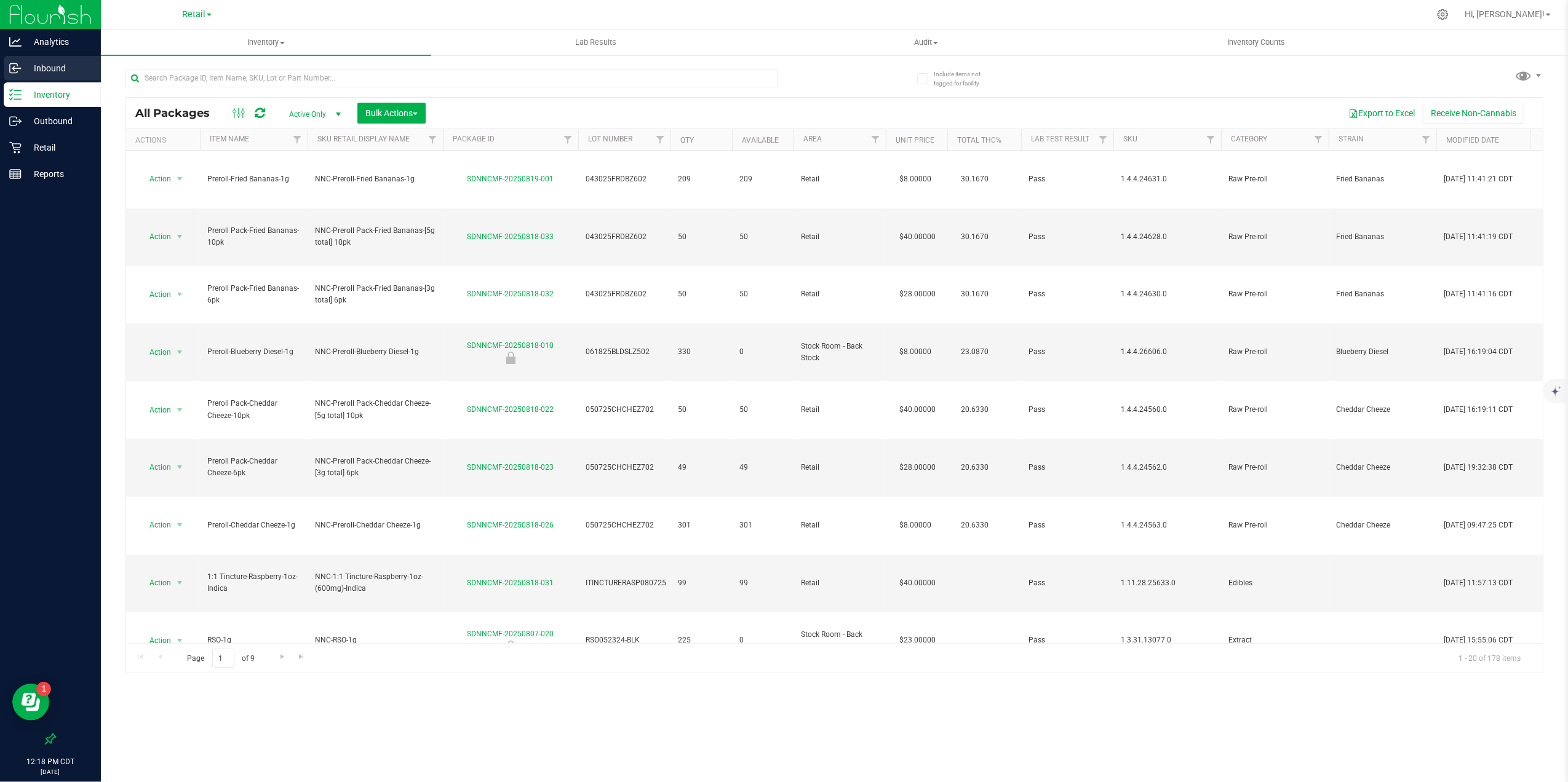
click at [62, 67] on p "Inbound" at bounding box center [58, 68] width 74 height 15
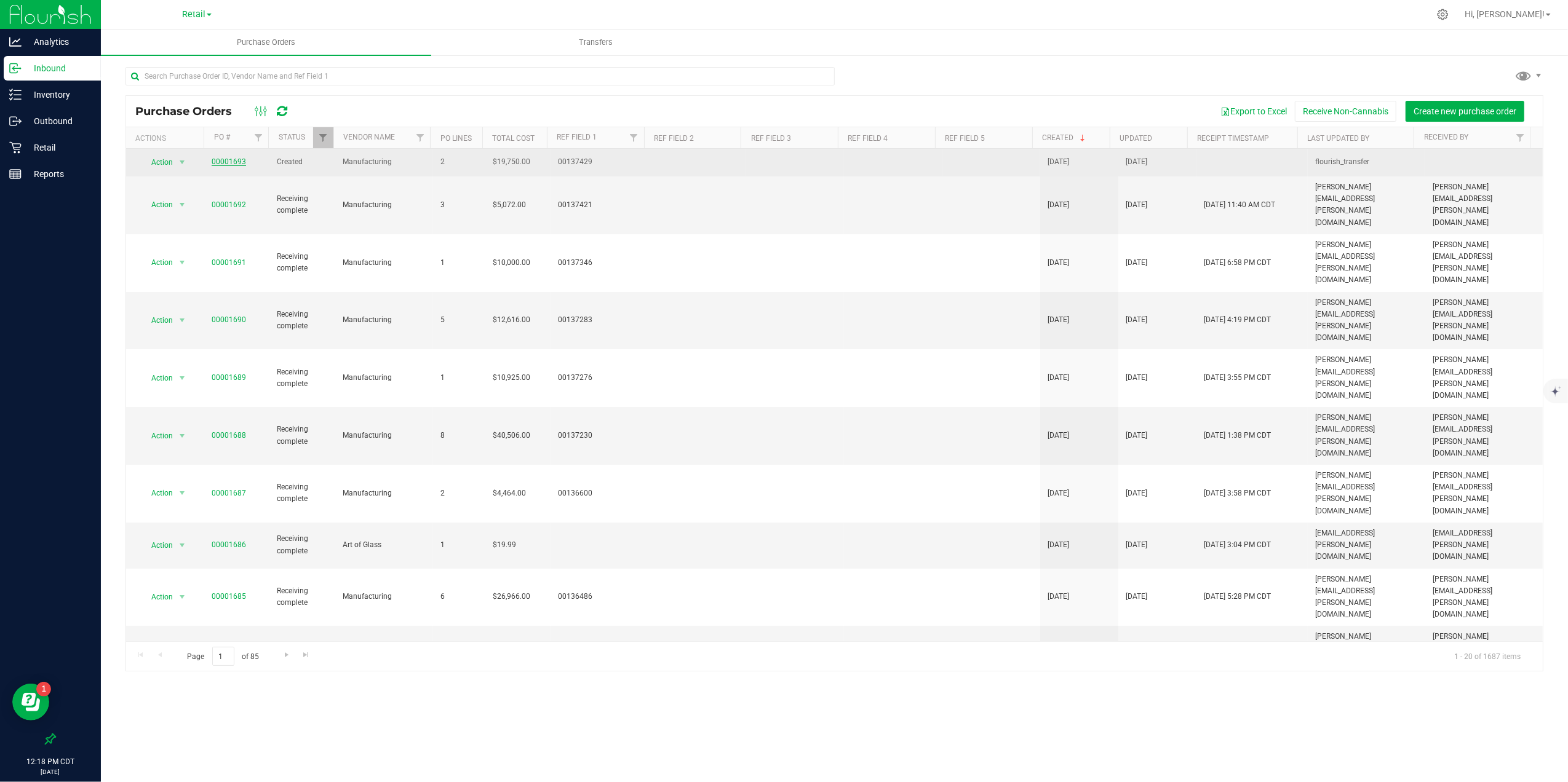
click at [236, 163] on link "00001693" at bounding box center [228, 162] width 34 height 9
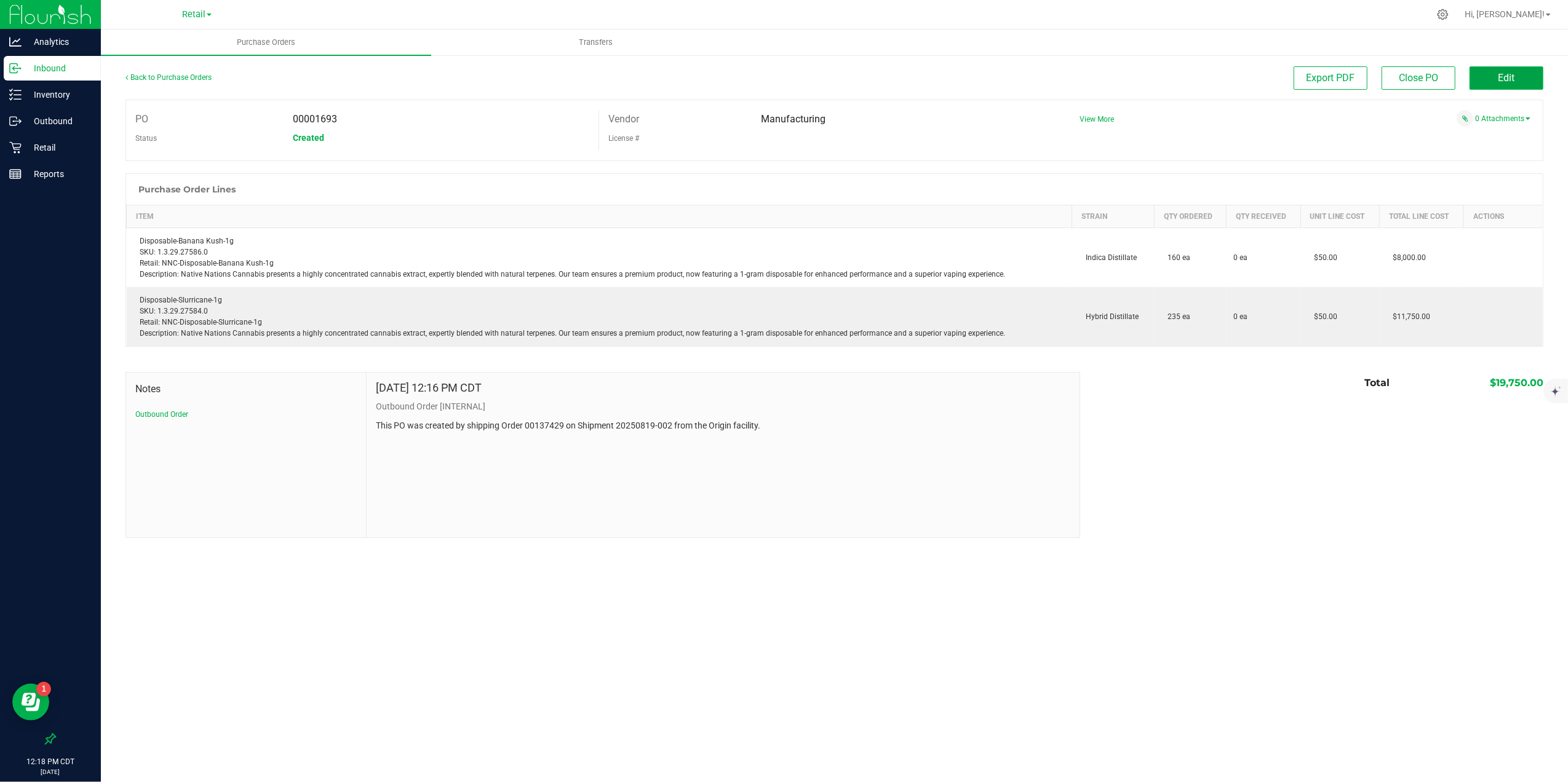
click at [1253, 73] on span "Edit" at bounding box center [1506, 78] width 16 height 12
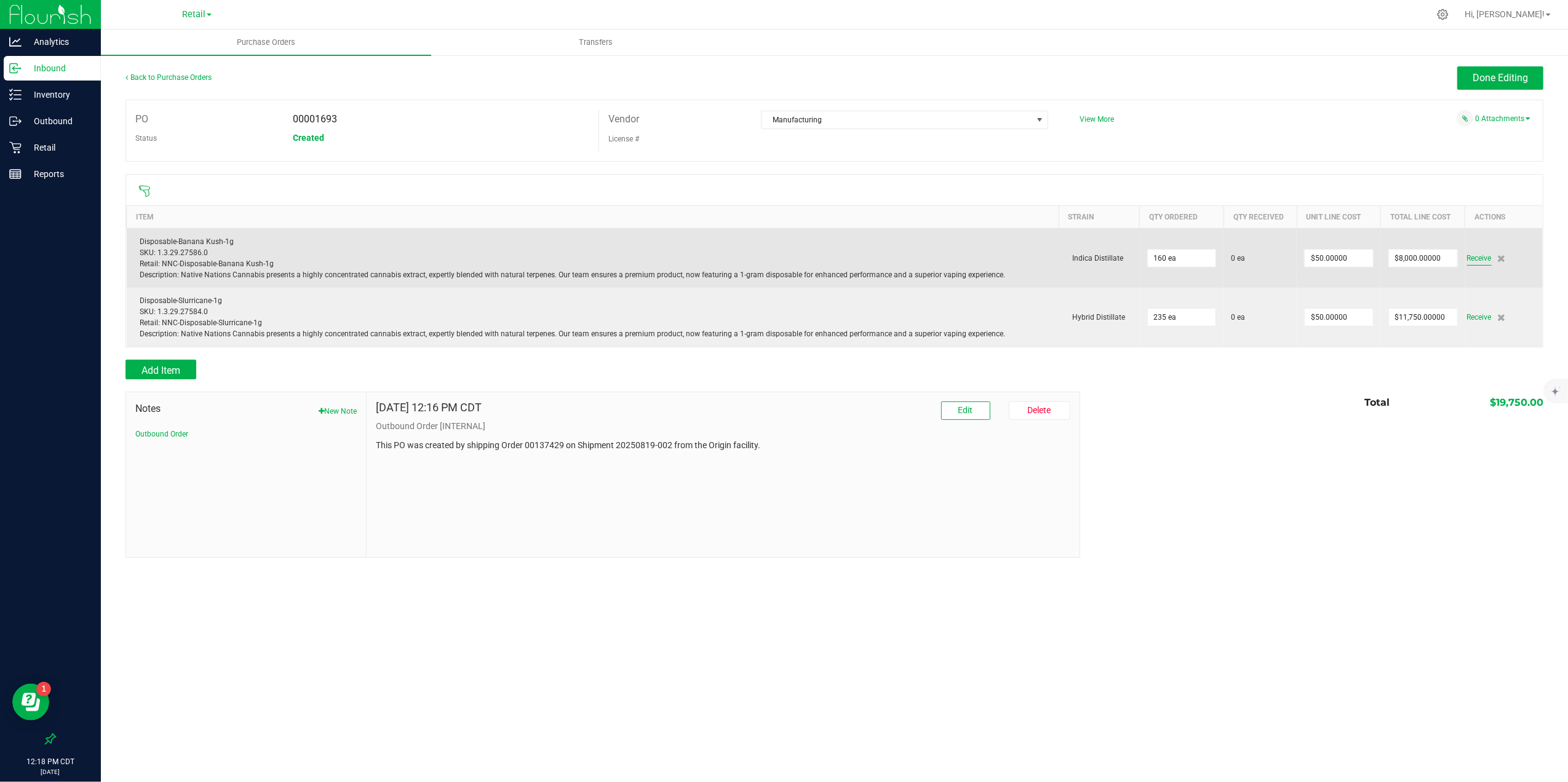
click at [1253, 264] on span "Receive" at bounding box center [1479, 258] width 25 height 15
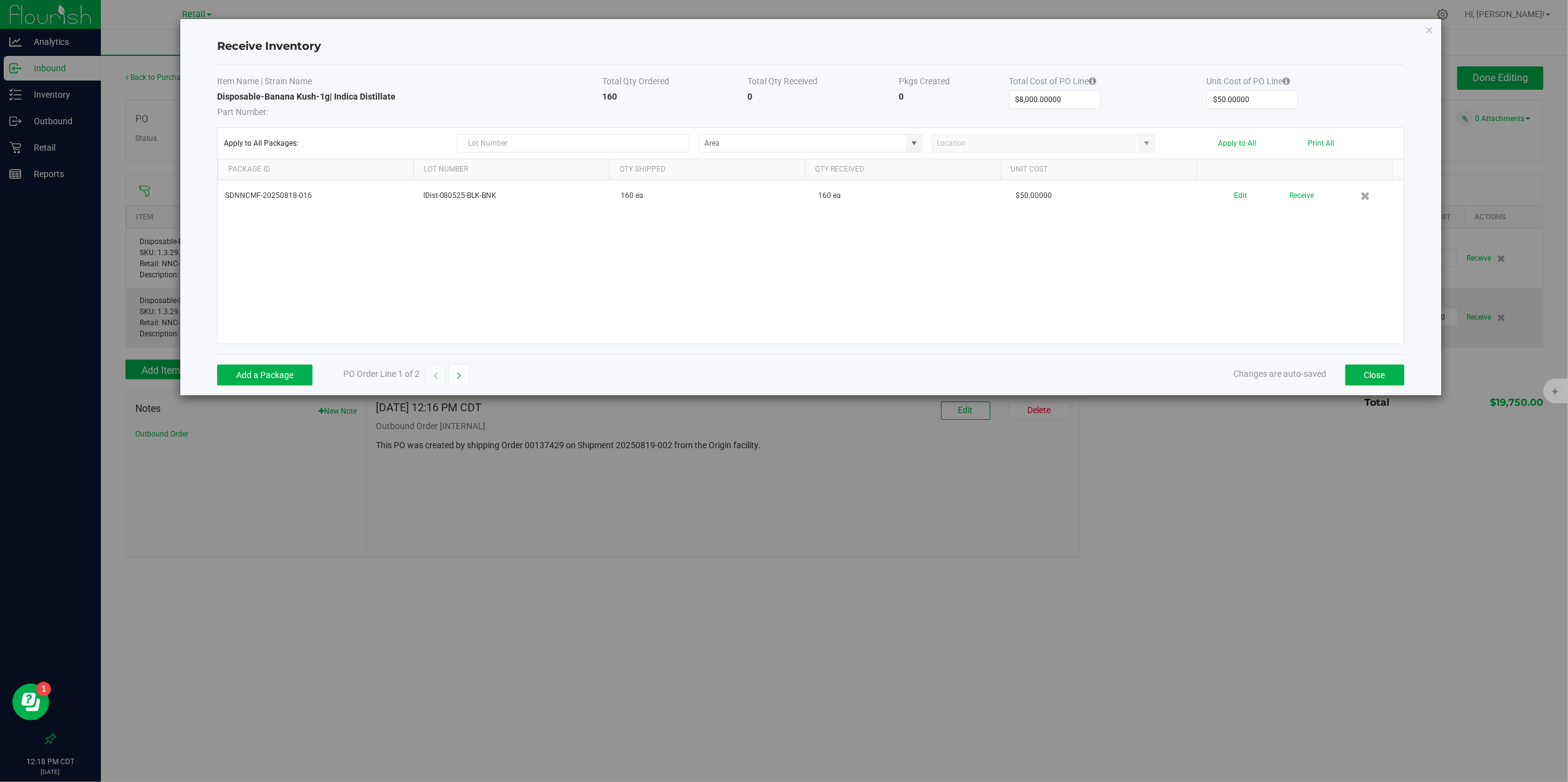
click at [893, 132] on kendo-grid-toolbar "Apply to All Packages: Apply to All Print All" at bounding box center [811, 144] width 1185 height 32
click at [922, 152] on span at bounding box center [811, 144] width 224 height 19
click at [918, 150] on span at bounding box center [914, 144] width 15 height 17
click at [821, 256] on li "Retail Inventory" at bounding box center [811, 250] width 222 height 21
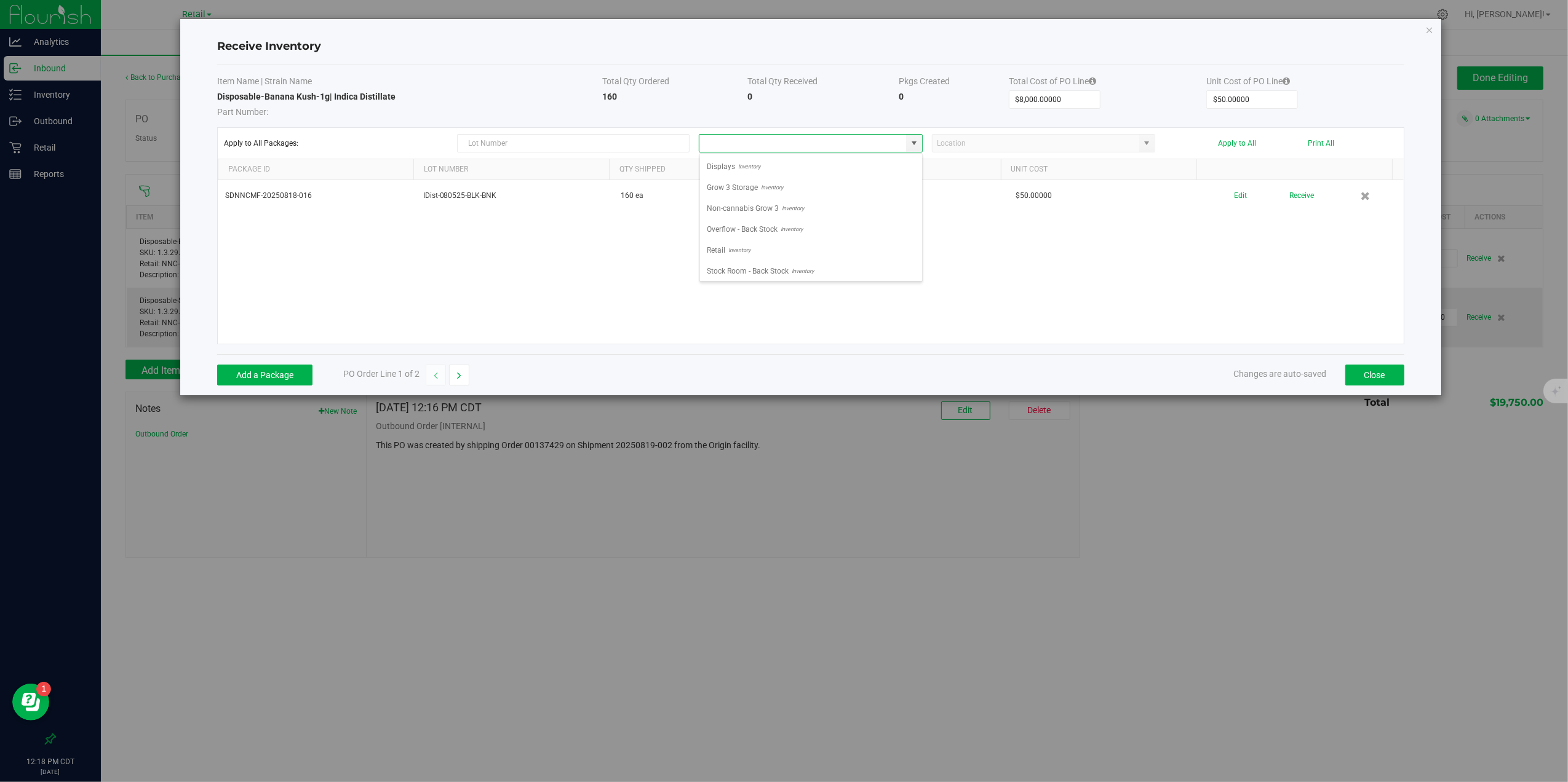
type input "Retail"
click at [1245, 144] on button "Apply to All" at bounding box center [1237, 144] width 38 height 9
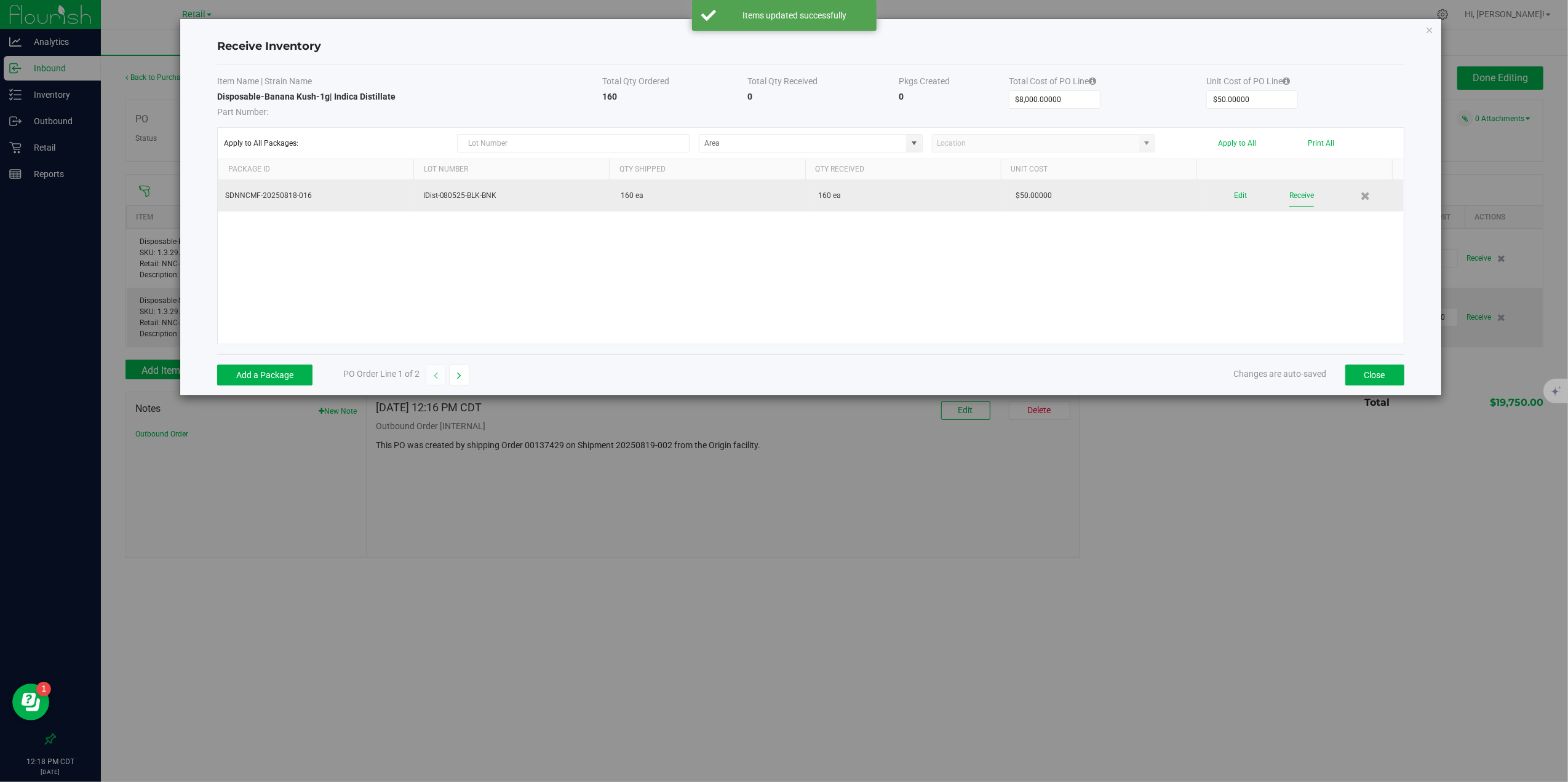
click at [1253, 192] on button "Receive" at bounding box center [1301, 196] width 25 height 21
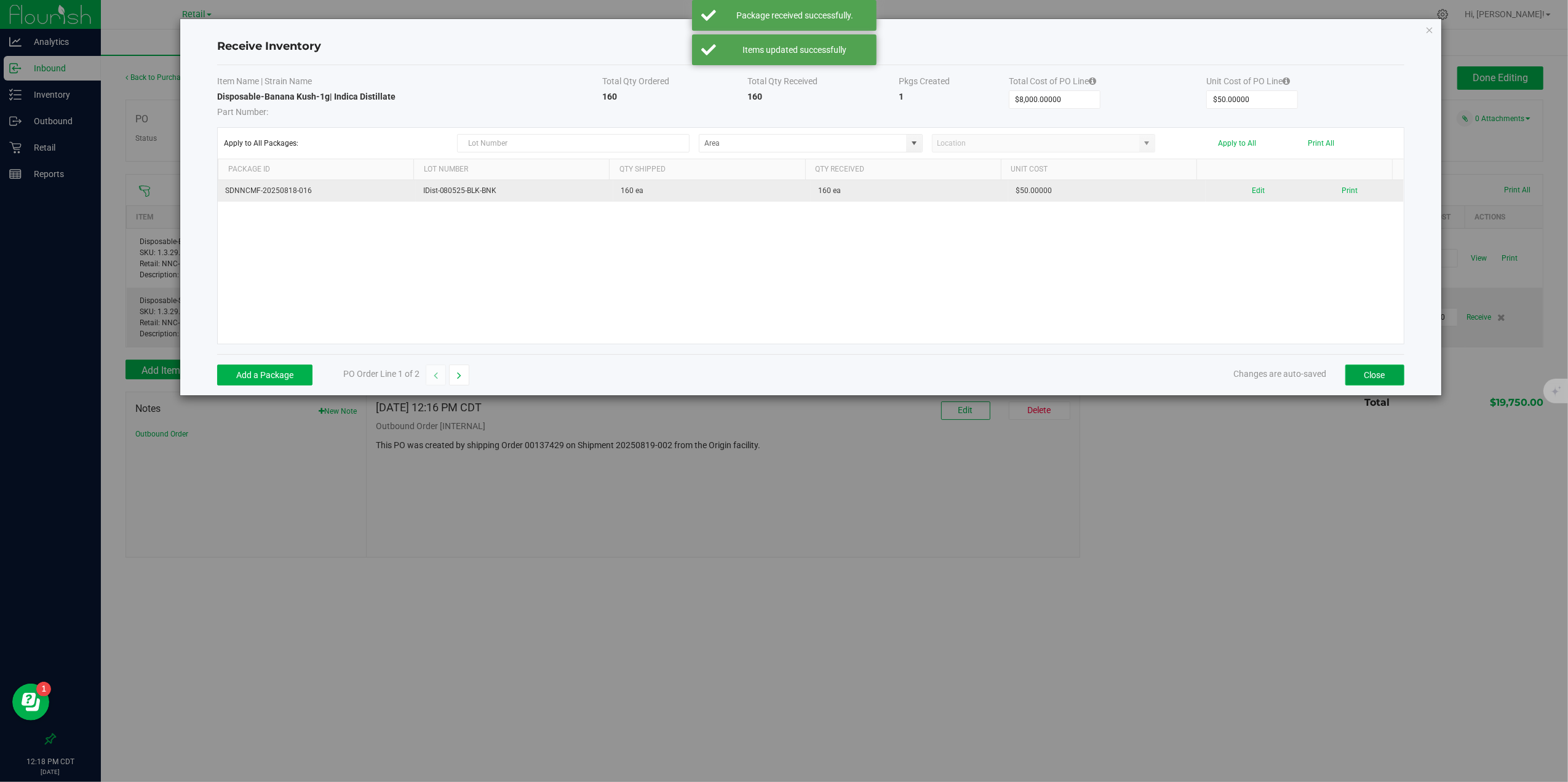
click at [1253, 379] on button "Close" at bounding box center [1374, 375] width 59 height 21
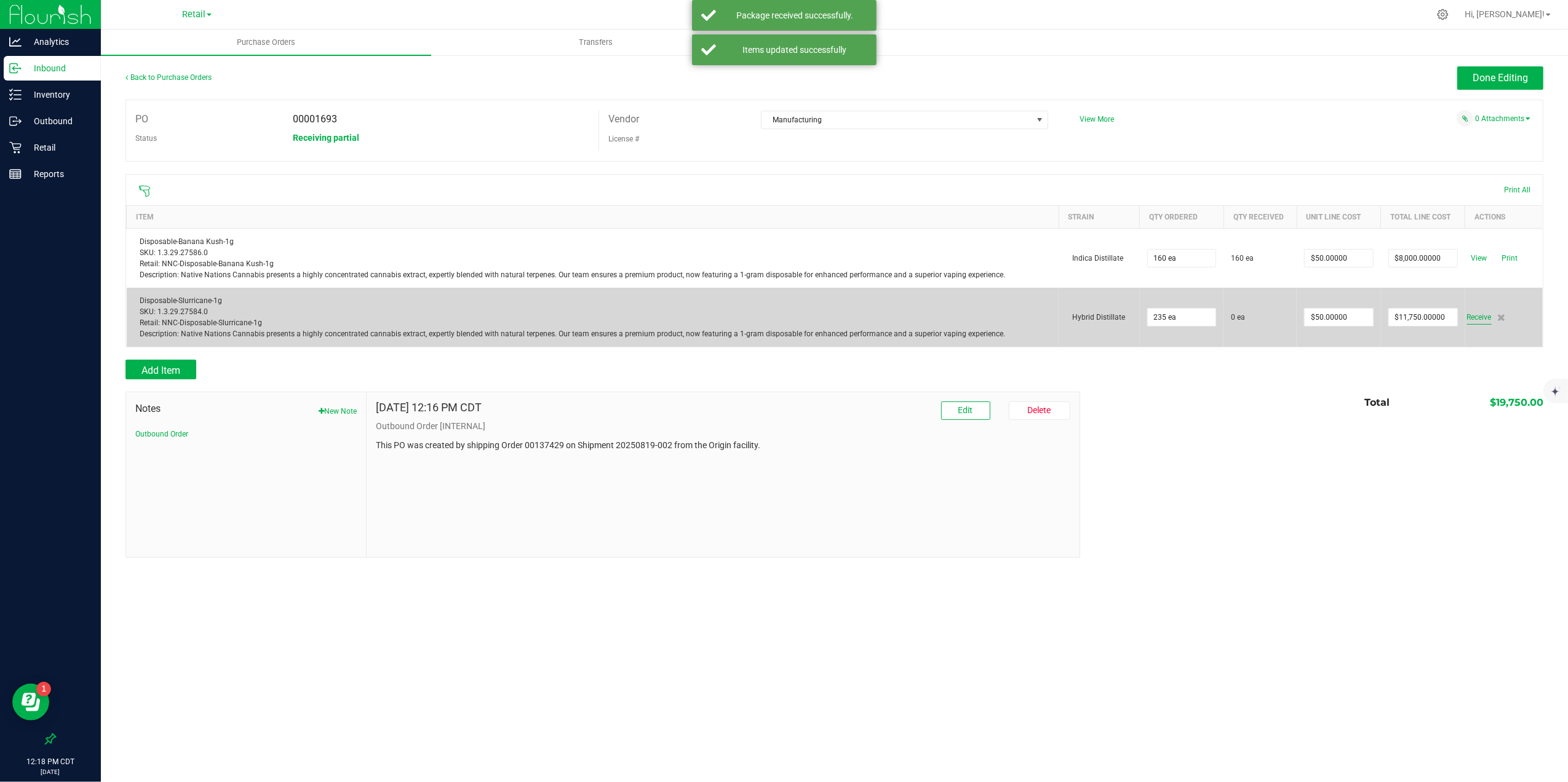
click at [1253, 321] on span "Receive" at bounding box center [1479, 317] width 25 height 15
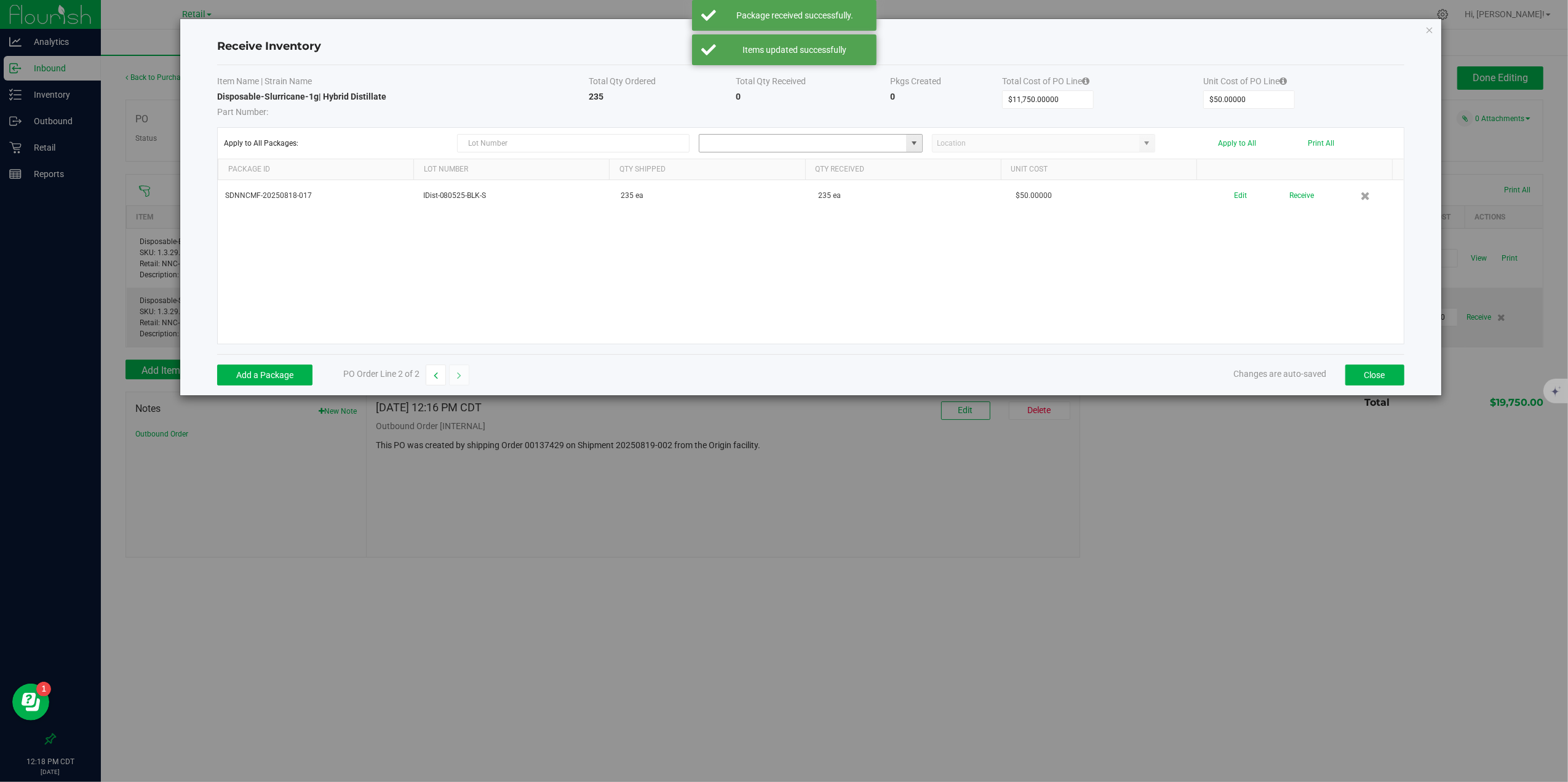
click at [882, 146] on input at bounding box center [803, 144] width 207 height 17
click at [911, 144] on span at bounding box center [914, 144] width 10 height 10
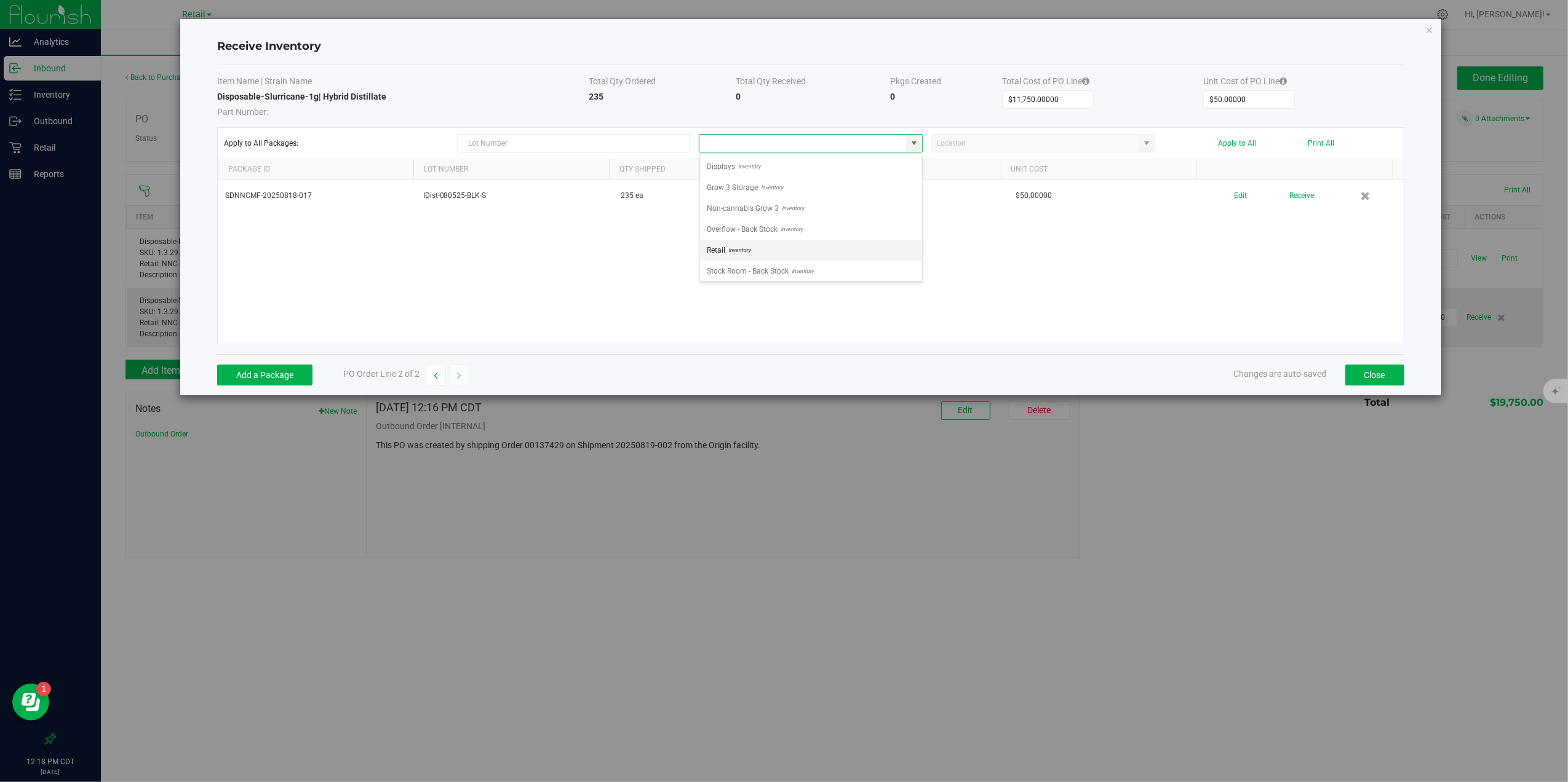
click at [761, 252] on li "Retail Inventory" at bounding box center [811, 250] width 222 height 21
type input "Retail"
click at [1233, 144] on button "Apply to All" at bounding box center [1237, 144] width 38 height 9
click at [896, 148] on input at bounding box center [803, 144] width 207 height 17
click at [915, 146] on span at bounding box center [914, 144] width 10 height 10
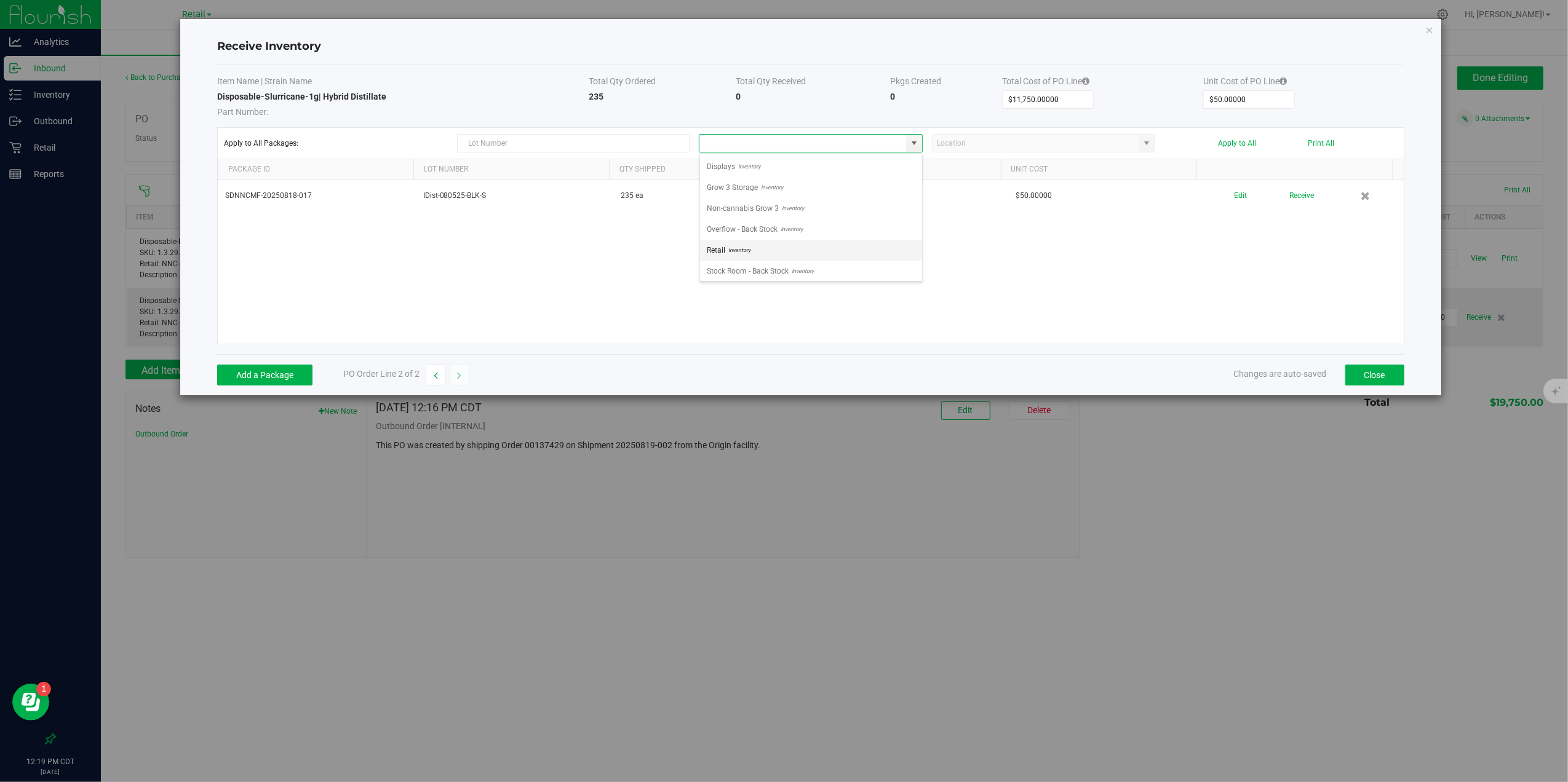
click at [770, 250] on li "Retail Inventory" at bounding box center [811, 250] width 222 height 21
type input "Retail"
drag, startPoint x: 1261, startPoint y: 141, endPoint x: 1248, endPoint y: 143, distance: 13.2
click at [1253, 141] on div "Apply to All Print All" at bounding box center [1276, 144] width 224 height 9
click at [1248, 143] on button "Apply to All" at bounding box center [1237, 144] width 38 height 9
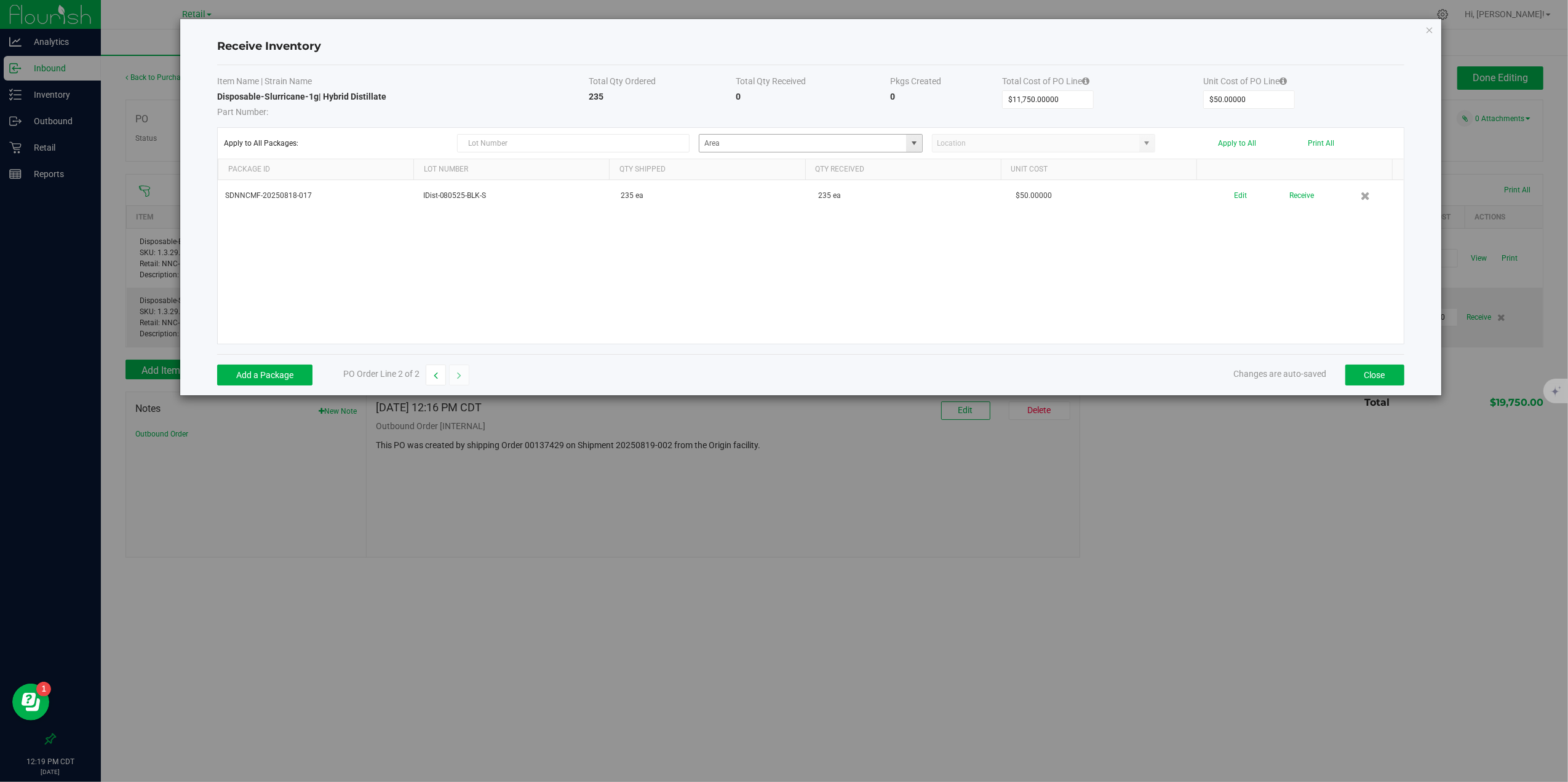
click at [920, 144] on span at bounding box center [914, 144] width 15 height 17
click at [739, 252] on span "Inventory" at bounding box center [738, 250] width 25 height 19
type input "Retail"
click at [1245, 141] on button "Apply to All" at bounding box center [1237, 144] width 38 height 9
click at [1253, 191] on div at bounding box center [811, 262] width 1185 height 163
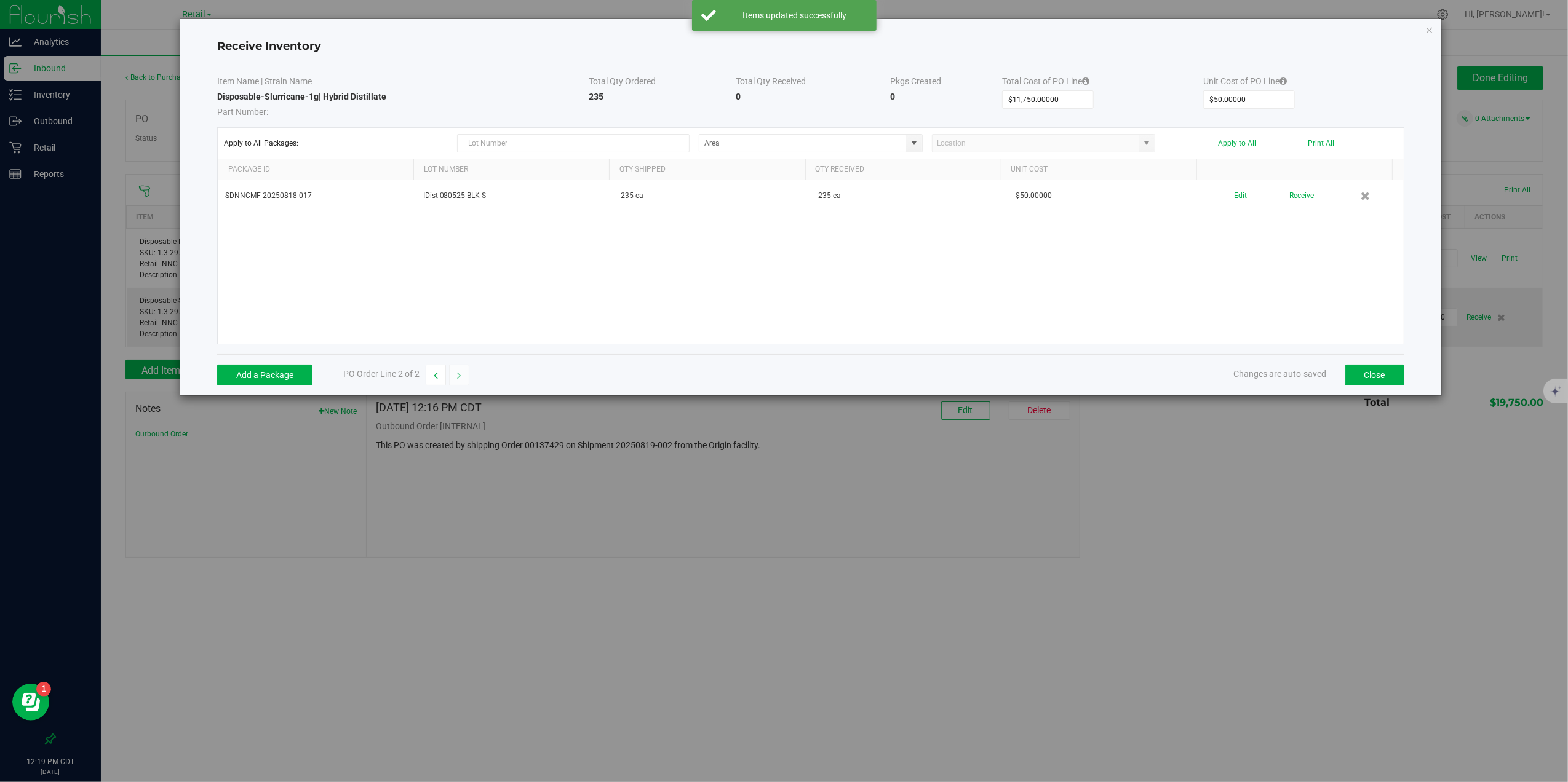
click at [1253, 191] on button "Receive" at bounding box center [1301, 196] width 25 height 21
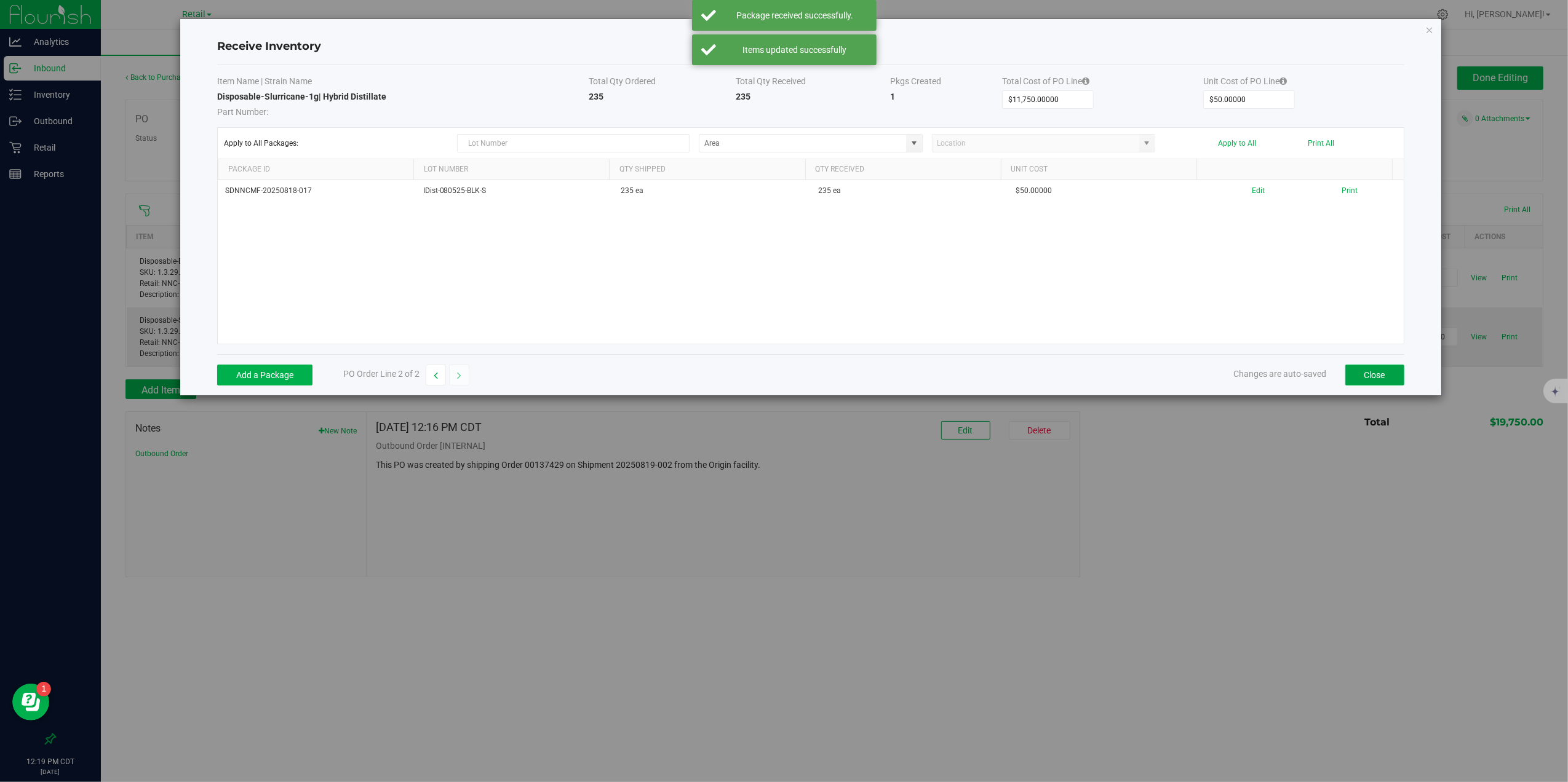
click at [1253, 377] on button "Close" at bounding box center [1374, 375] width 59 height 21
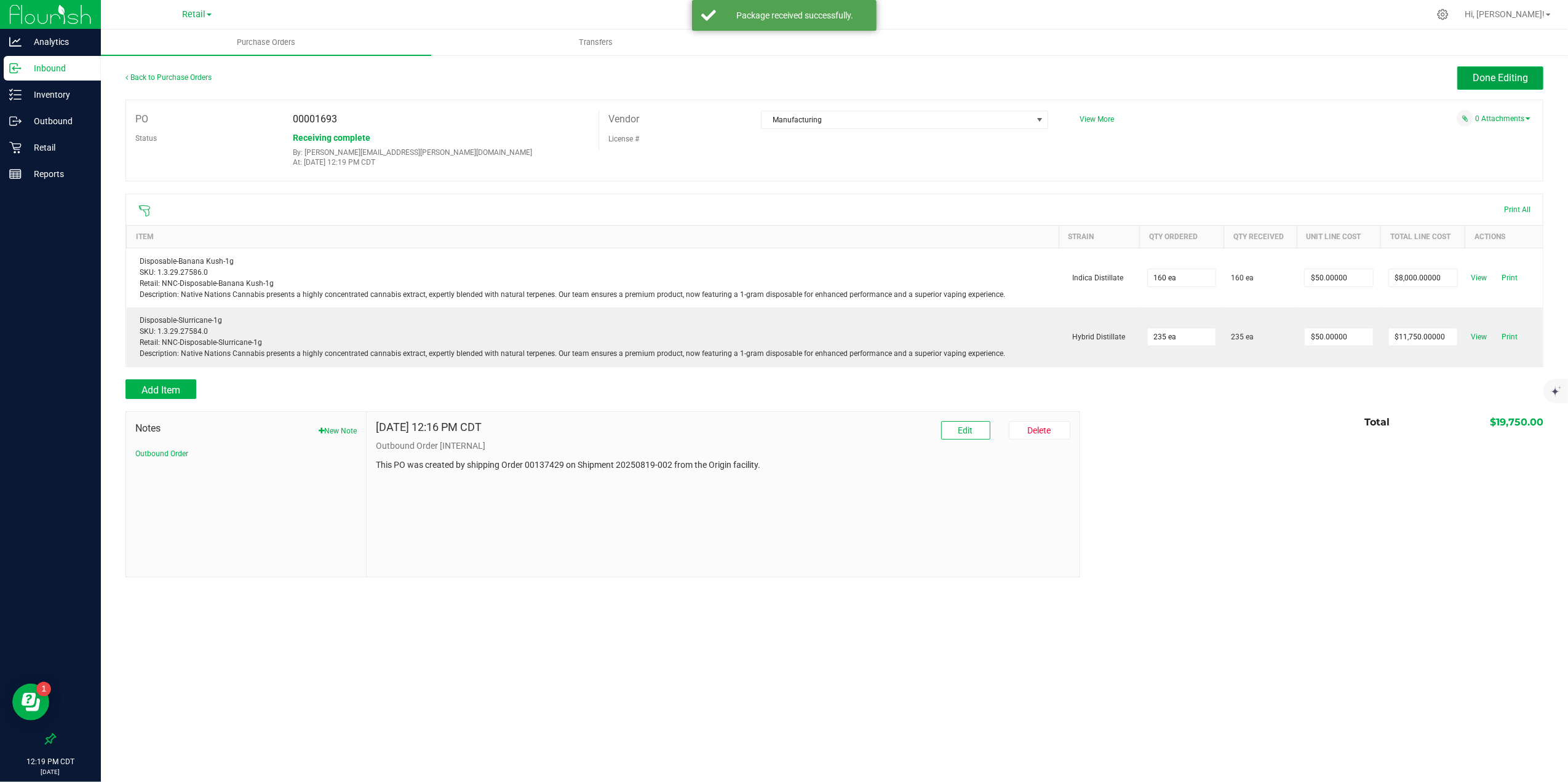
click at [1253, 69] on button "Done Editing" at bounding box center [1500, 78] width 86 height 23
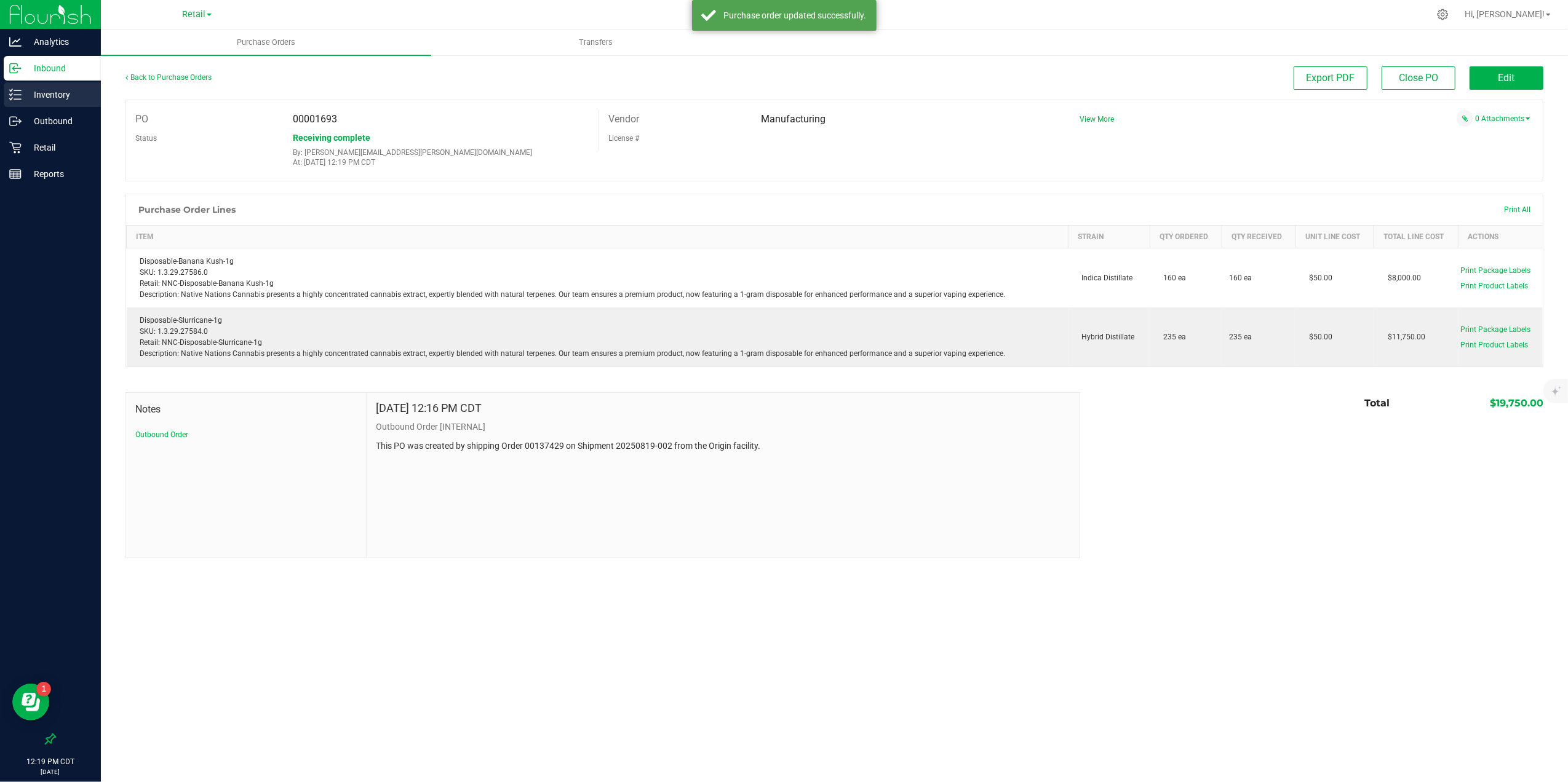
click at [62, 92] on p "Inventory" at bounding box center [58, 94] width 74 height 15
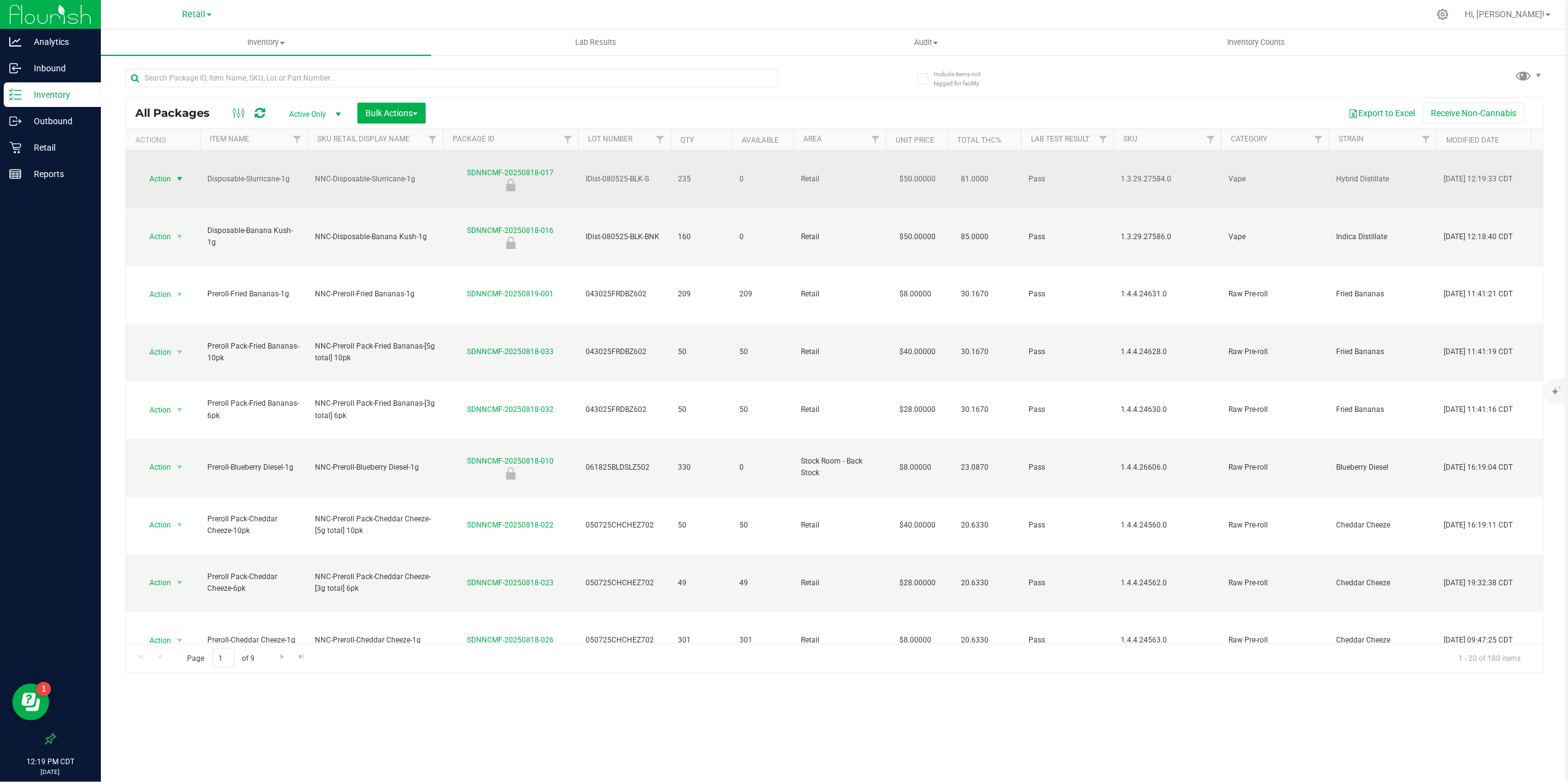
click at [177, 174] on span "select" at bounding box center [180, 179] width 10 height 10
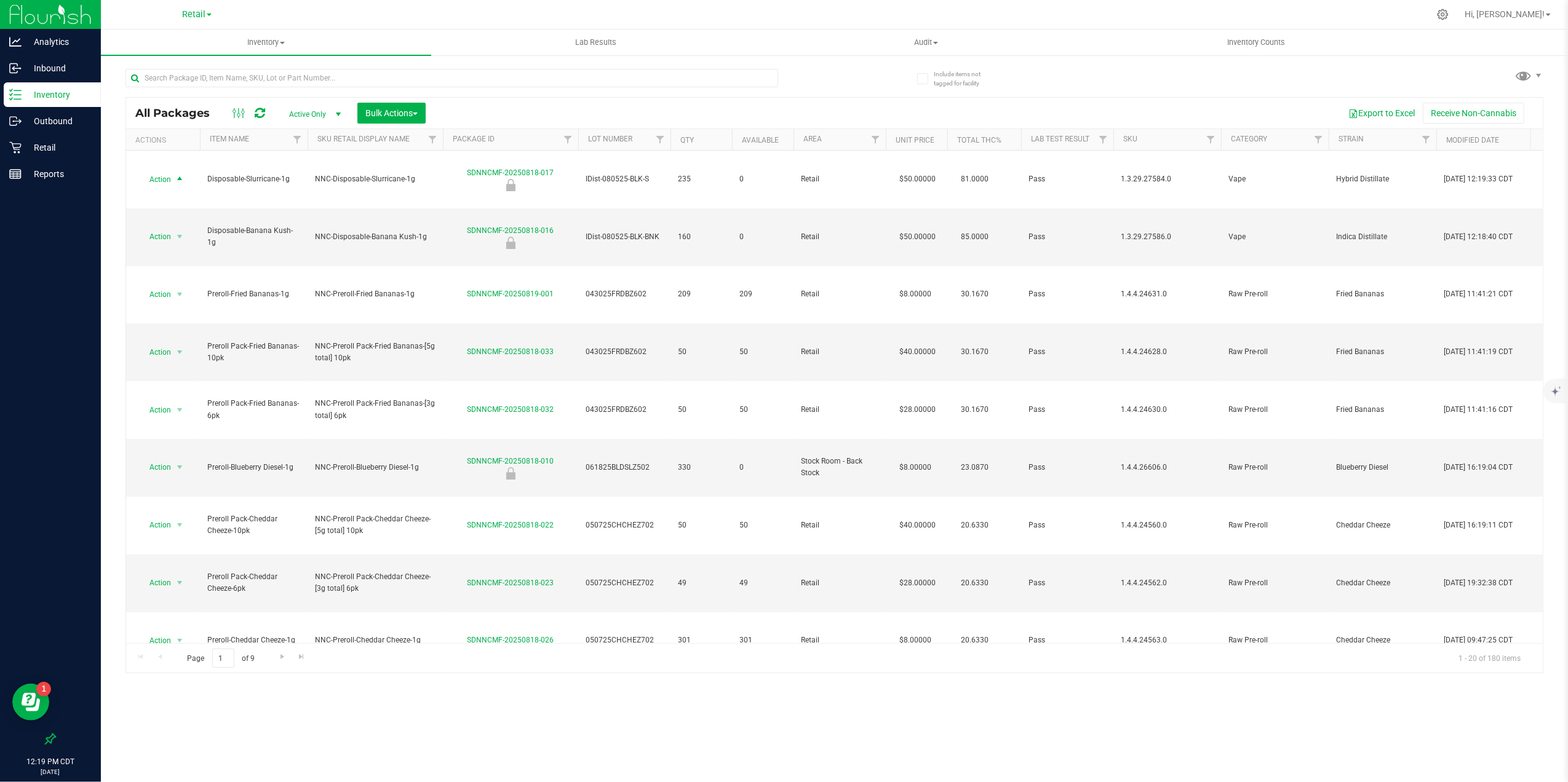
click at [1253, 144] on div at bounding box center [1329, 139] width 5 height 21
click at [1253, 144] on span "Filter" at bounding box center [1318, 140] width 10 height 10
click at [1253, 332] on span "Vape" at bounding box center [1341, 331] width 16 height 8
click at [1253, 332] on input "Vape" at bounding box center [1324, 331] width 8 height 8
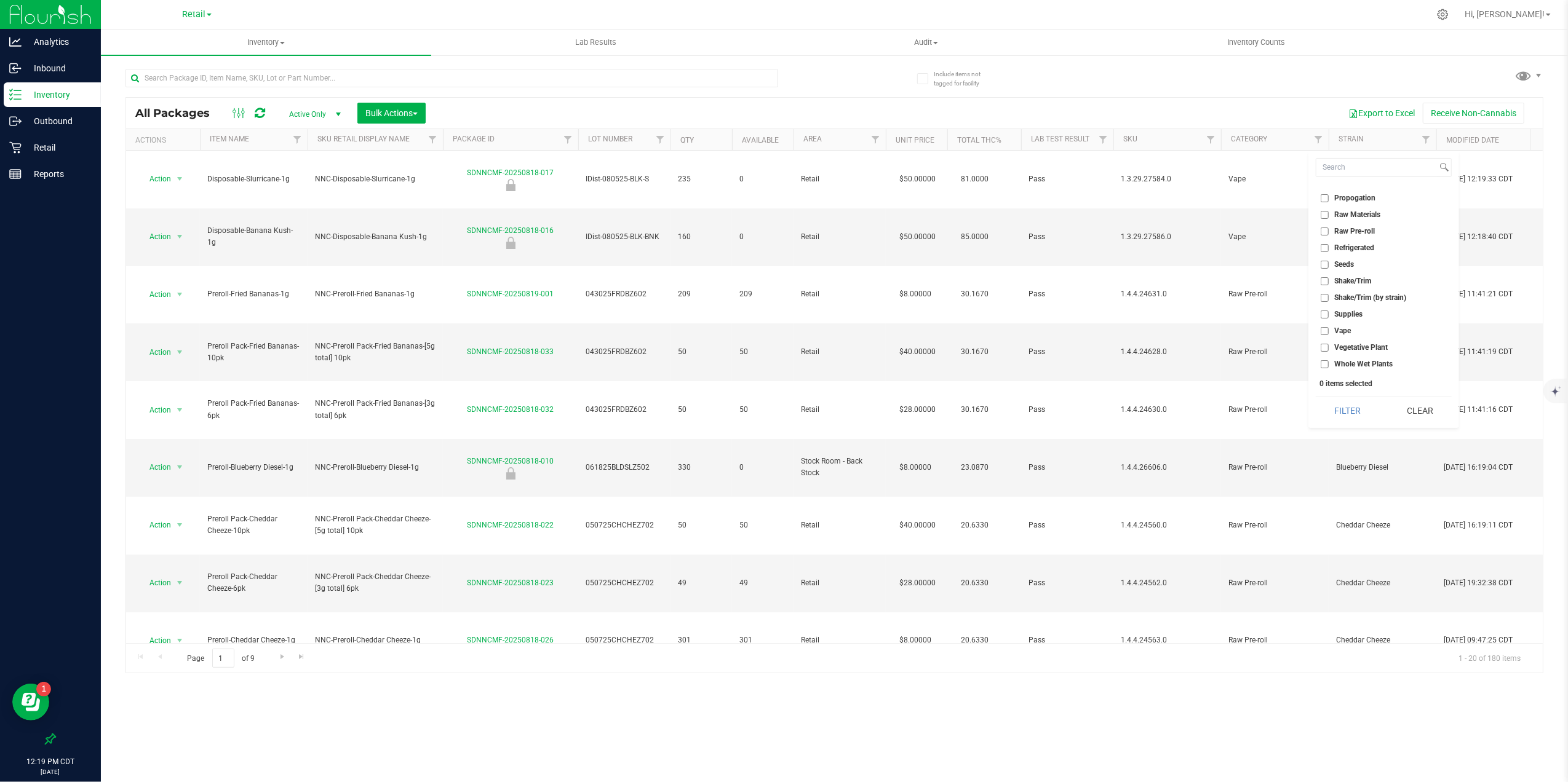
checkbox input "true"
click at [1253, 418] on button "Filter" at bounding box center [1347, 411] width 63 height 27
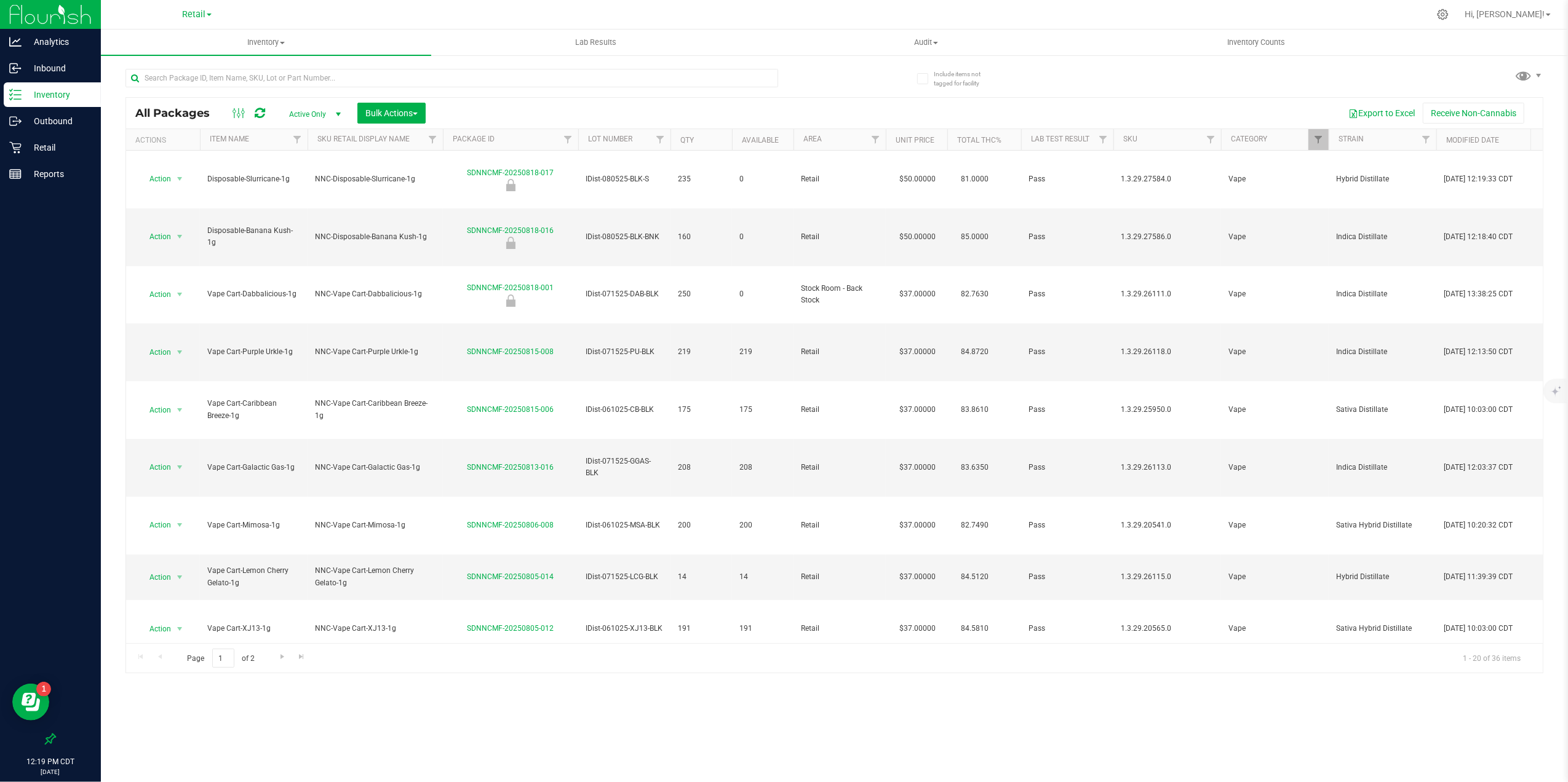
click at [266, 140] on th "Item Name" at bounding box center [254, 139] width 108 height 21
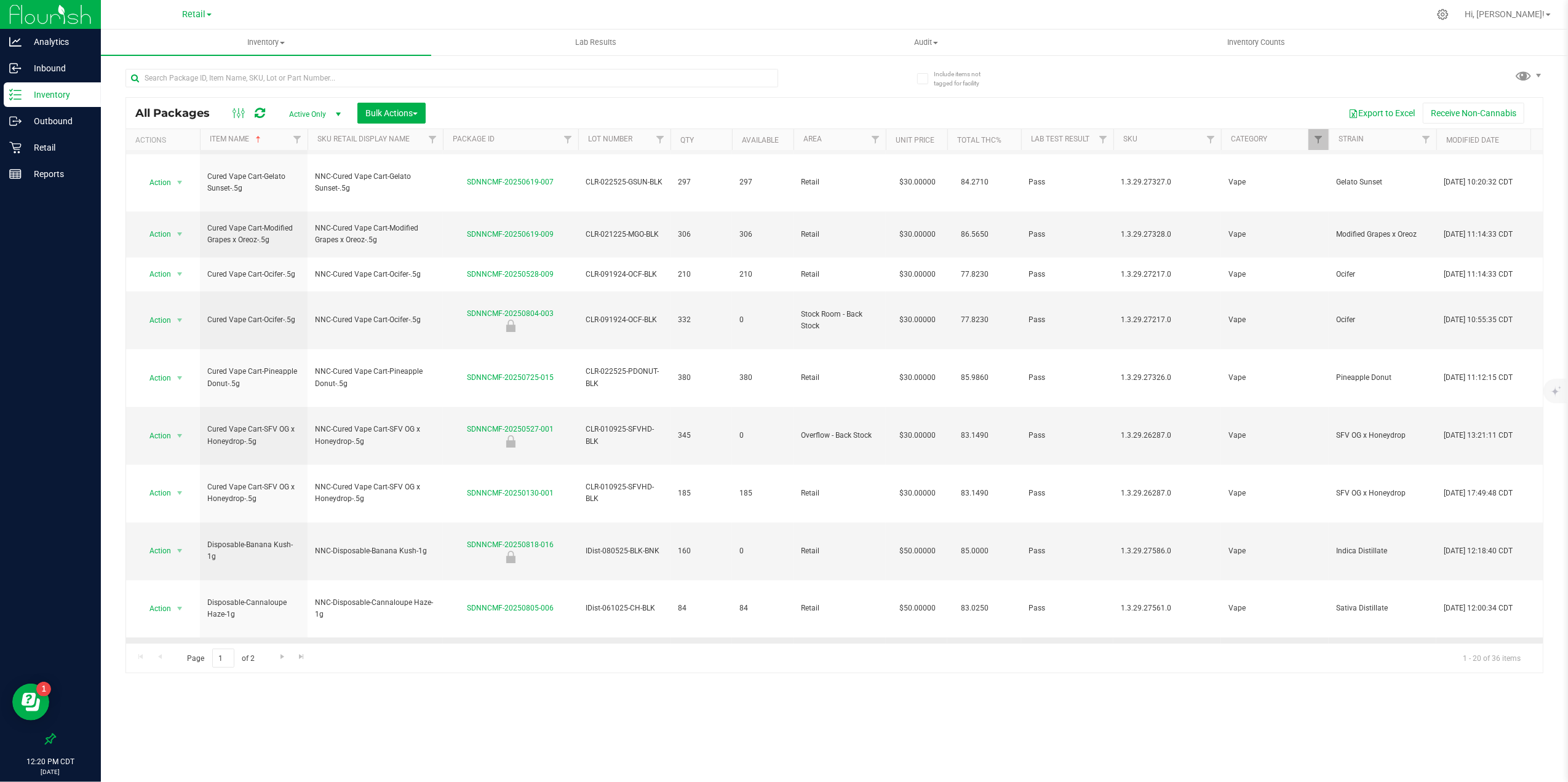
scroll to position [179, 0]
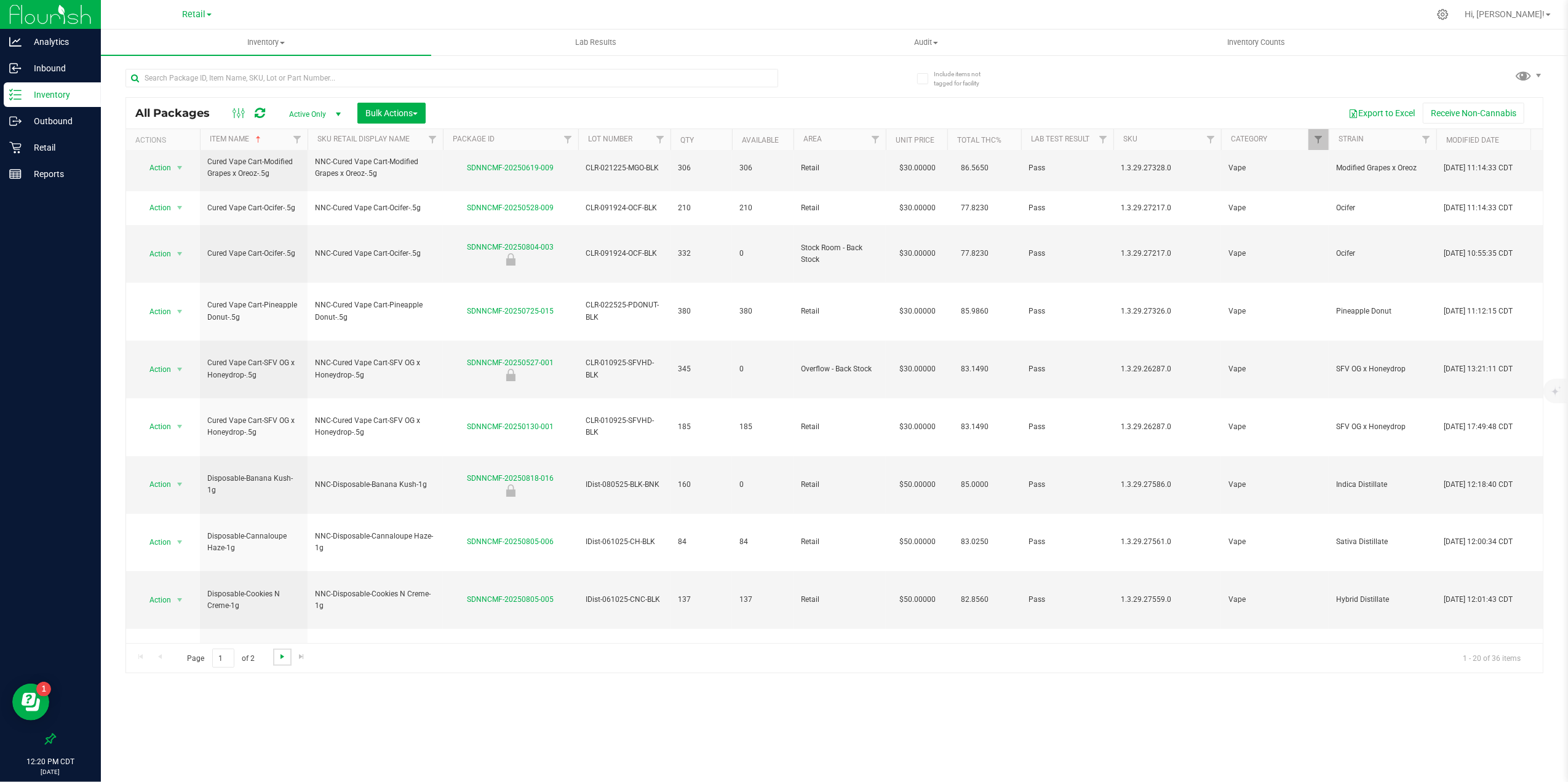
click at [281, 604] on span "Go to the next page" at bounding box center [282, 657] width 10 height 10
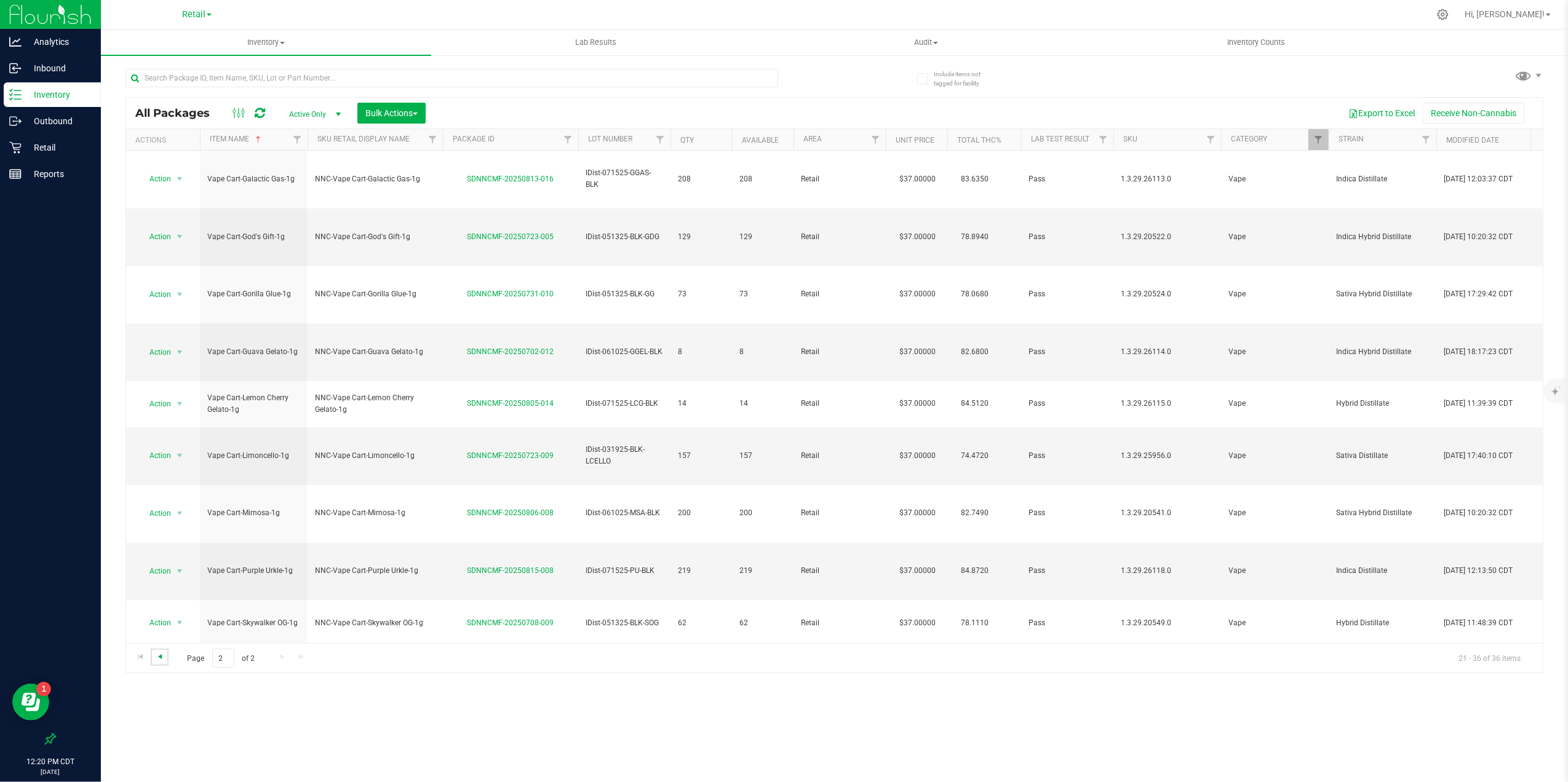
click at [159, 604] on span "Go to the previous page" at bounding box center [160, 657] width 10 height 10
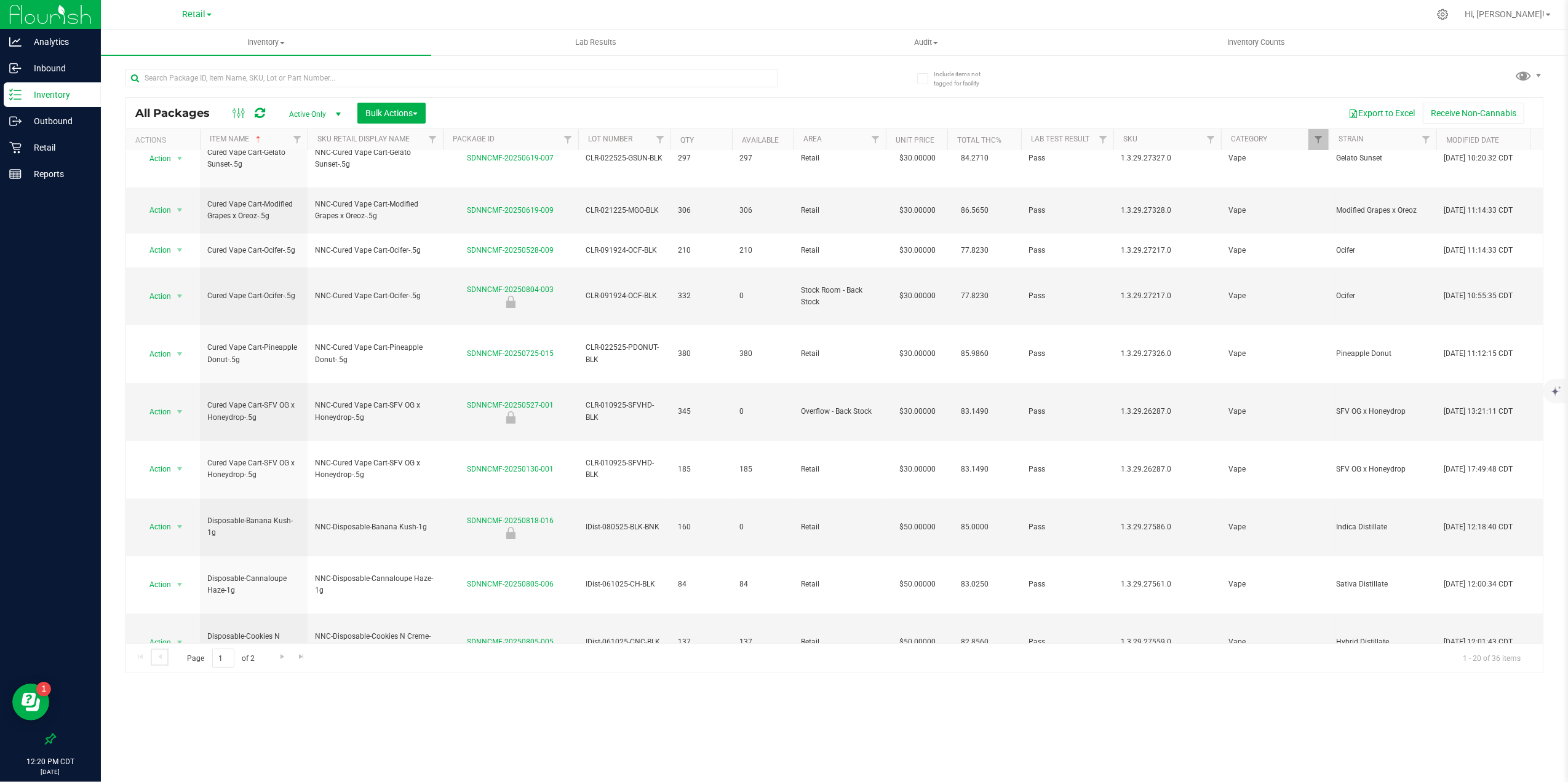
scroll to position [179, 0]
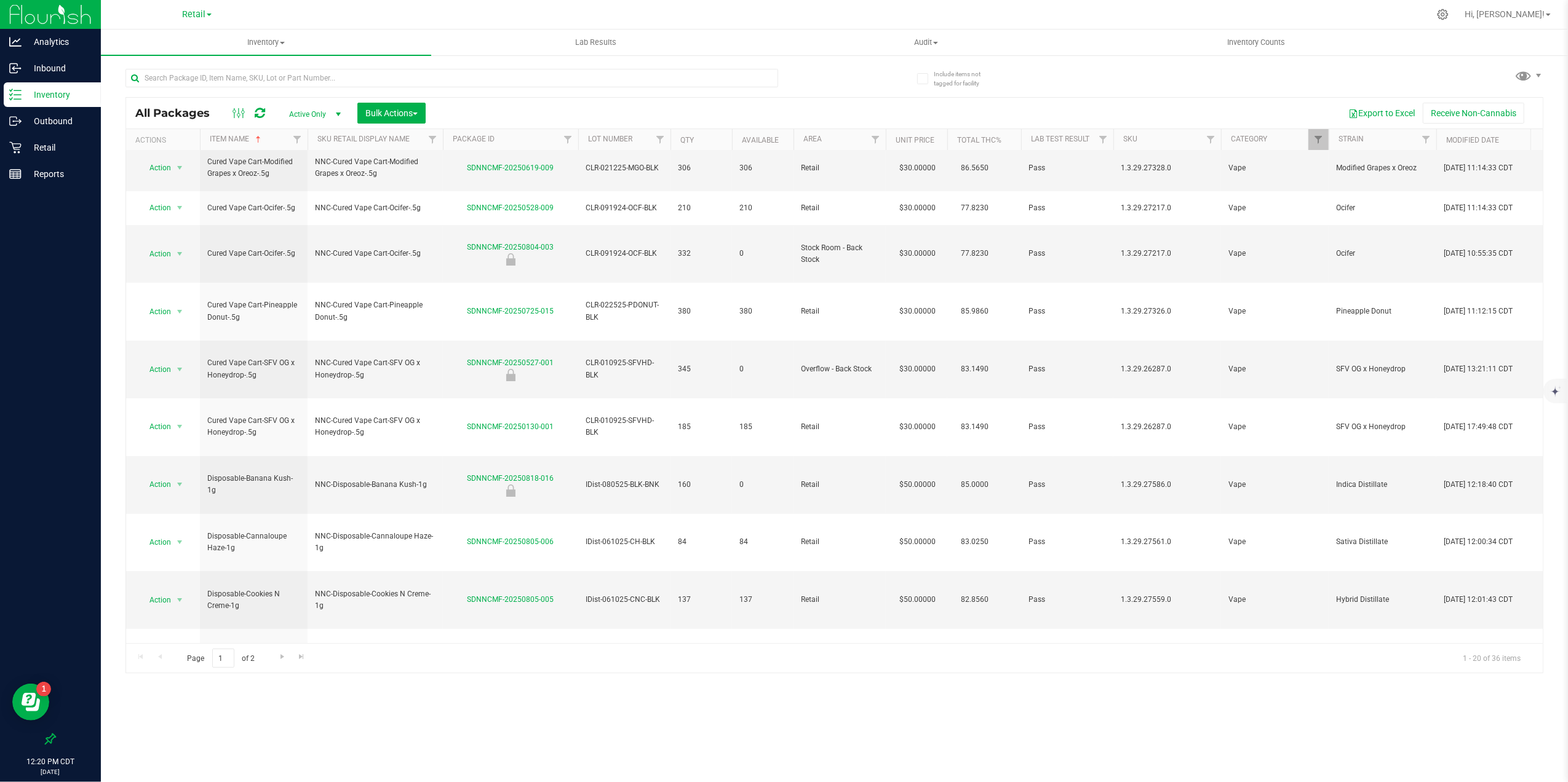
click at [159, 604] on span "Action" at bounding box center [155, 773] width 33 height 17
click at [513, 604] on div "Inventory All packages All inventory Waste log Create inventory Lab Results Aud…" at bounding box center [834, 406] width 1467 height 753
click at [174, 604] on span "select" at bounding box center [180, 773] width 15 height 17
click at [182, 604] on li "Unlock package" at bounding box center [179, 620] width 80 height 19
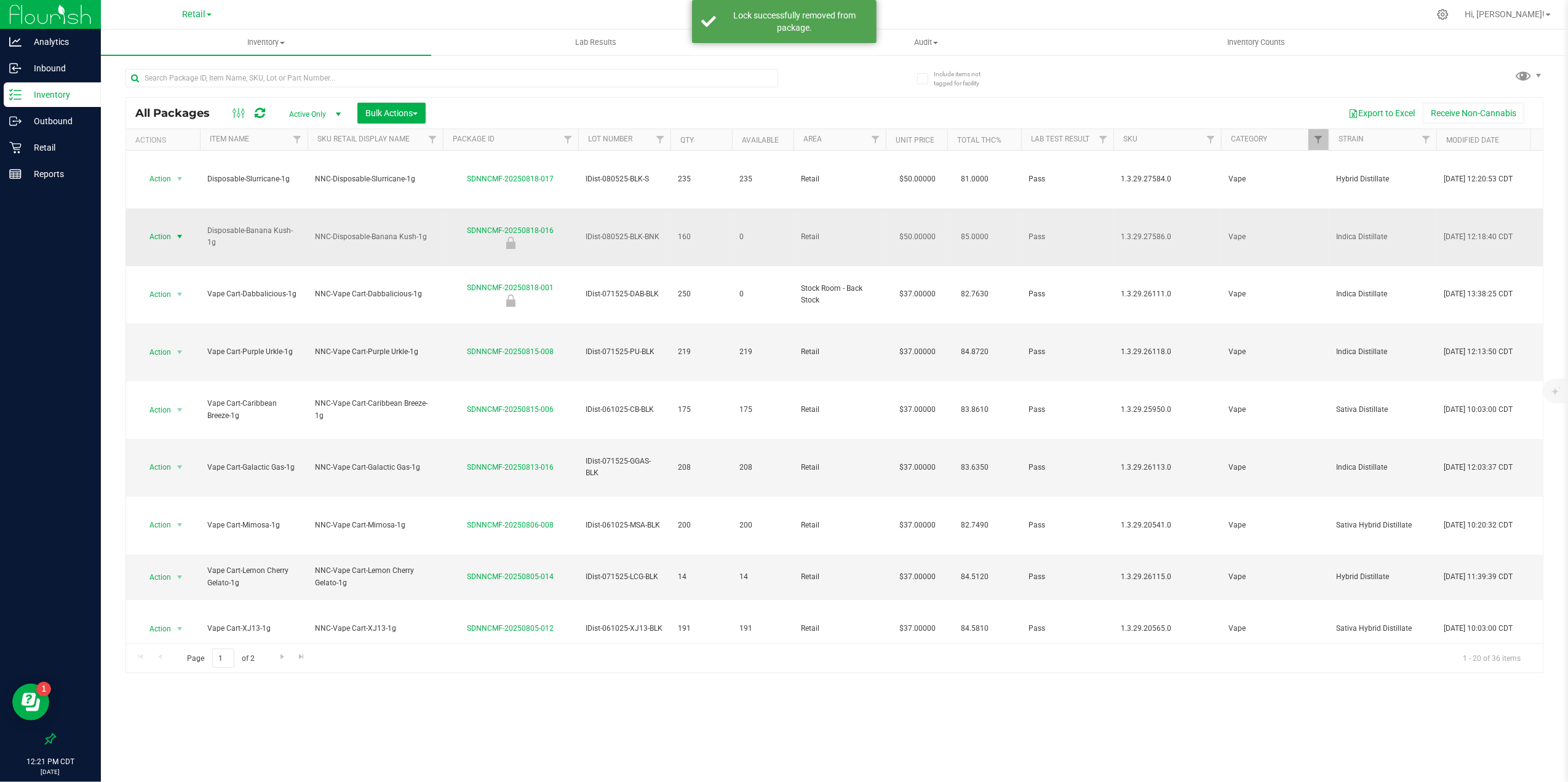
click at [166, 228] on span "Action" at bounding box center [155, 237] width 33 height 17
click at [183, 367] on li "Unlock package" at bounding box center [179, 362] width 80 height 19
click at [672, 604] on div "Inventory All packages All inventory Waste log Create inventory Lab Results Aud…" at bounding box center [834, 406] width 1467 height 753
